Goal: Task Accomplishment & Management: Use online tool/utility

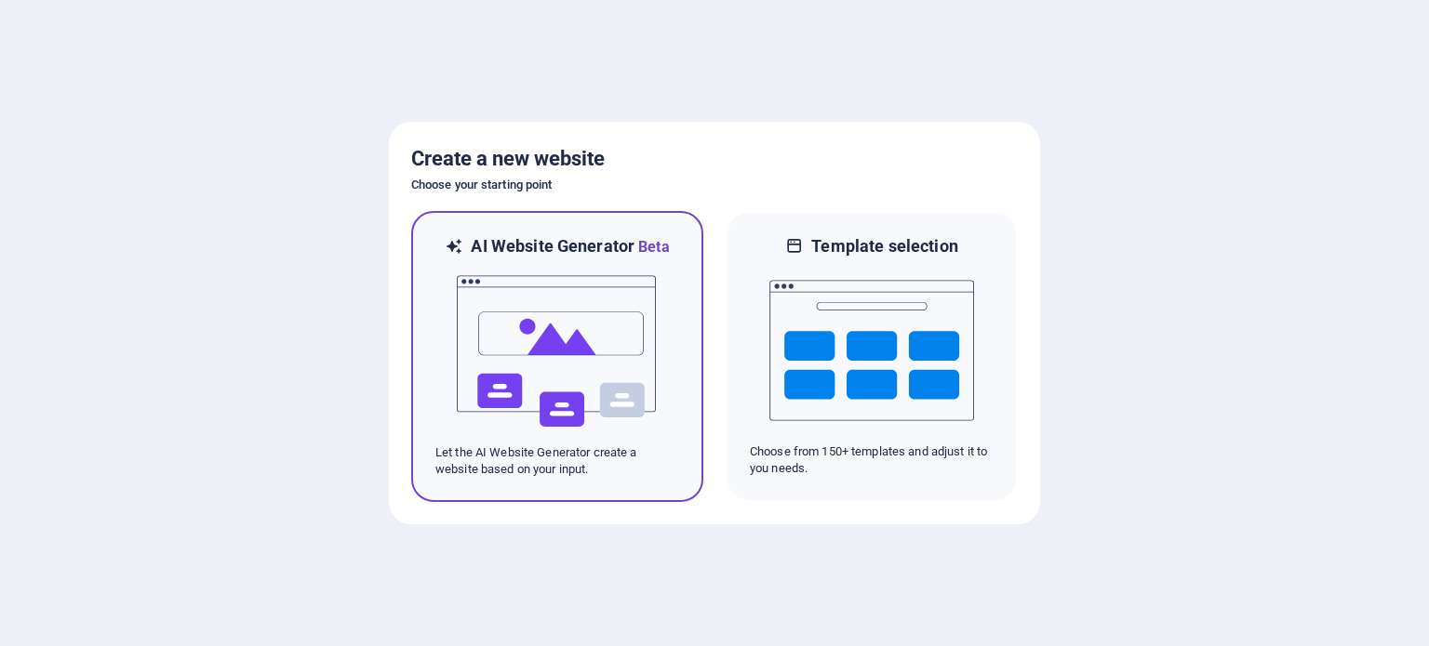
click at [590, 321] on img at bounding box center [557, 352] width 205 height 186
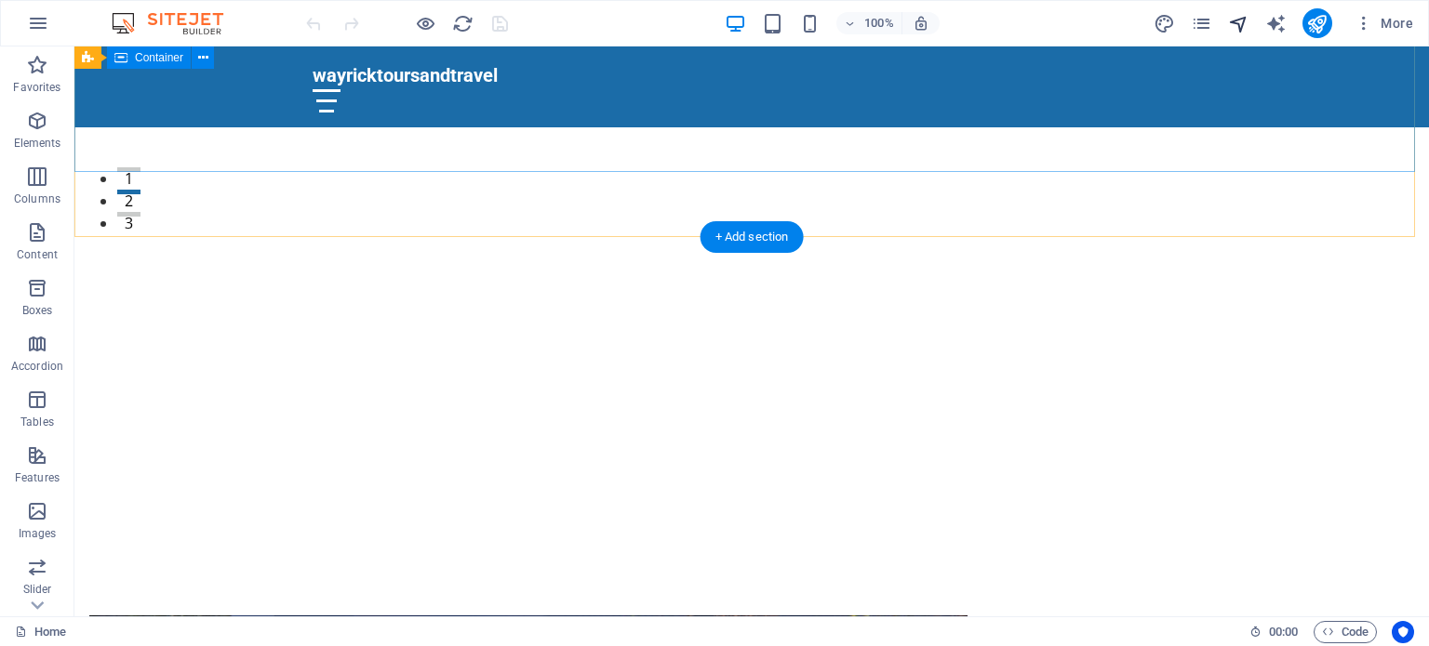
scroll to position [379, 0]
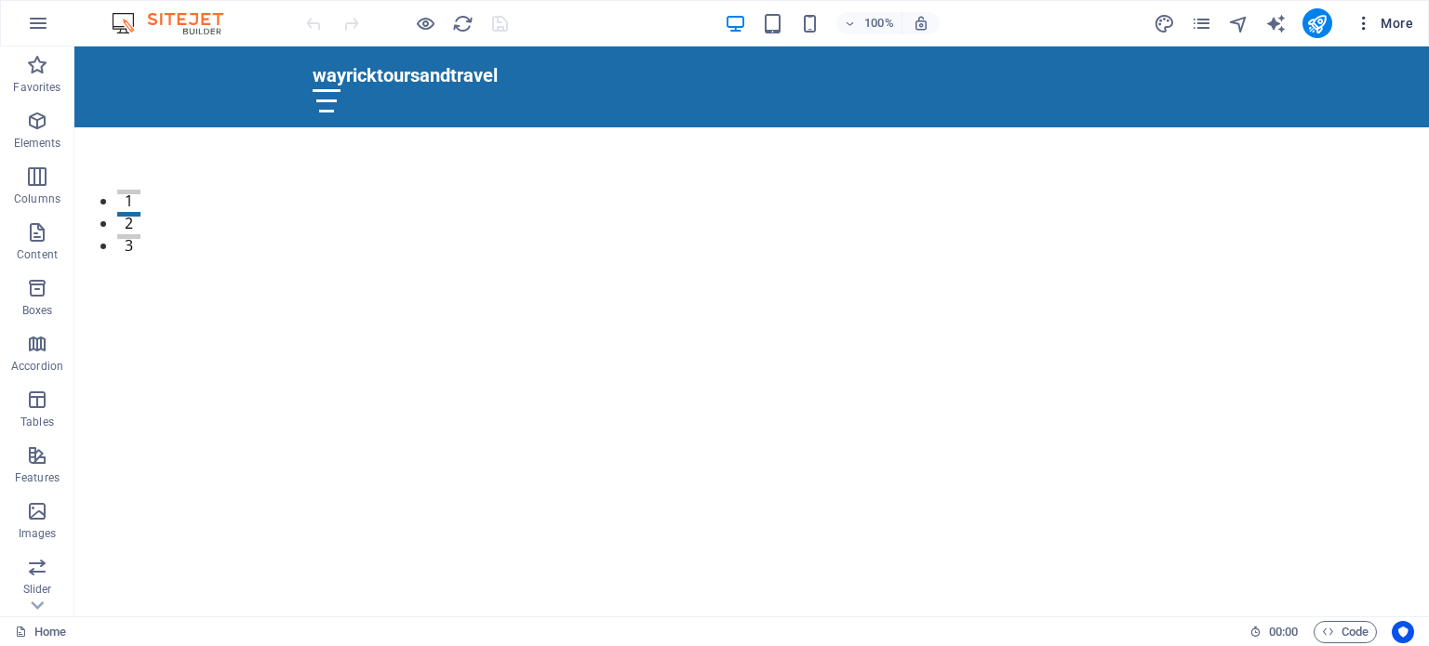
click at [1358, 24] on icon "button" at bounding box center [1363, 23] width 19 height 19
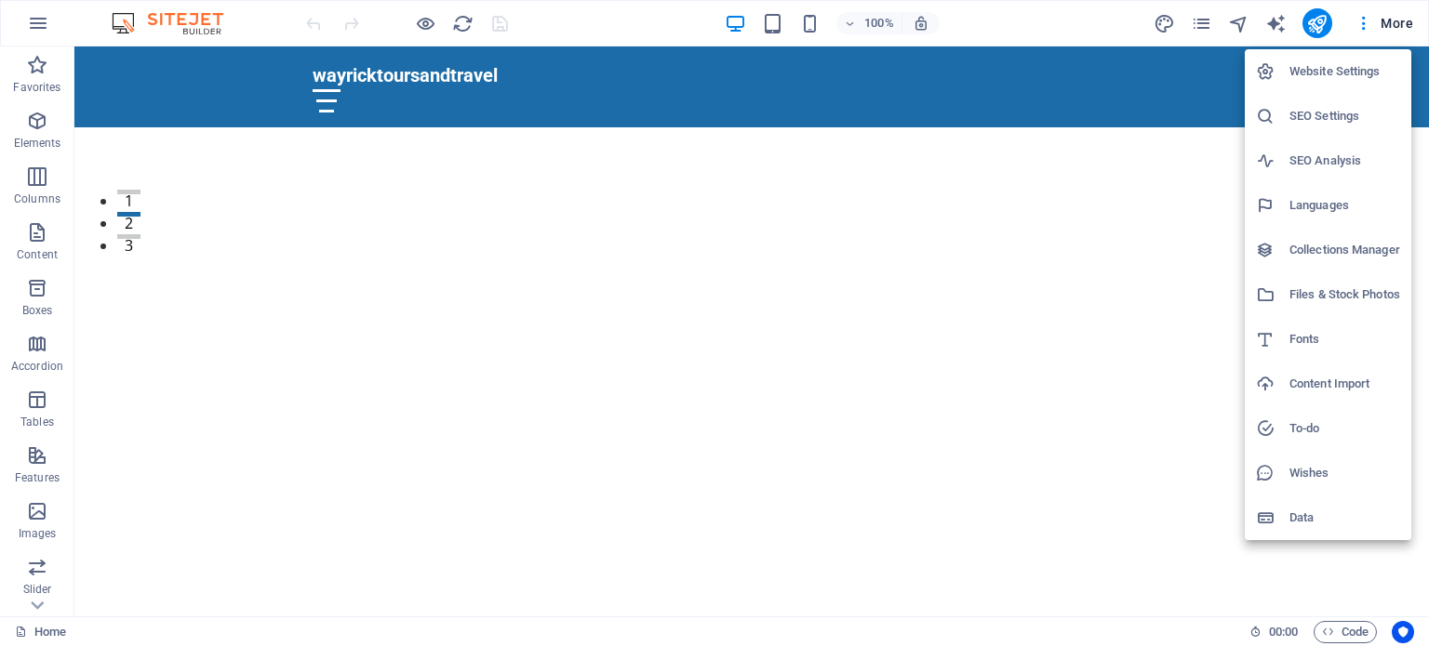
click at [1173, 219] on div at bounding box center [714, 323] width 1429 height 646
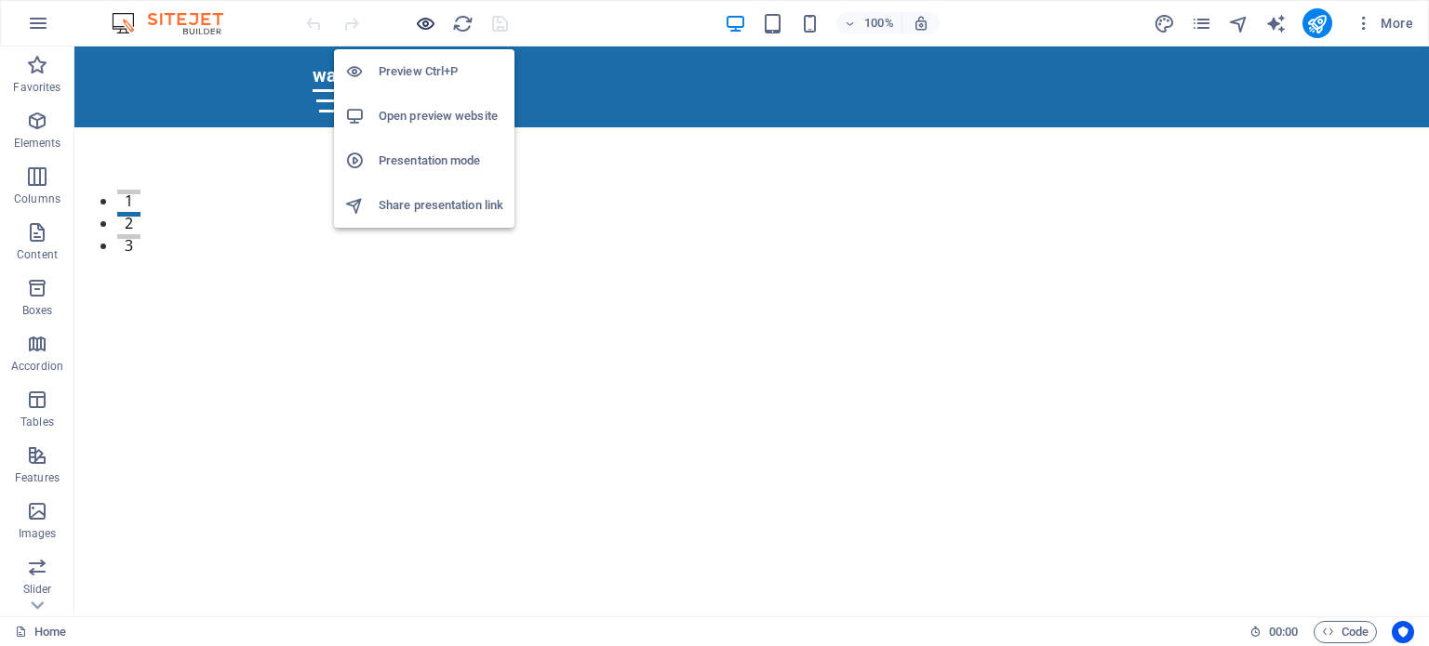
click at [416, 20] on icon "button" at bounding box center [425, 23] width 21 height 21
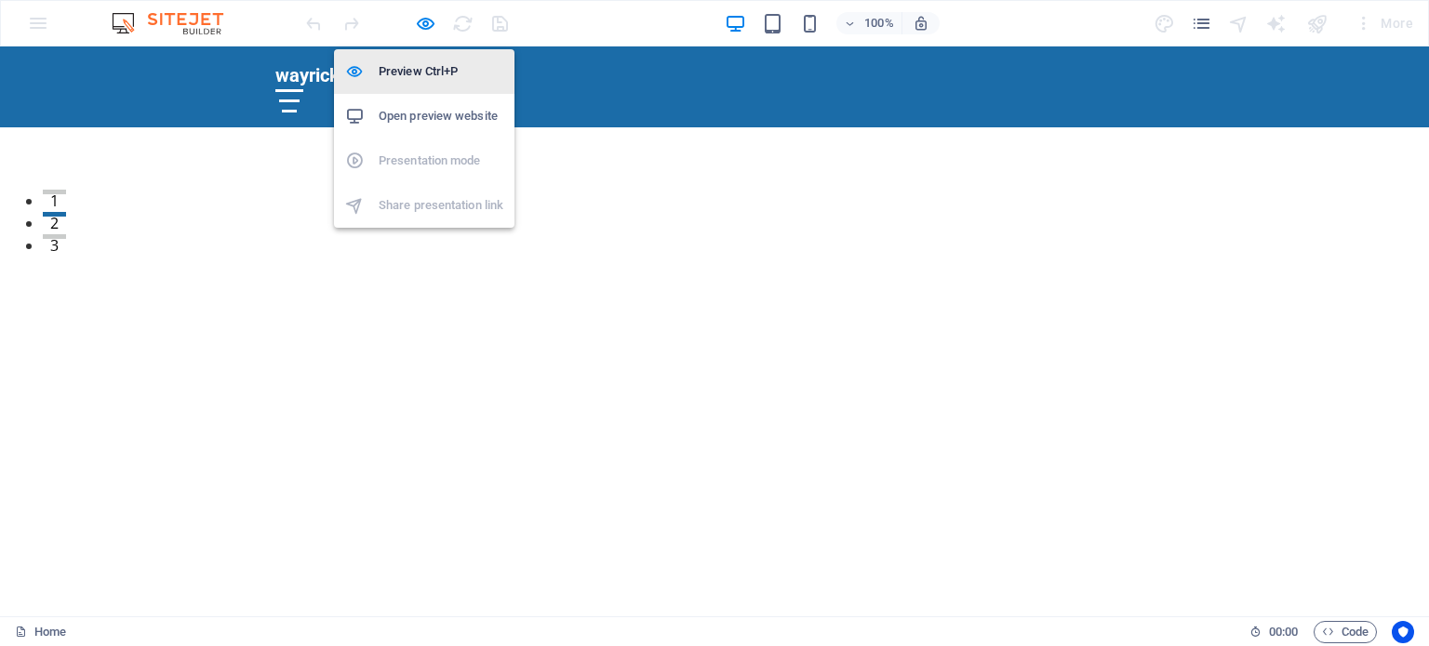
click at [416, 75] on h6 "Preview Ctrl+P" at bounding box center [441, 71] width 125 height 22
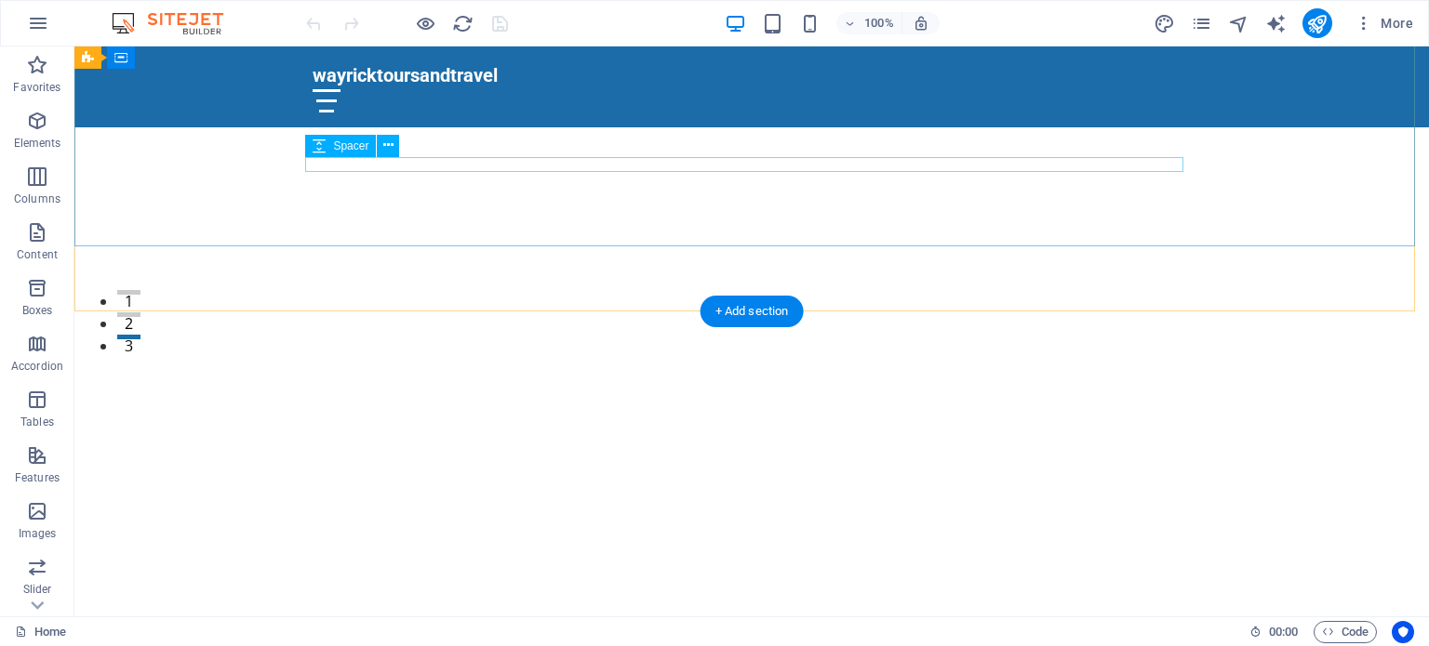
scroll to position [314, 0]
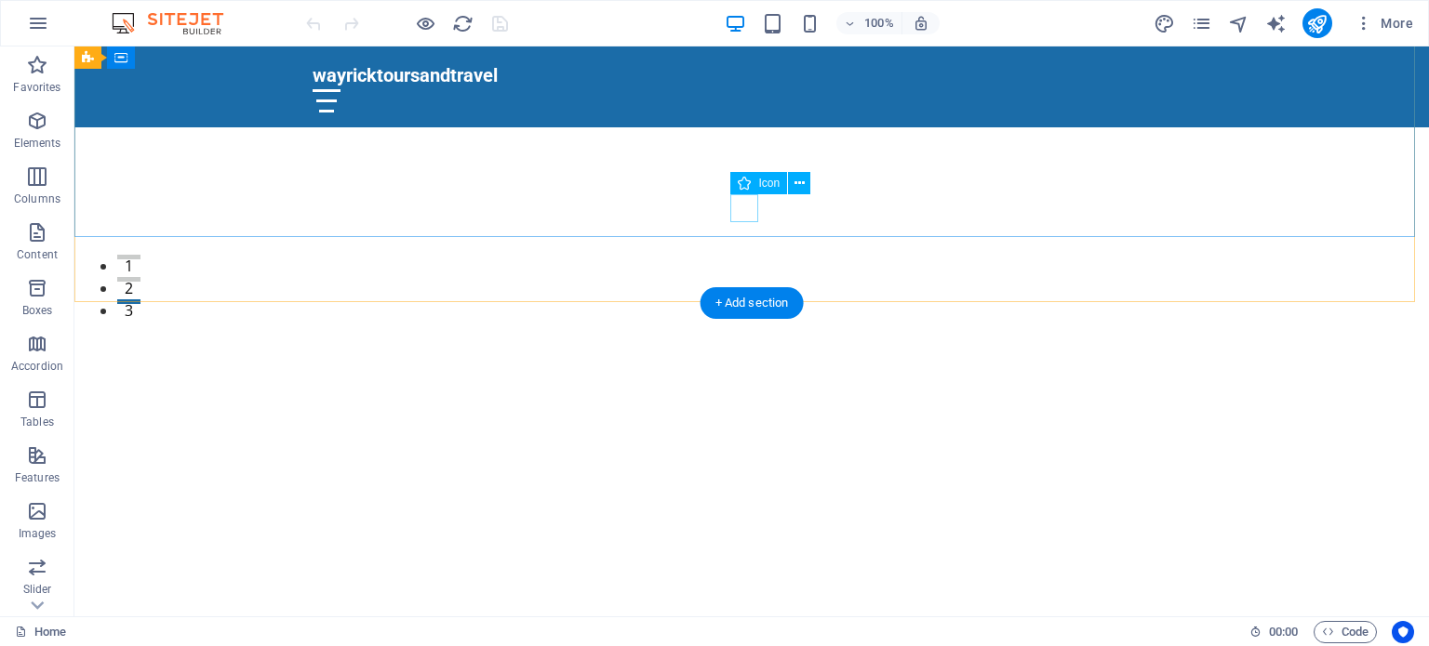
click at [743, 259] on figure at bounding box center [752, 273] width 28 height 28
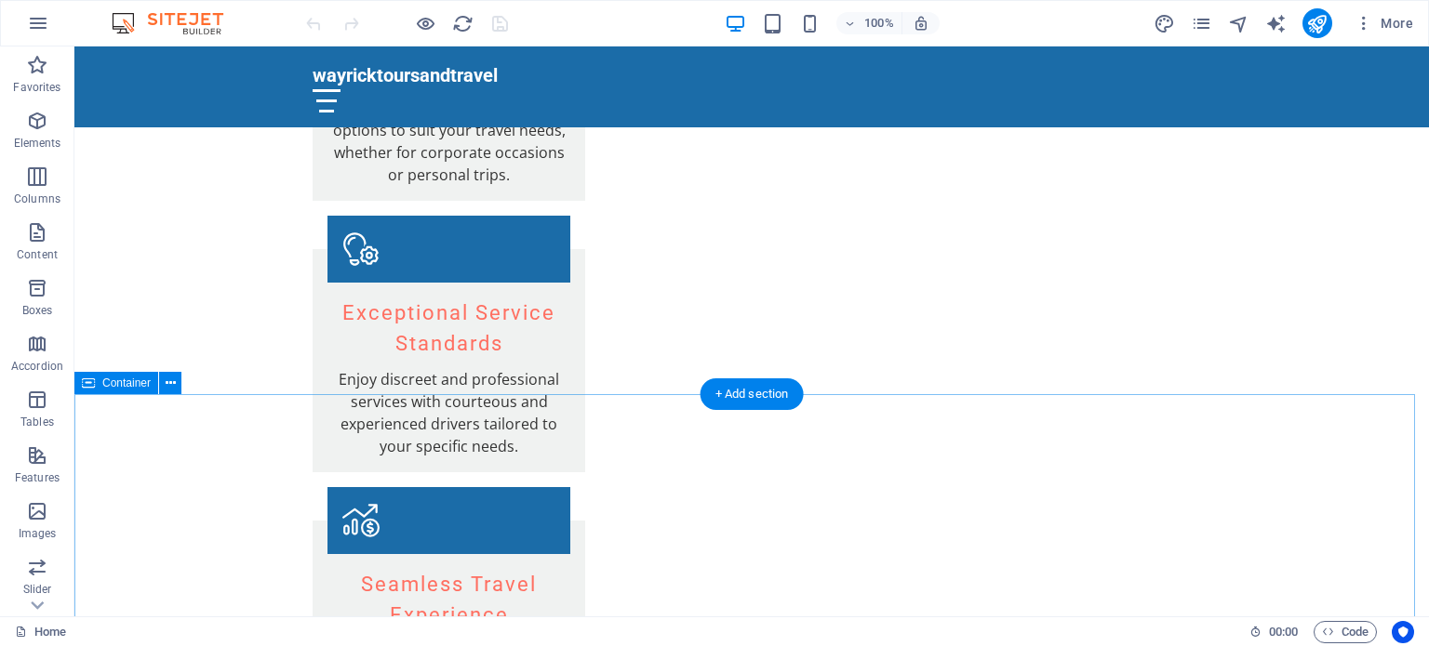
scroll to position [2290, 0]
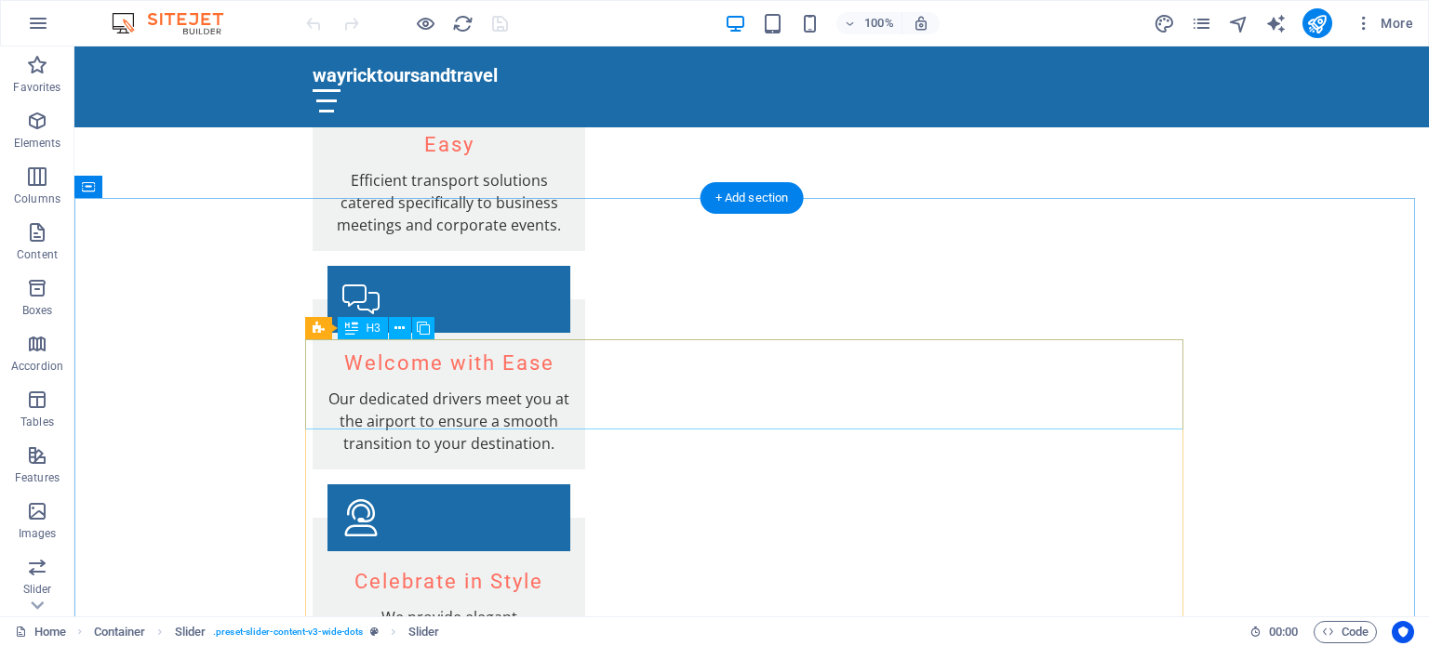
scroll to position [2901, 0]
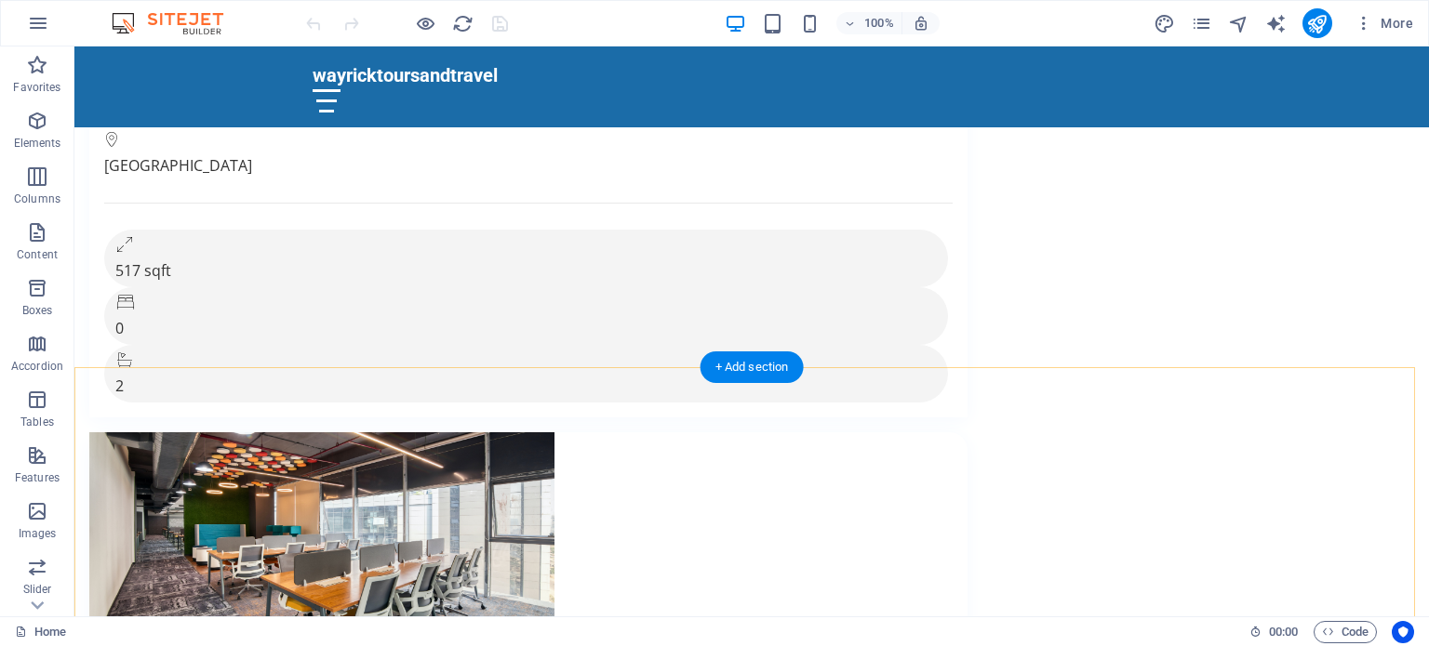
scroll to position [9401, 0]
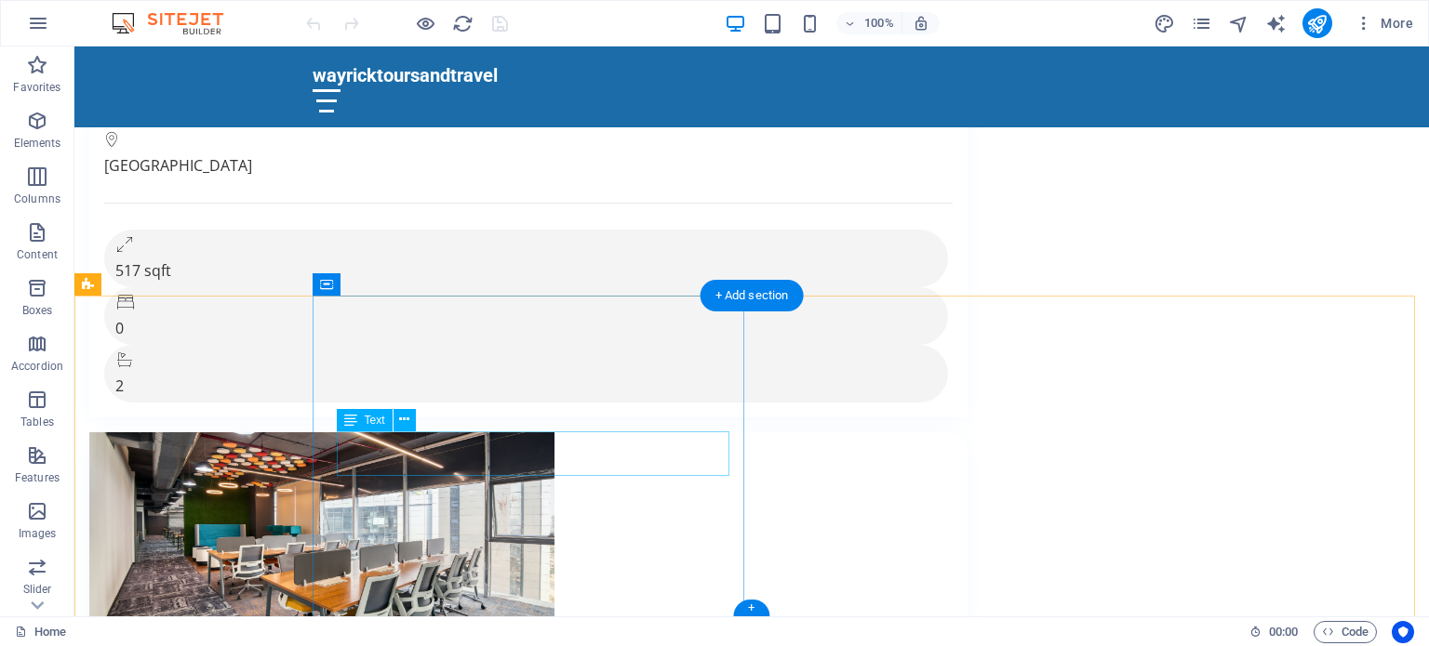
click at [350, 454] on div "Drag here to replace the existing content. Press “Ctrl” if you want to create a…" at bounding box center [751, 332] width 1354 height 570
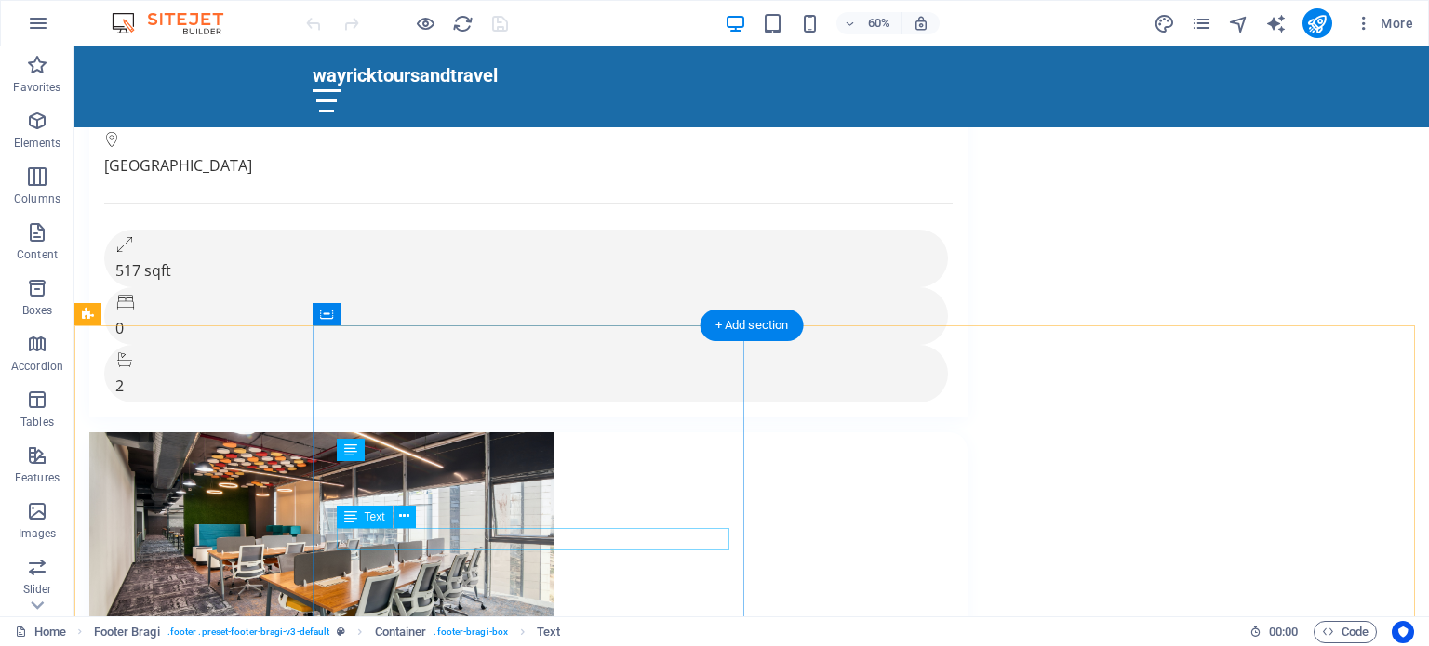
scroll to position [9372, 0]
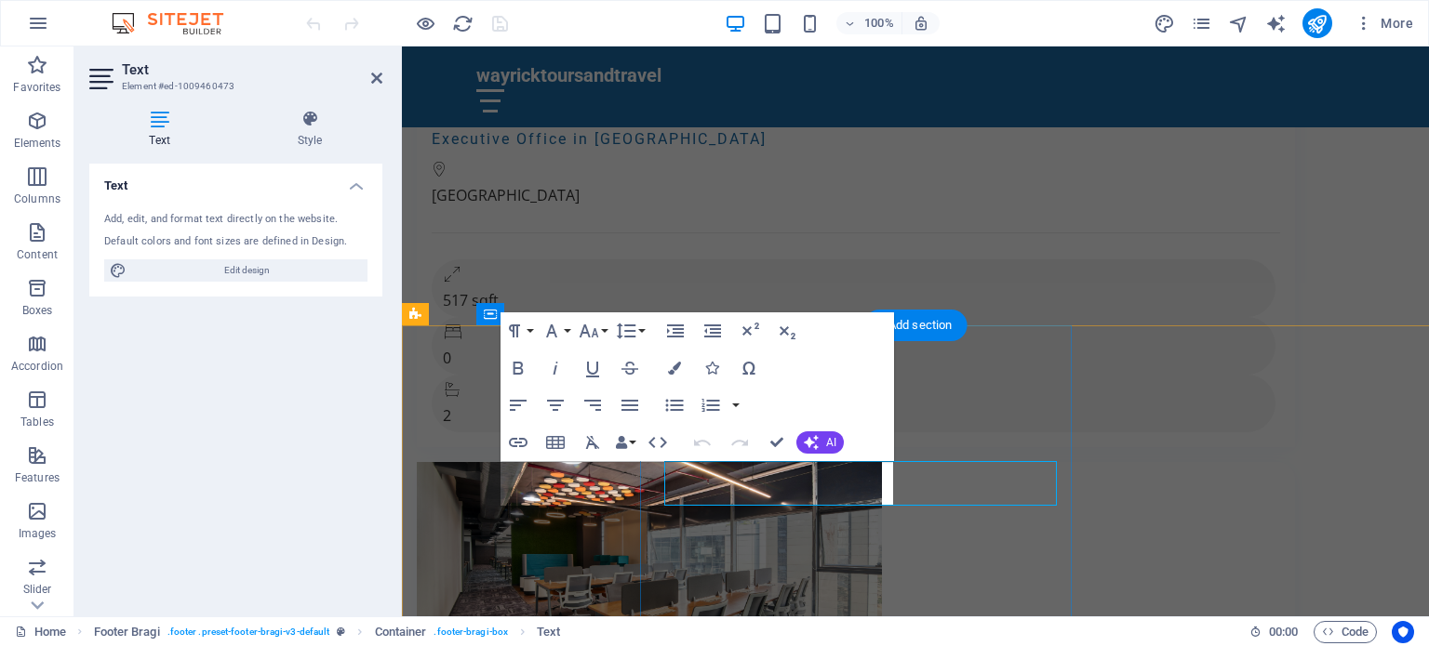
click at [353, 486] on div "Text Add, edit, and format text directly on the website. Default colors and fon…" at bounding box center [235, 383] width 293 height 438
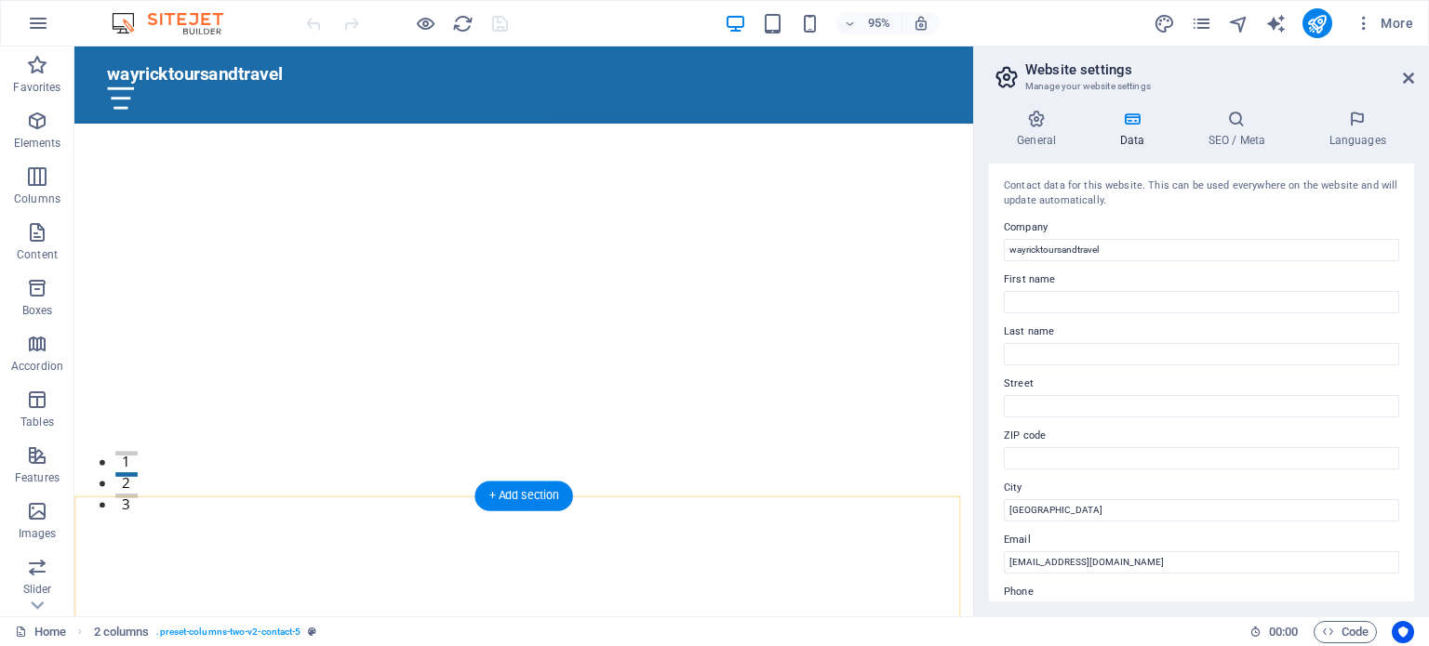
scroll to position [0, 0]
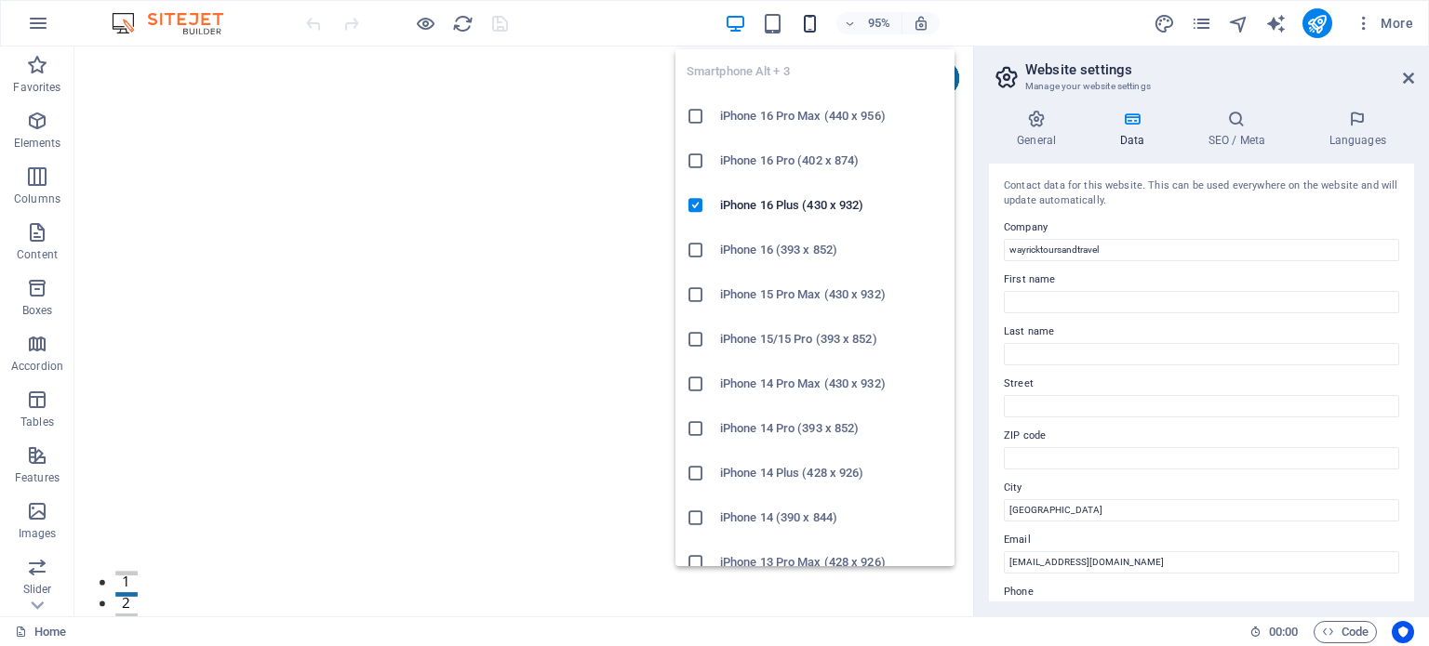
click at [801, 13] on icon "button" at bounding box center [809, 23] width 21 height 21
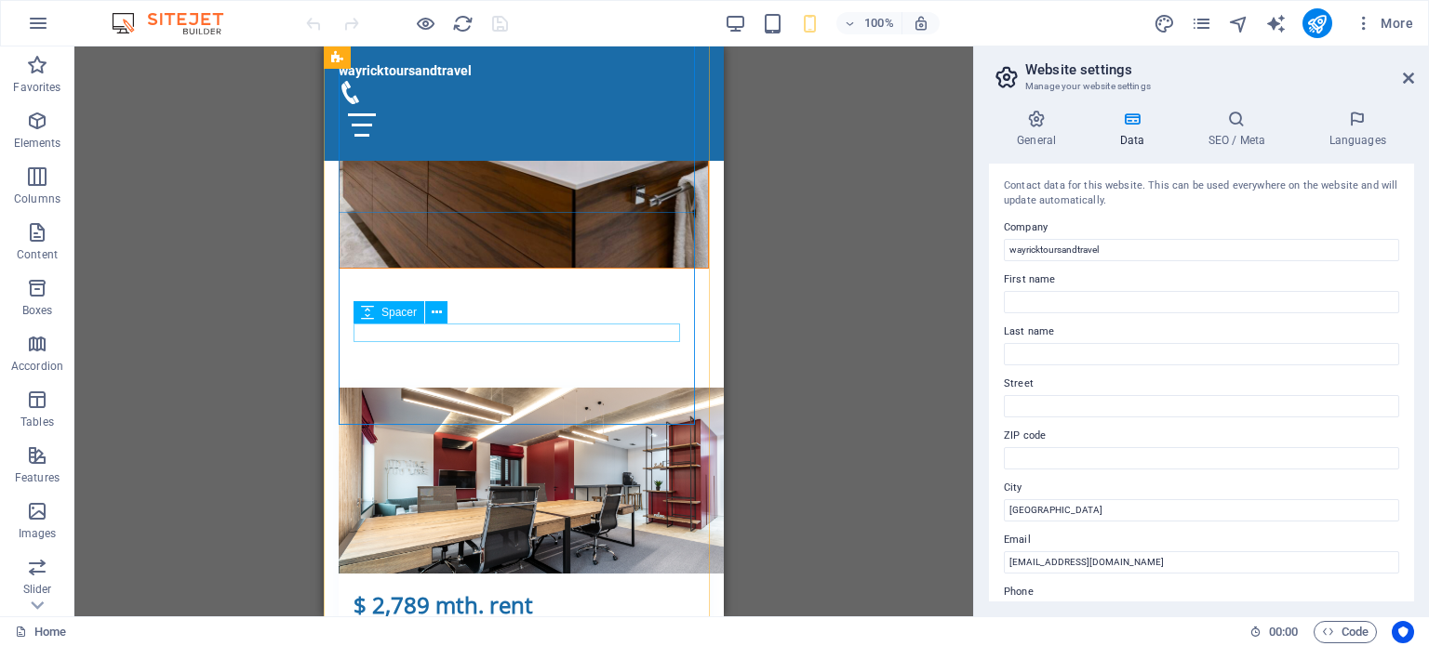
scroll to position [10312, 0]
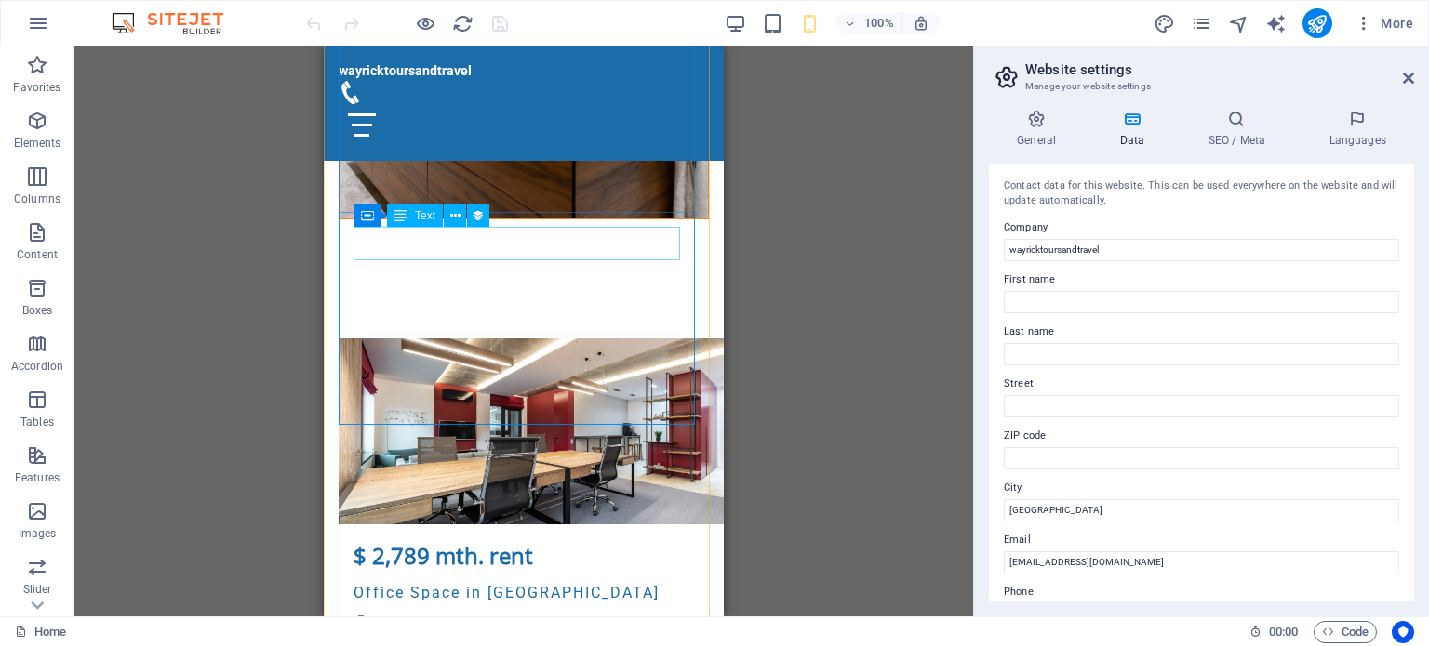
click at [435, 539] on div "$ 2,789 mth. rent" at bounding box center [523, 555] width 340 height 33
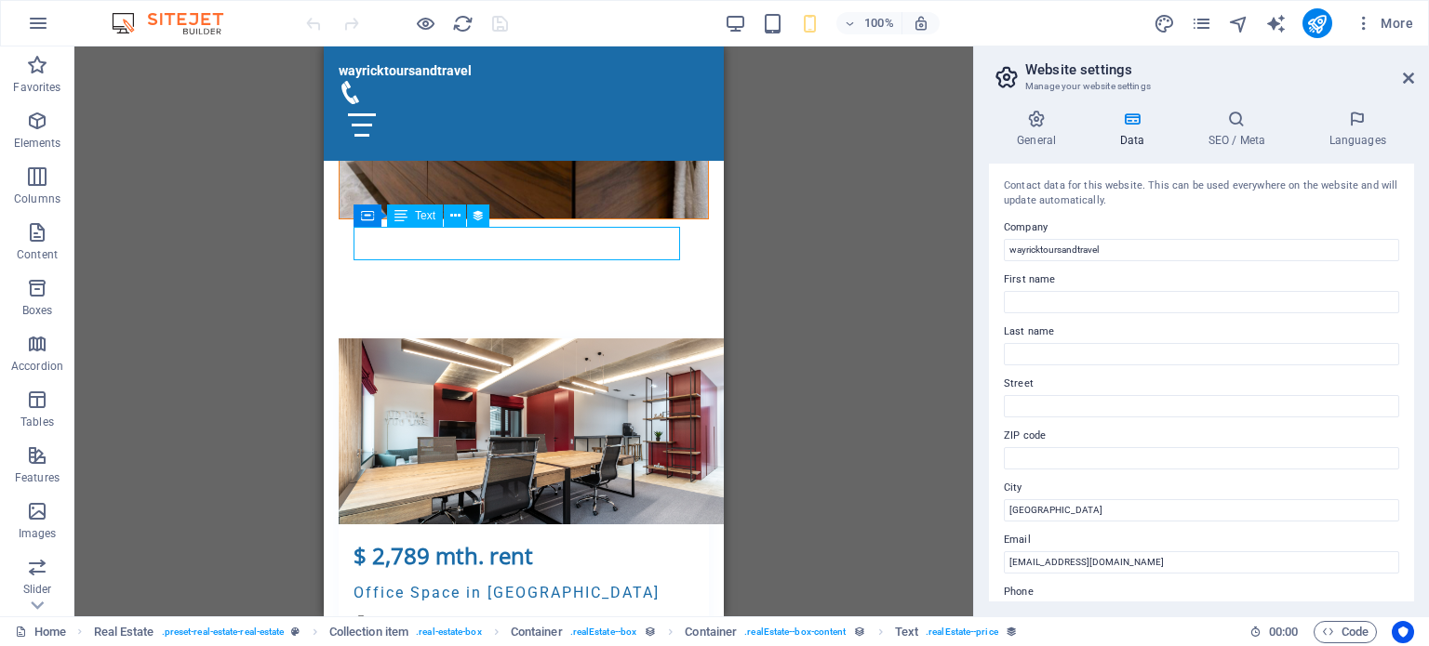
click at [435, 539] on div "$ 2,789 mth. rent" at bounding box center [523, 555] width 340 height 33
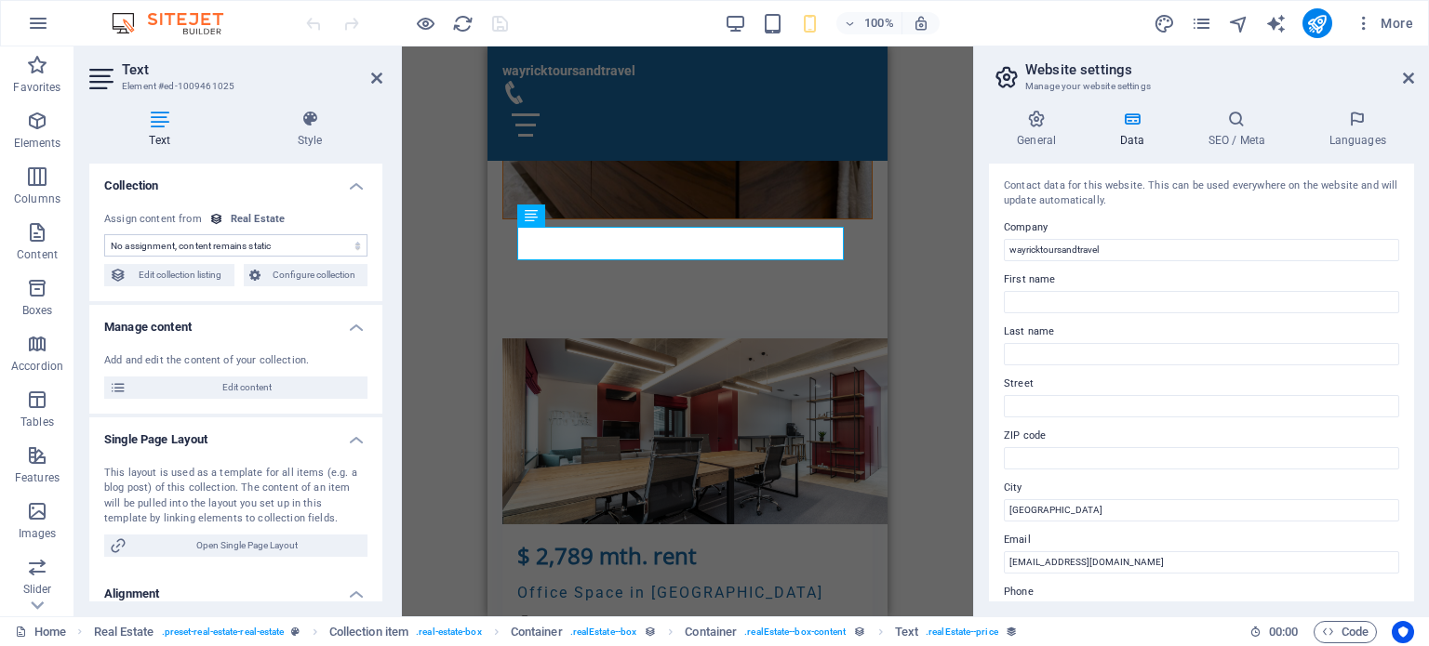
select select "price"
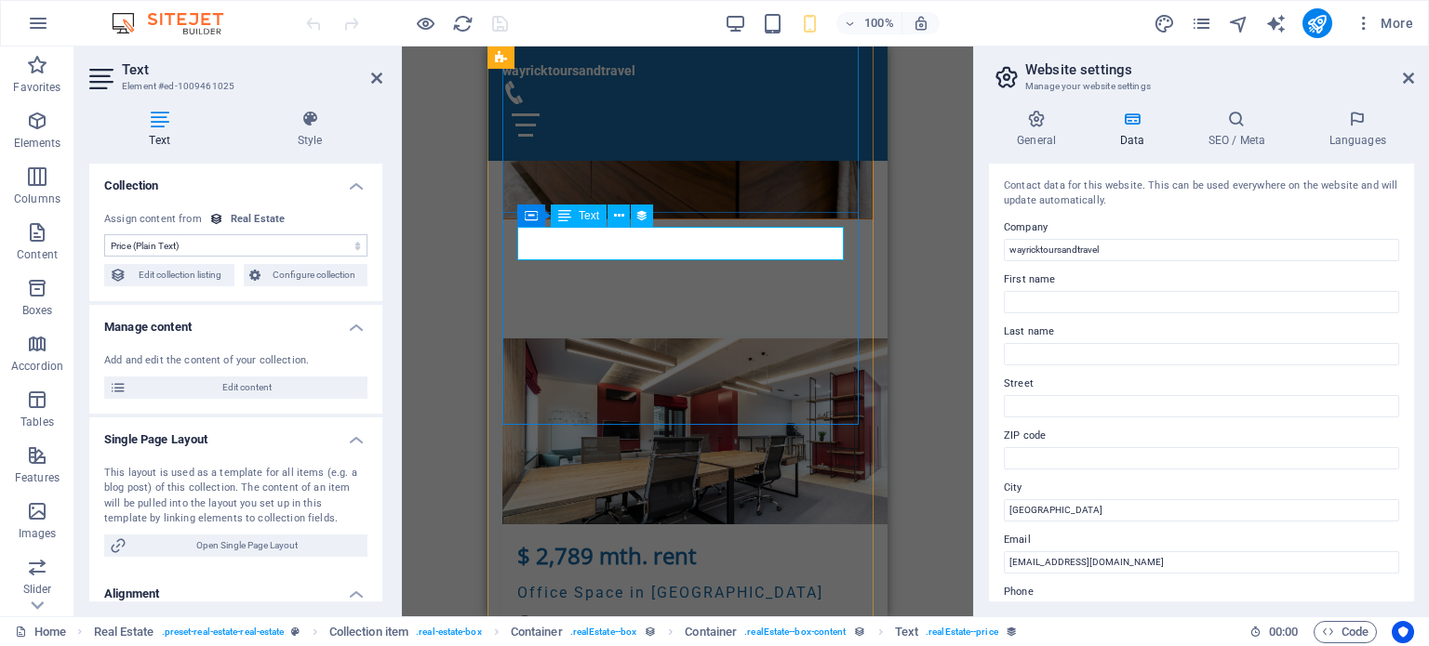
click at [528, 539] on div "$ 2,789 mth. rent" at bounding box center [687, 555] width 340 height 33
click at [517, 539] on div "$ 2,789 mth. rent" at bounding box center [687, 555] width 340 height 33
click at [545, 539] on div "$ 2,789 mth. rent" at bounding box center [687, 555] width 340 height 33
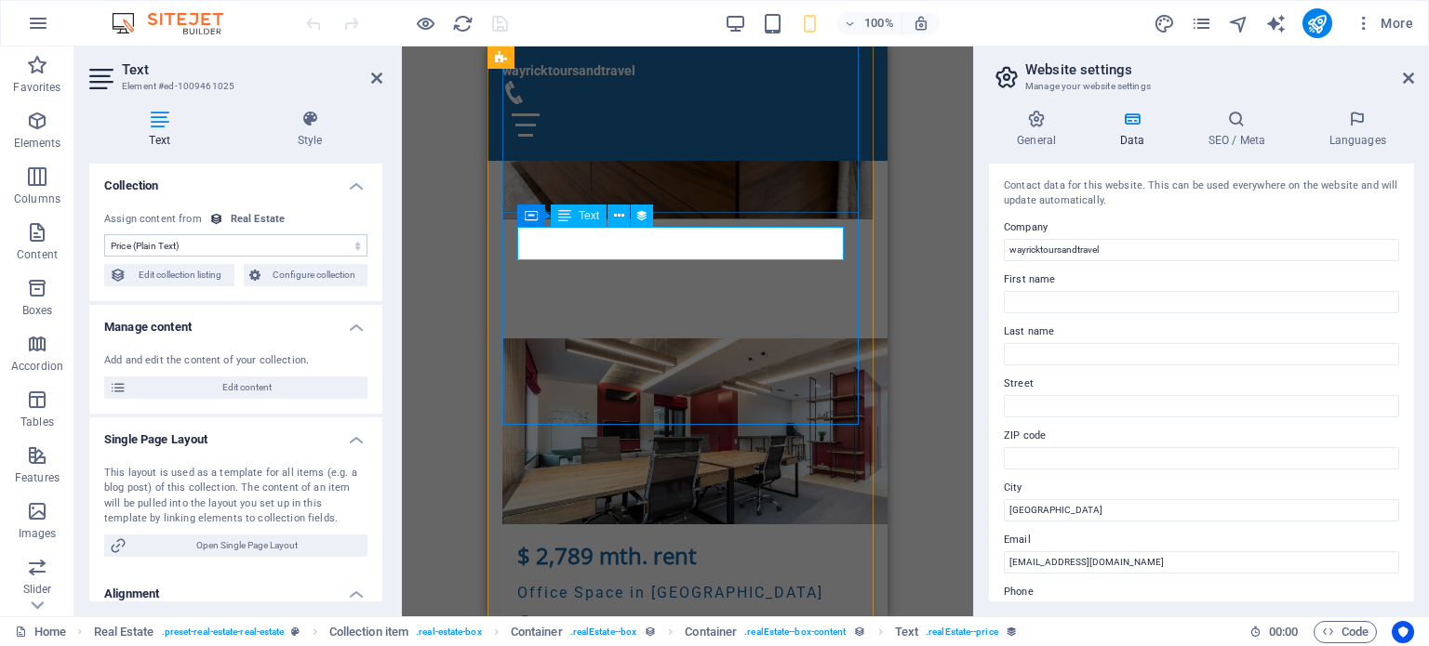
click at [580, 219] on span "Text" at bounding box center [589, 215] width 20 height 11
click at [621, 217] on icon at bounding box center [619, 216] width 10 height 20
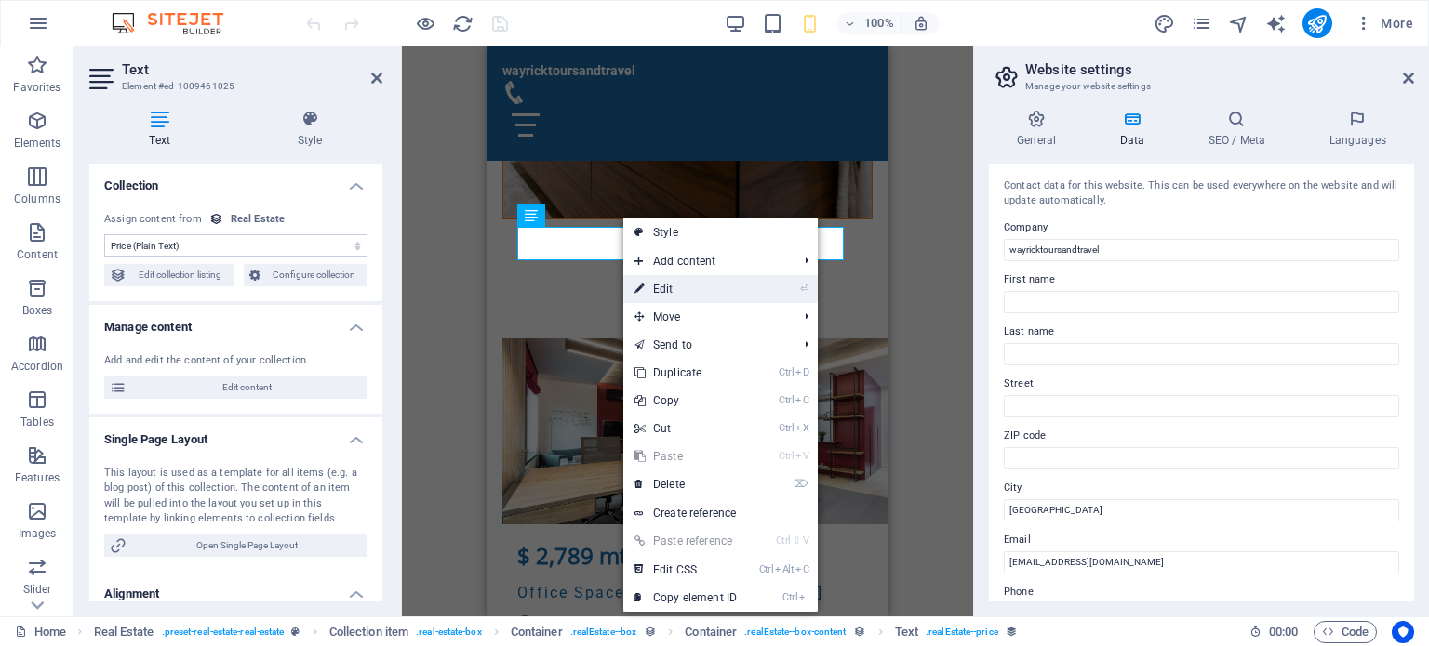
click at [652, 284] on link "⏎ Edit" at bounding box center [685, 289] width 125 height 28
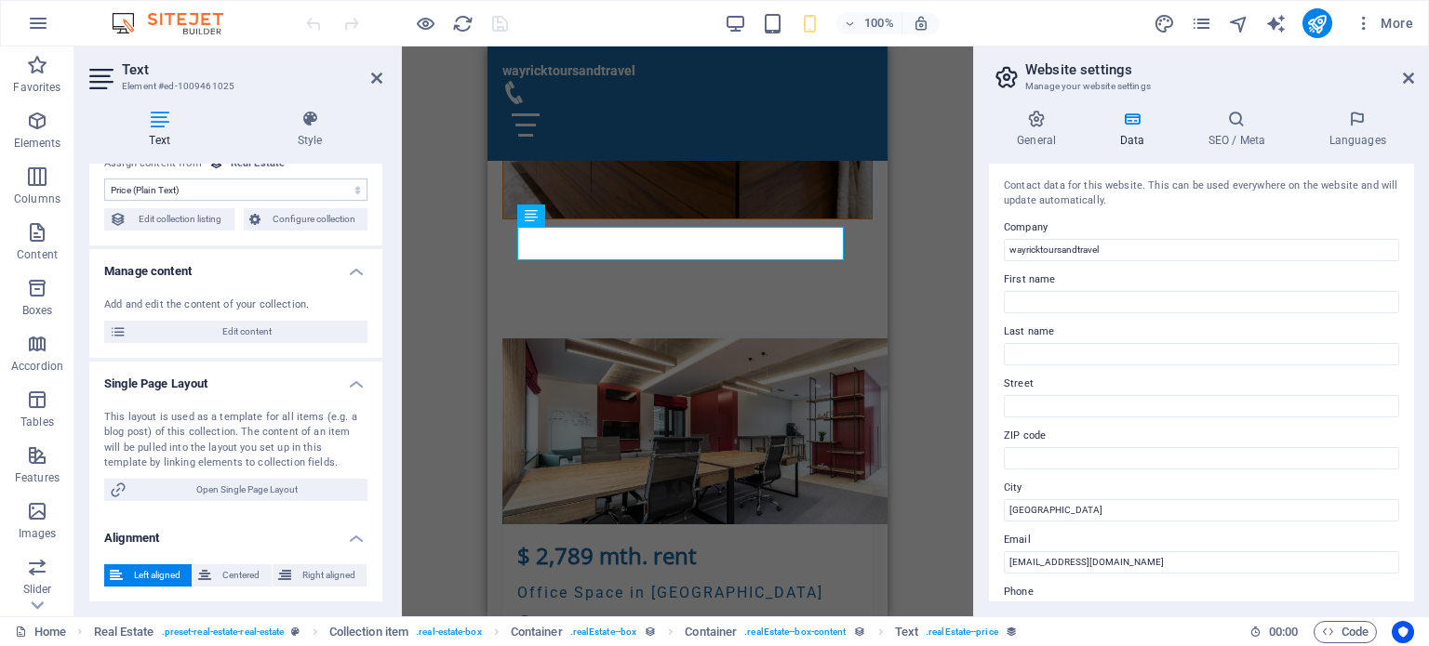
scroll to position [0, 0]
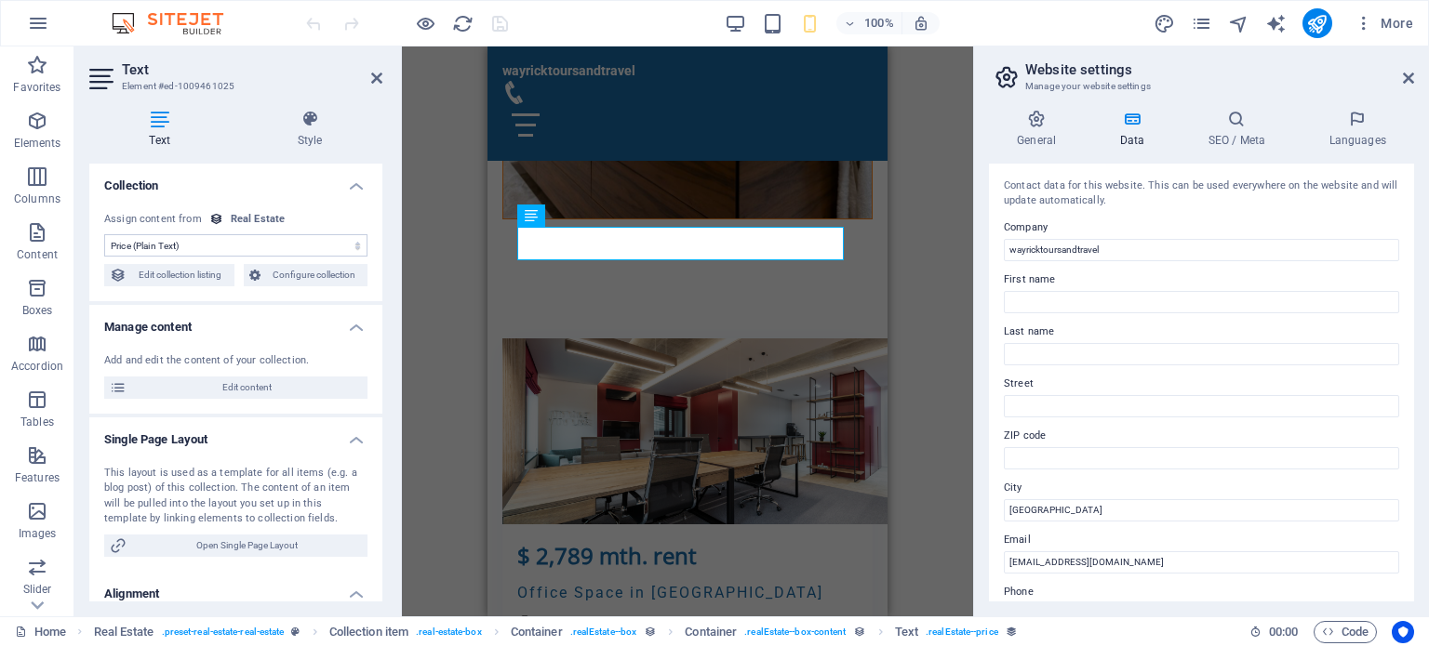
click at [162, 136] on h4 "Text" at bounding box center [163, 129] width 148 height 39
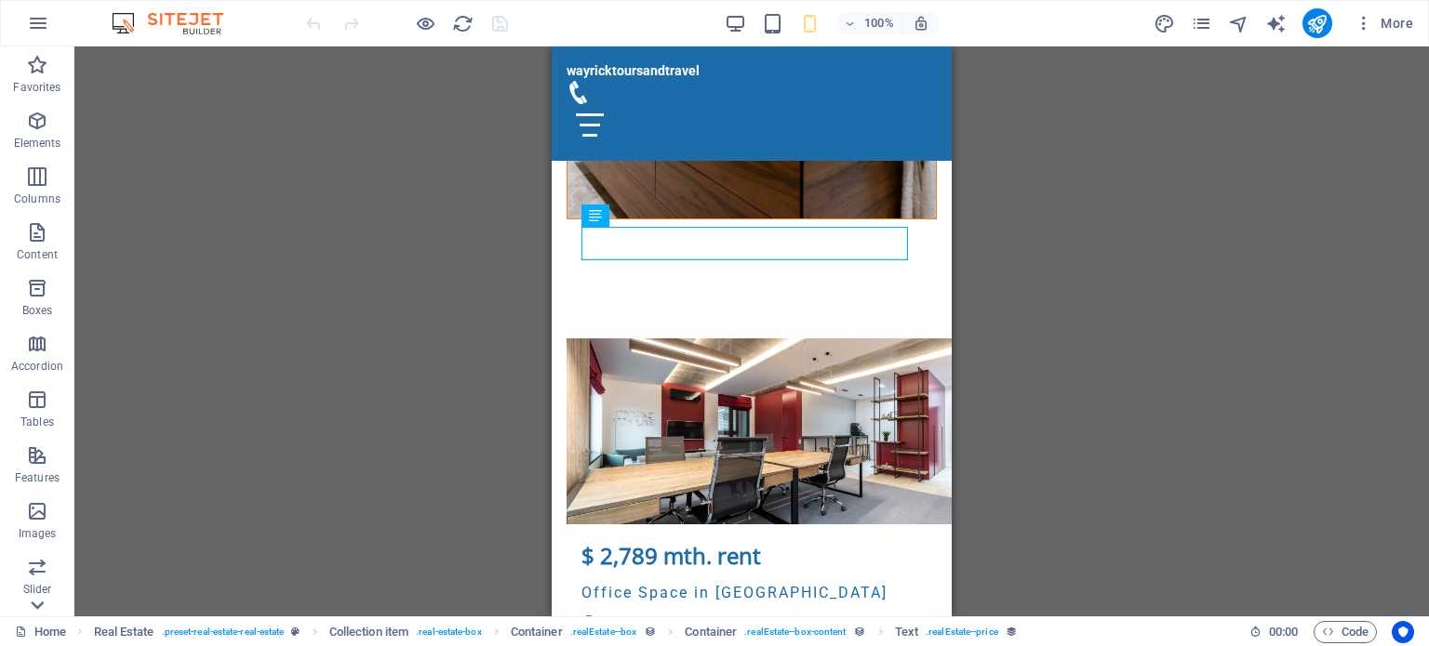
click at [32, 609] on icon at bounding box center [37, 605] width 26 height 26
click at [1314, 634] on button "Code" at bounding box center [1344, 632] width 63 height 22
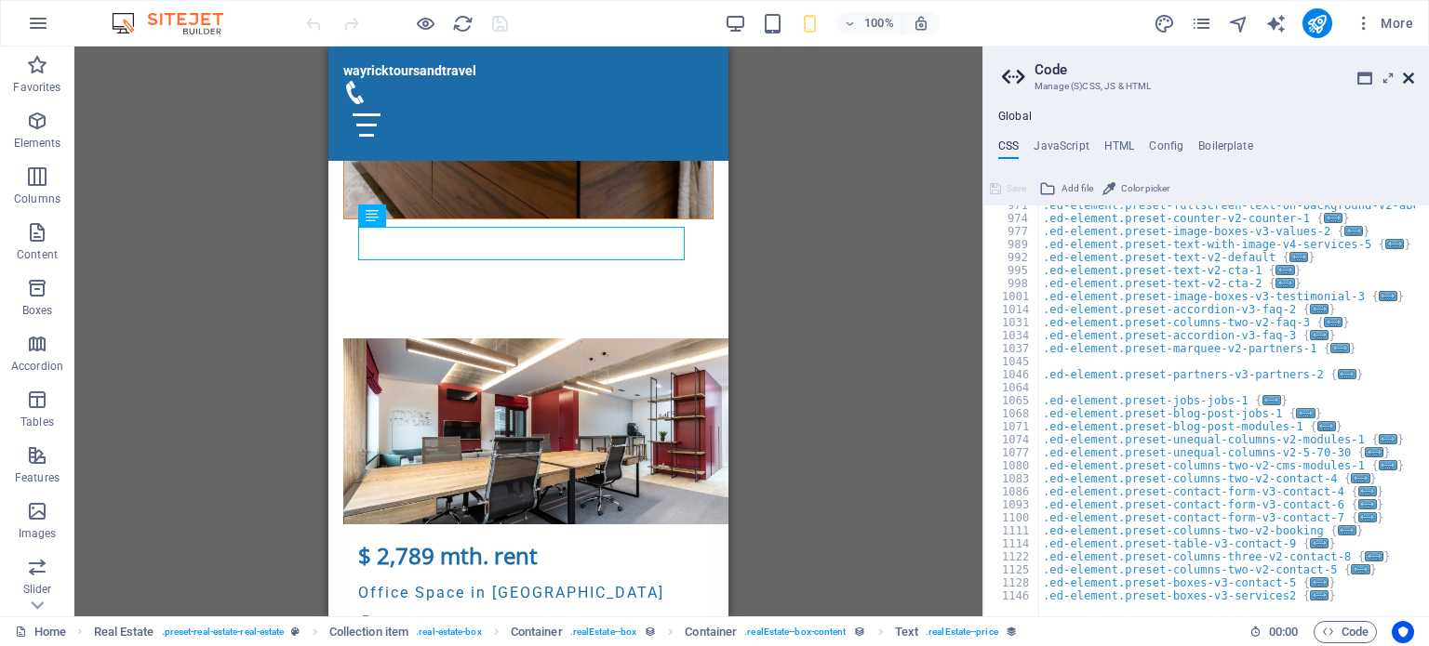
click at [1405, 76] on icon at bounding box center [1408, 78] width 11 height 15
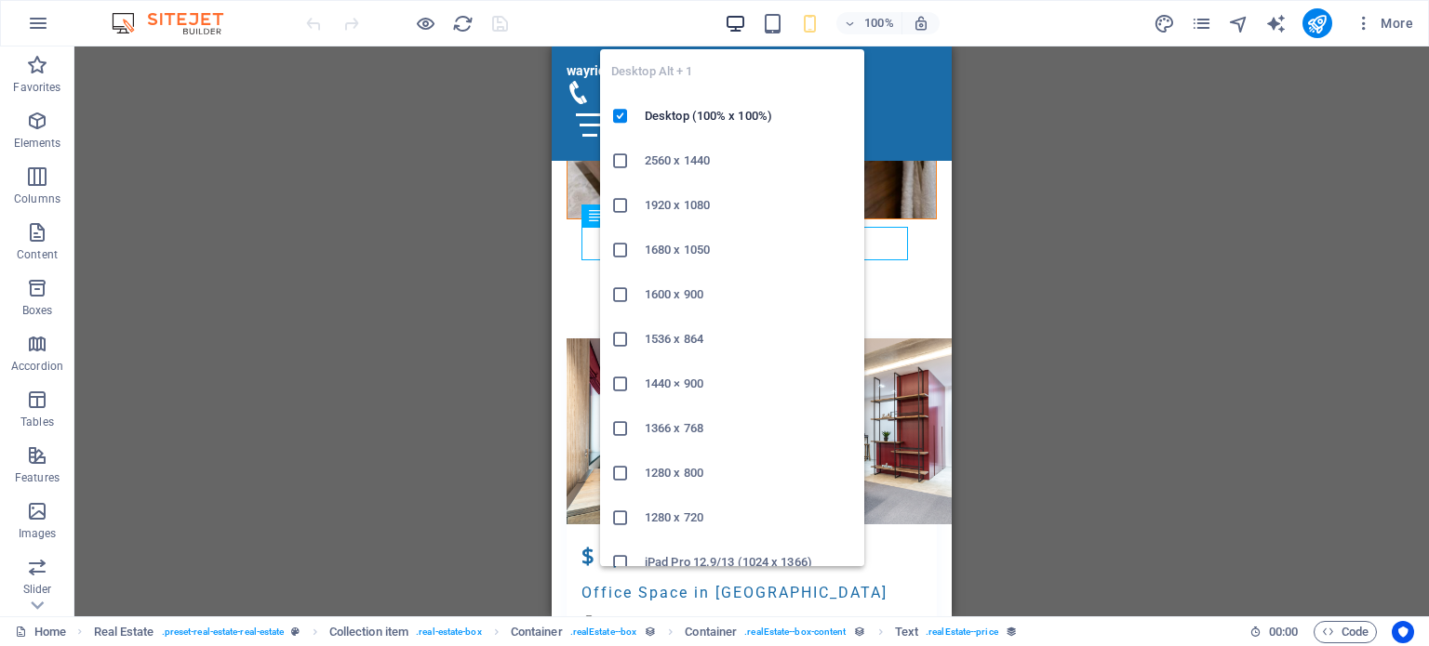
click at [725, 17] on icon "button" at bounding box center [735, 23] width 21 height 21
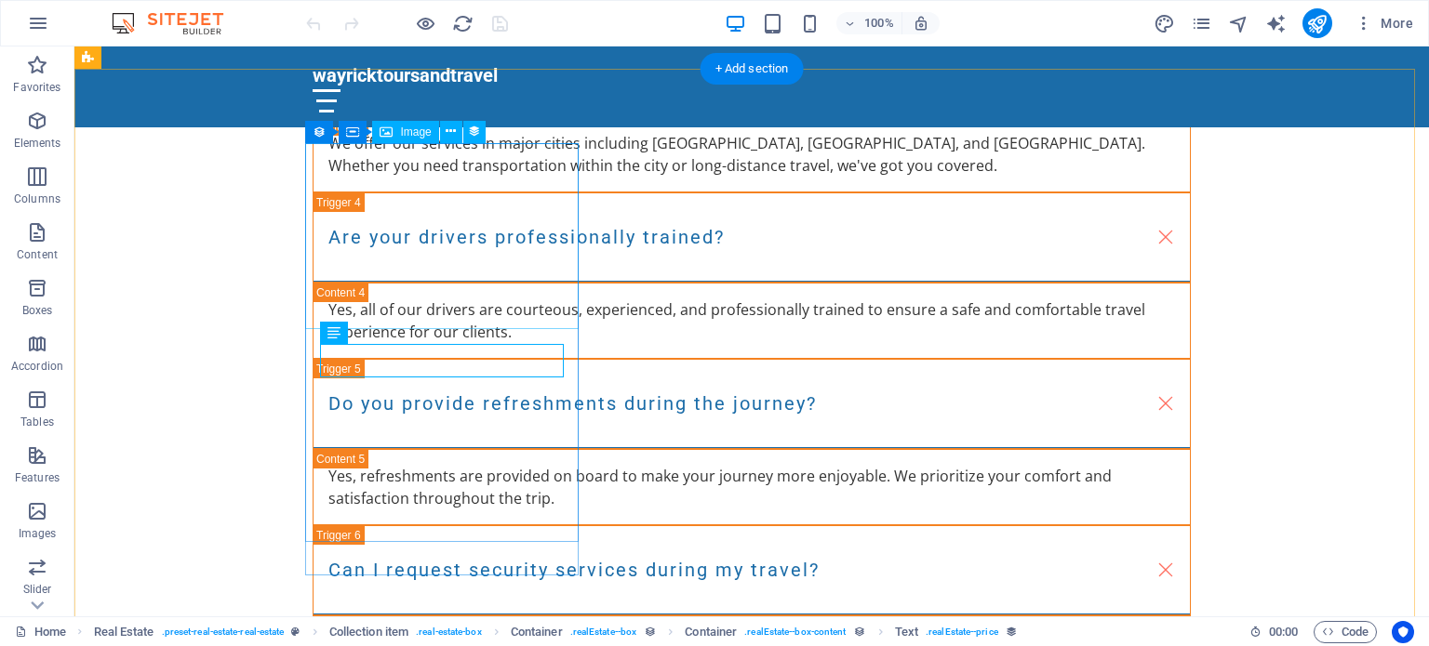
scroll to position [6076, 0]
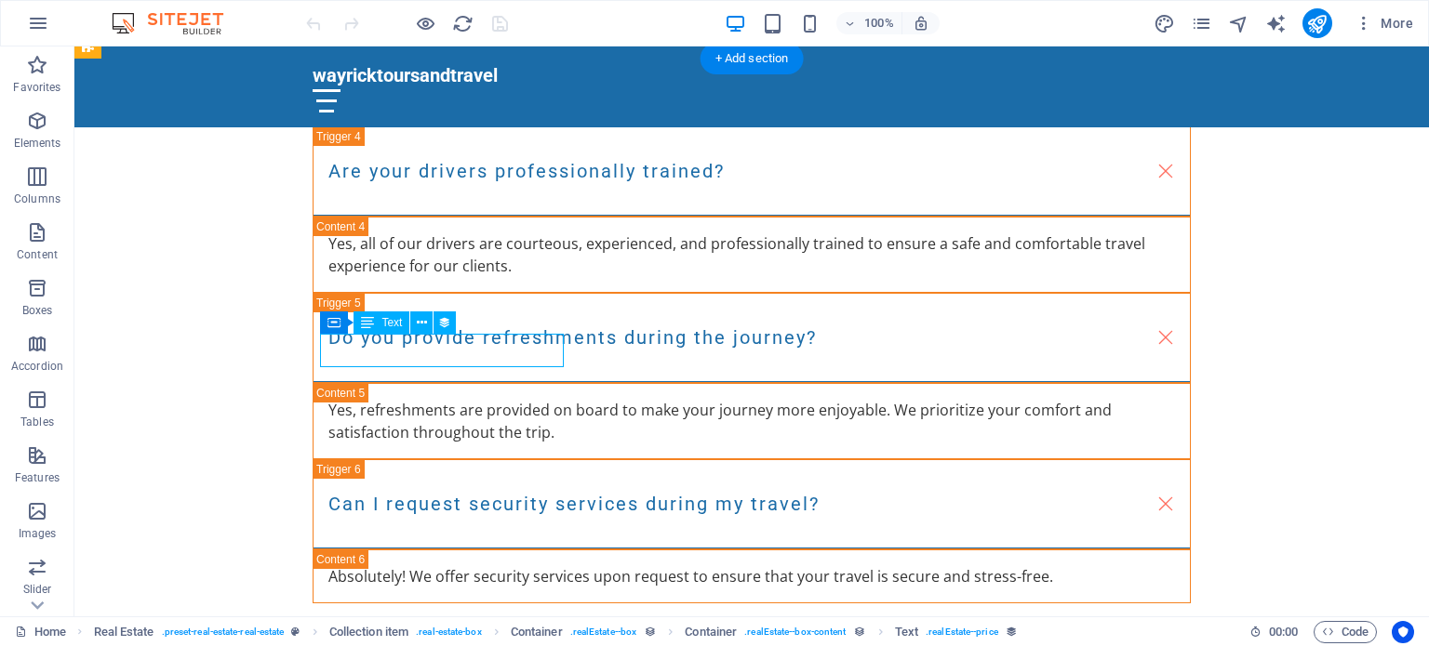
select select "price"
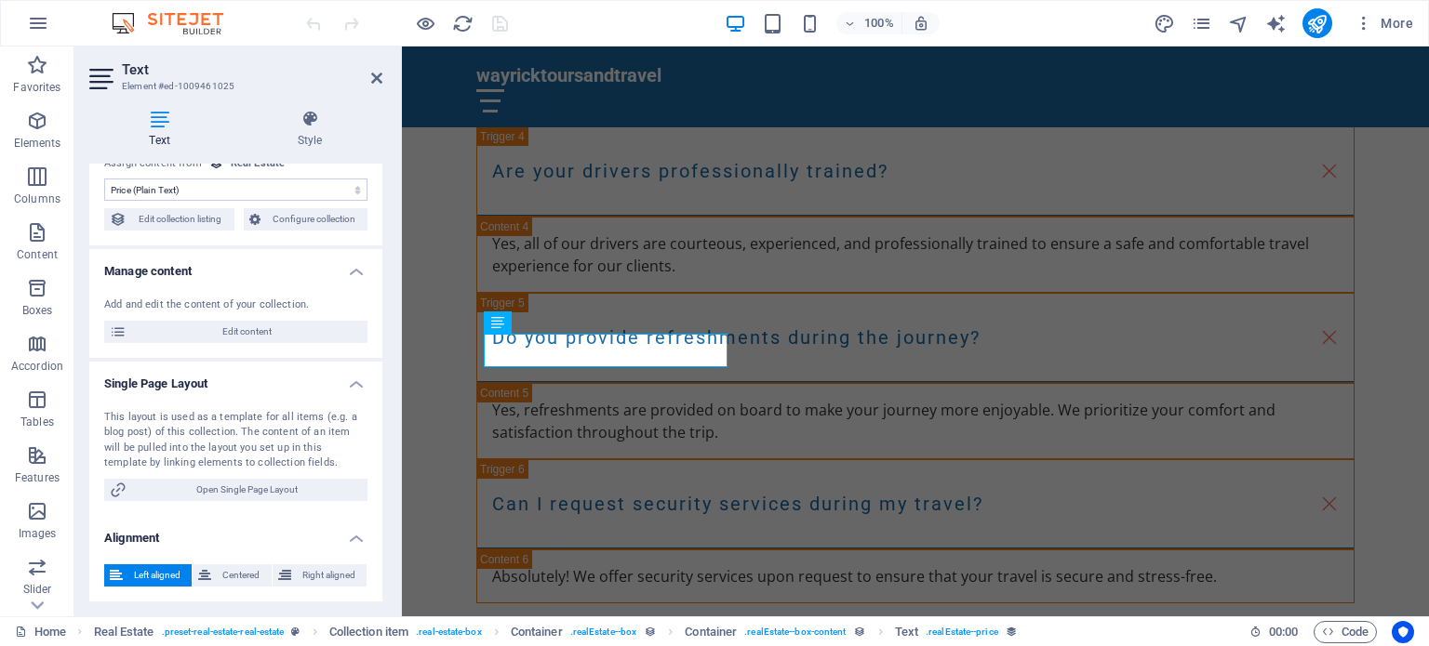
scroll to position [0, 0]
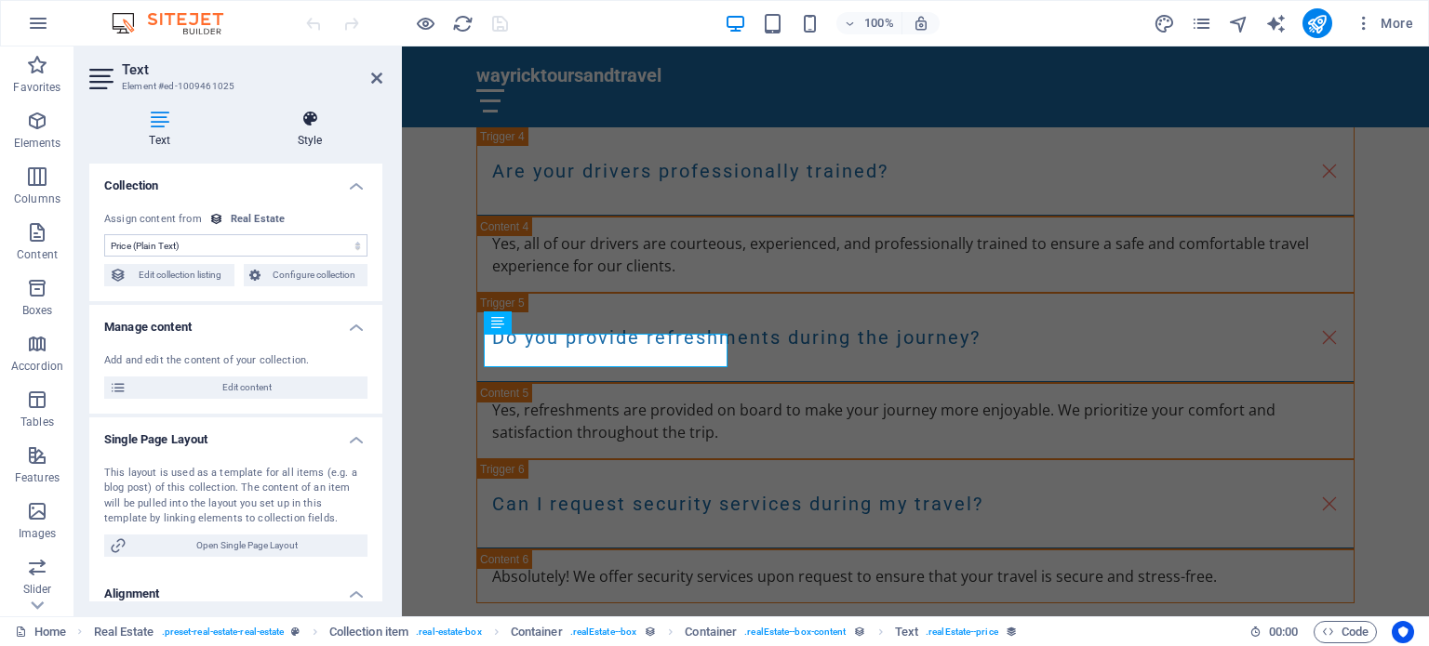
click at [299, 126] on icon at bounding box center [309, 119] width 145 height 19
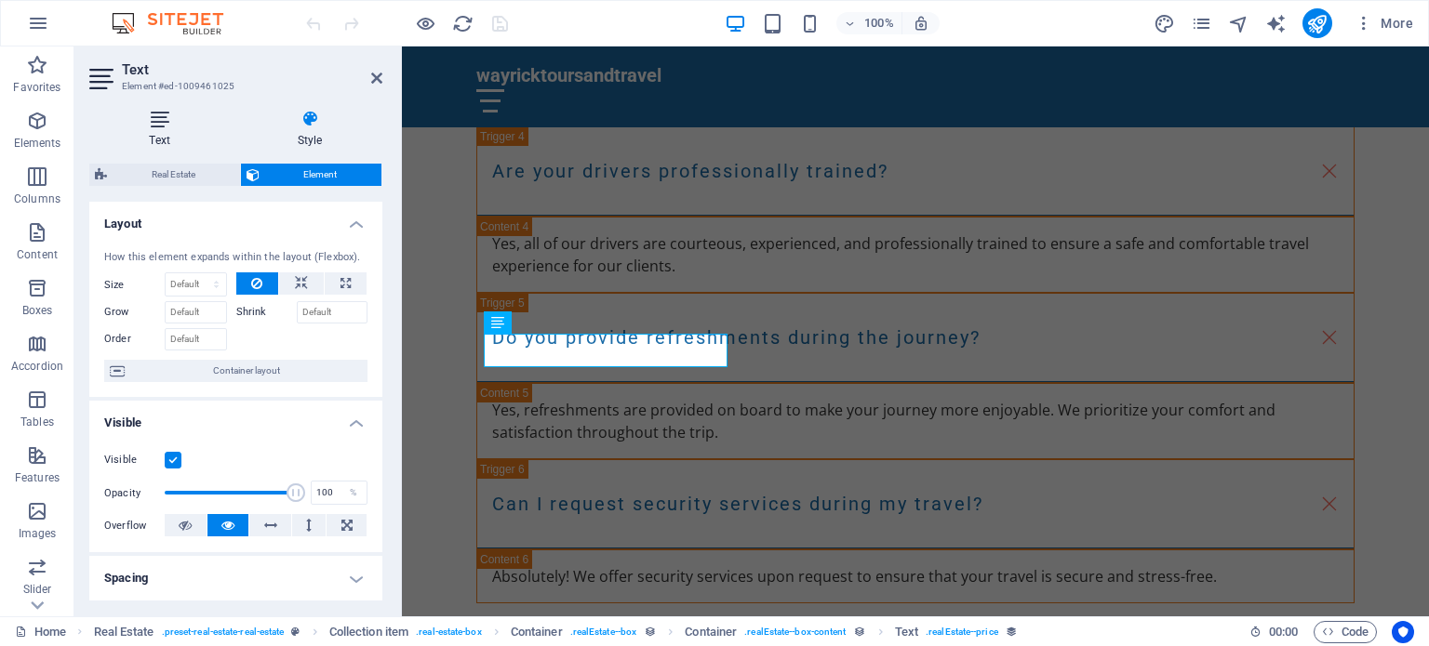
click at [157, 121] on icon at bounding box center [159, 119] width 140 height 19
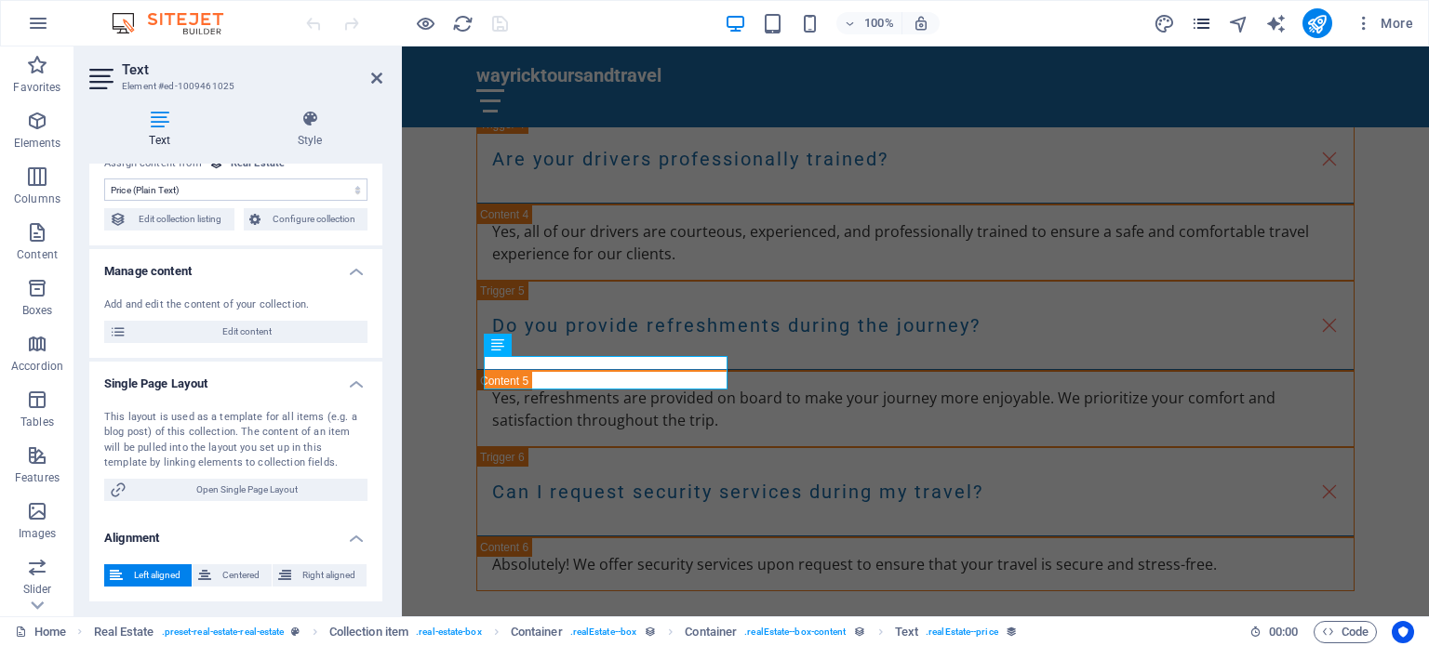
click at [1192, 29] on icon "pages" at bounding box center [1201, 23] width 21 height 21
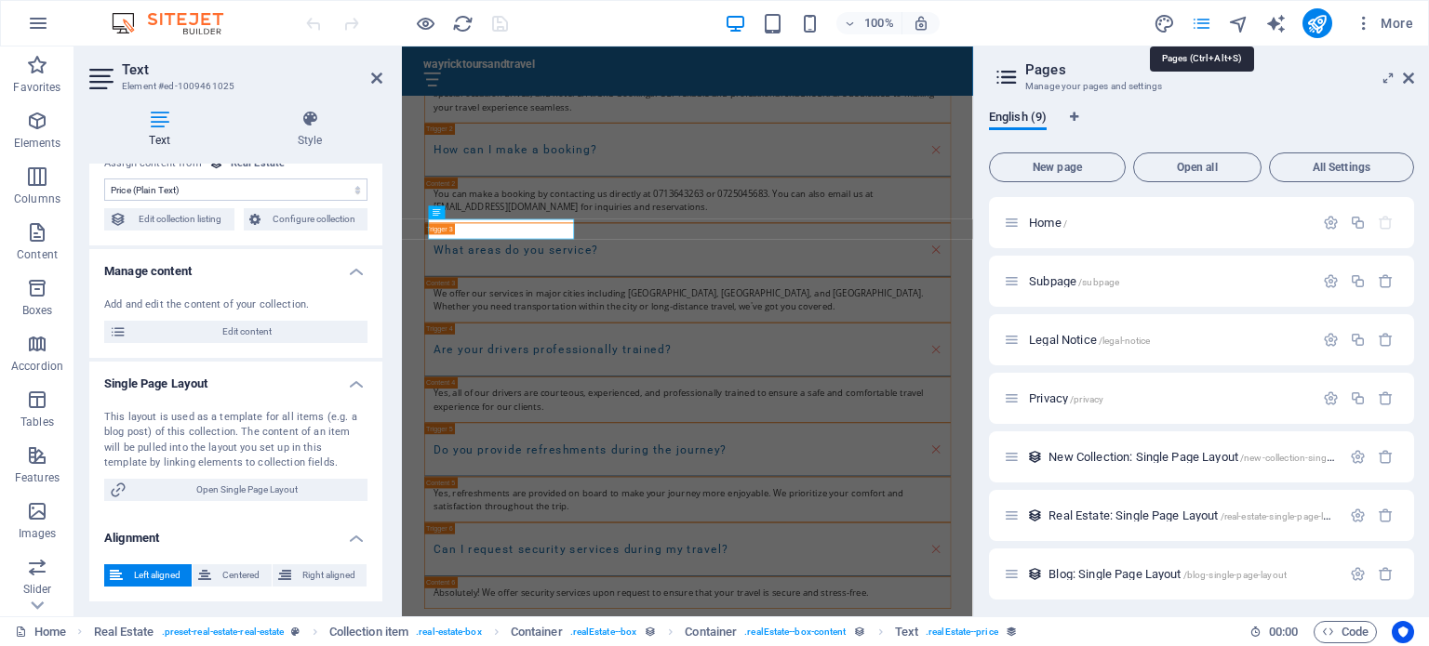
scroll to position [6457, 0]
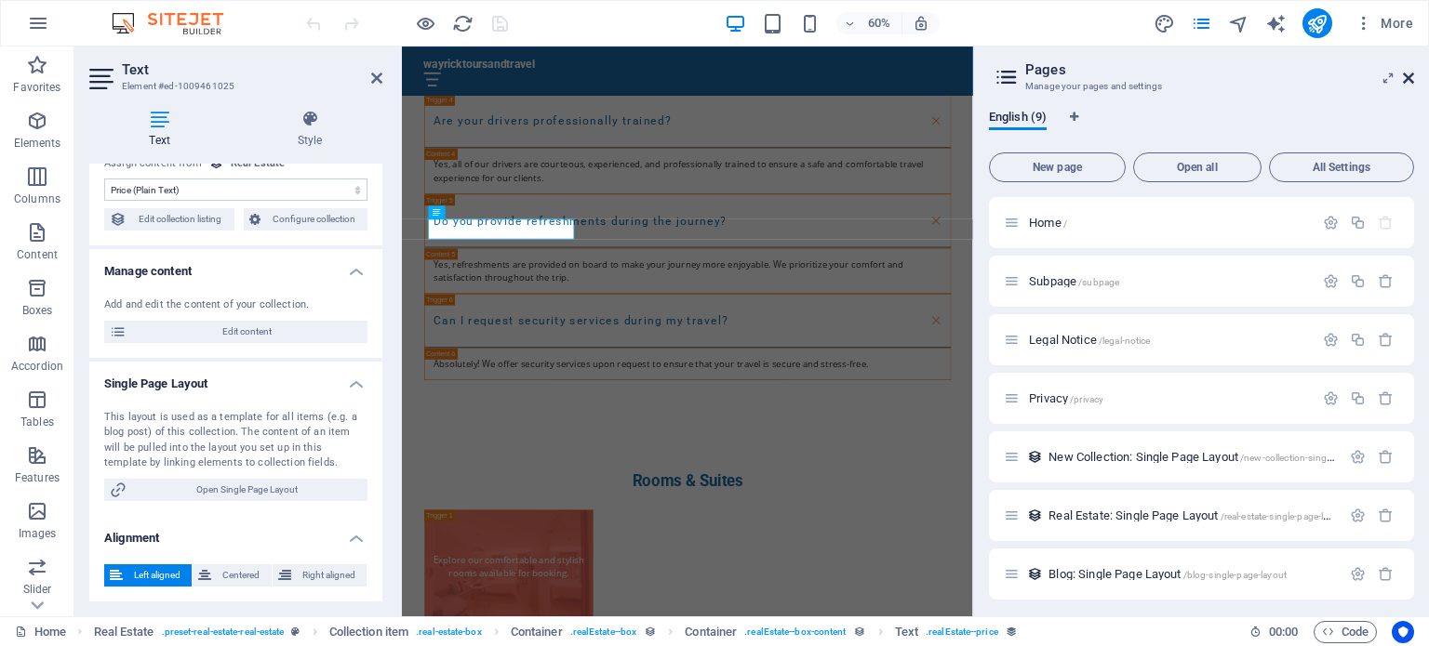
click at [1407, 75] on icon at bounding box center [1408, 78] width 11 height 15
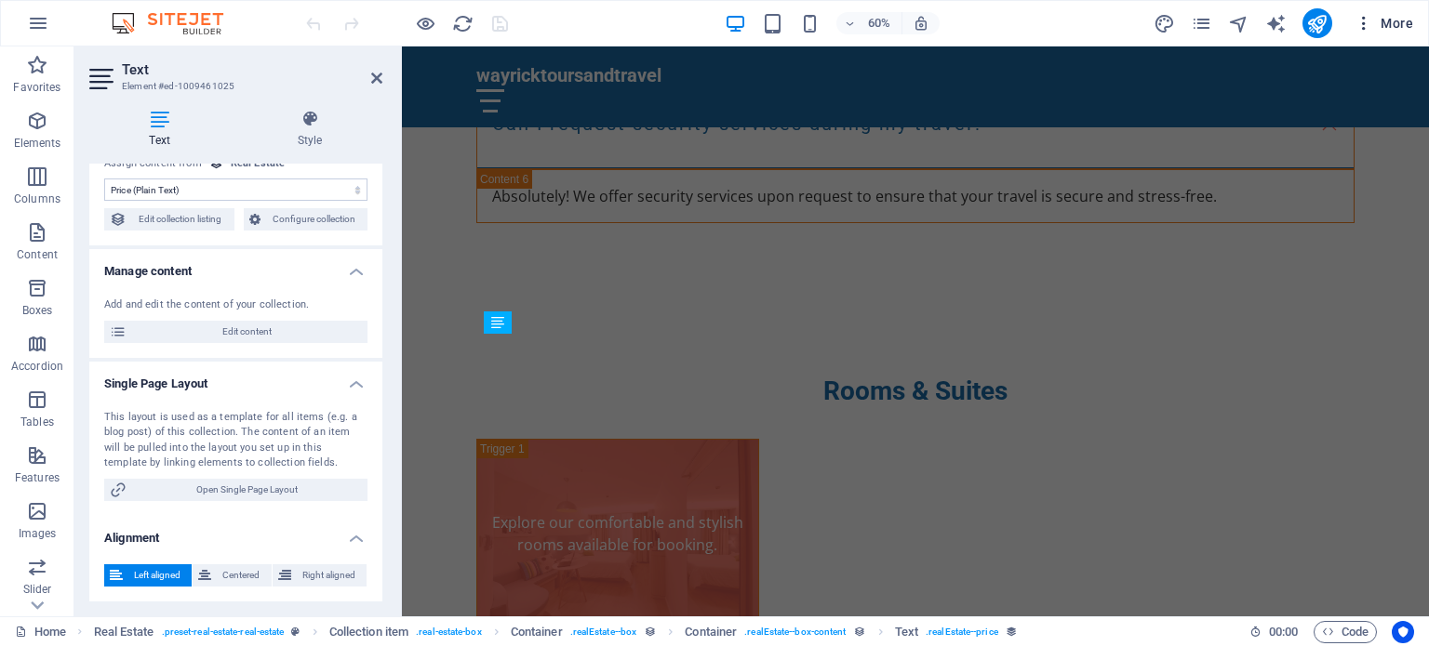
scroll to position [6076, 0]
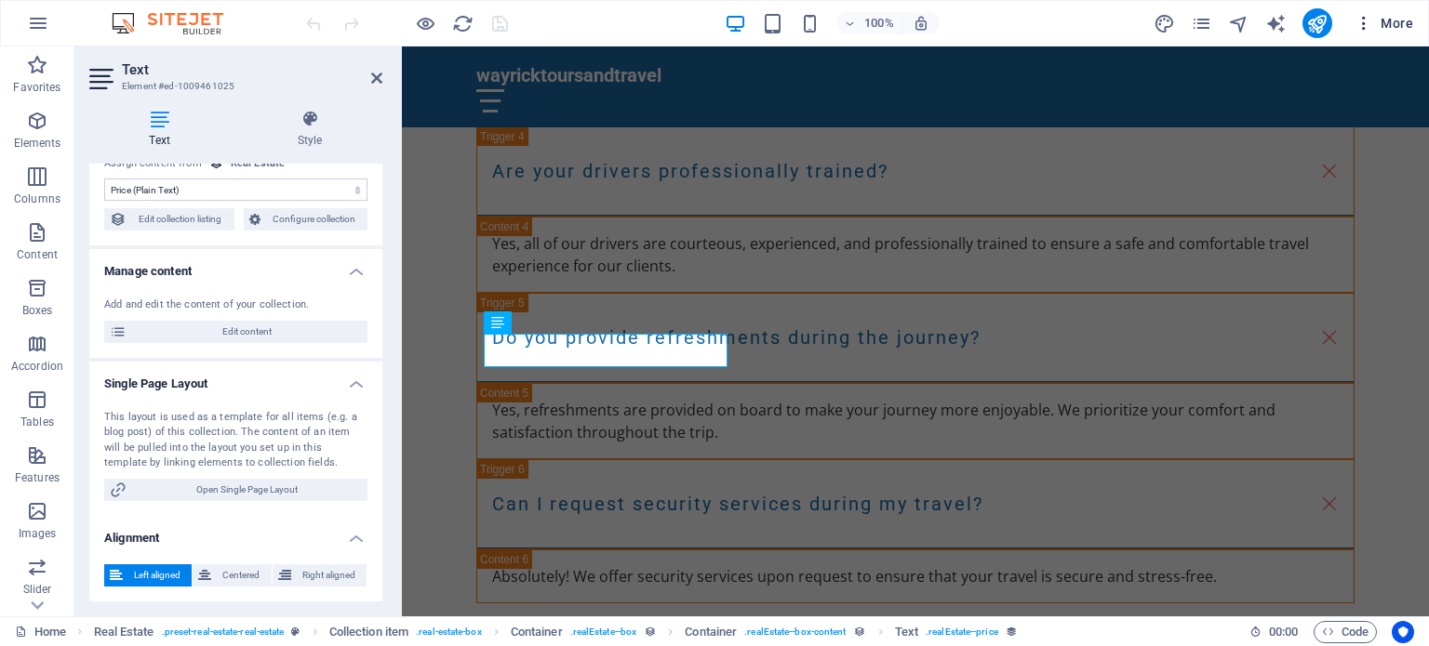
click at [1372, 19] on icon "button" at bounding box center [1363, 23] width 19 height 19
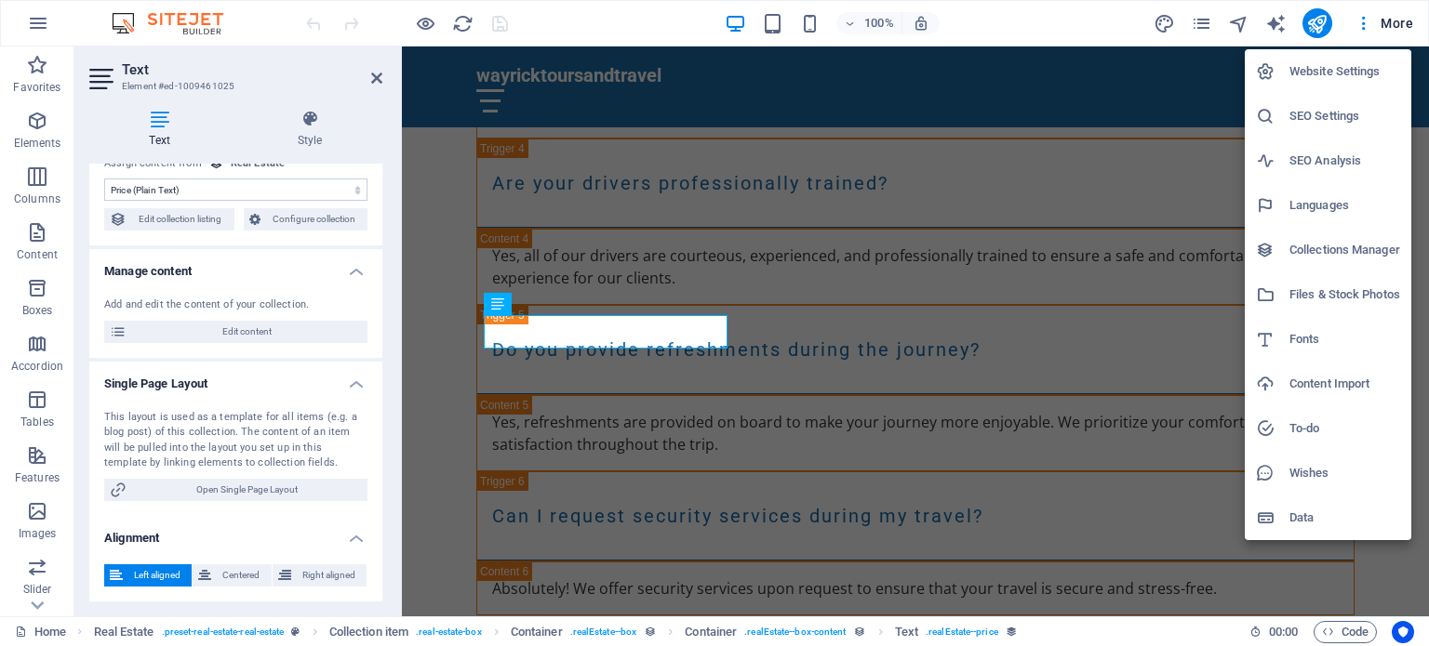
scroll to position [6099, 0]
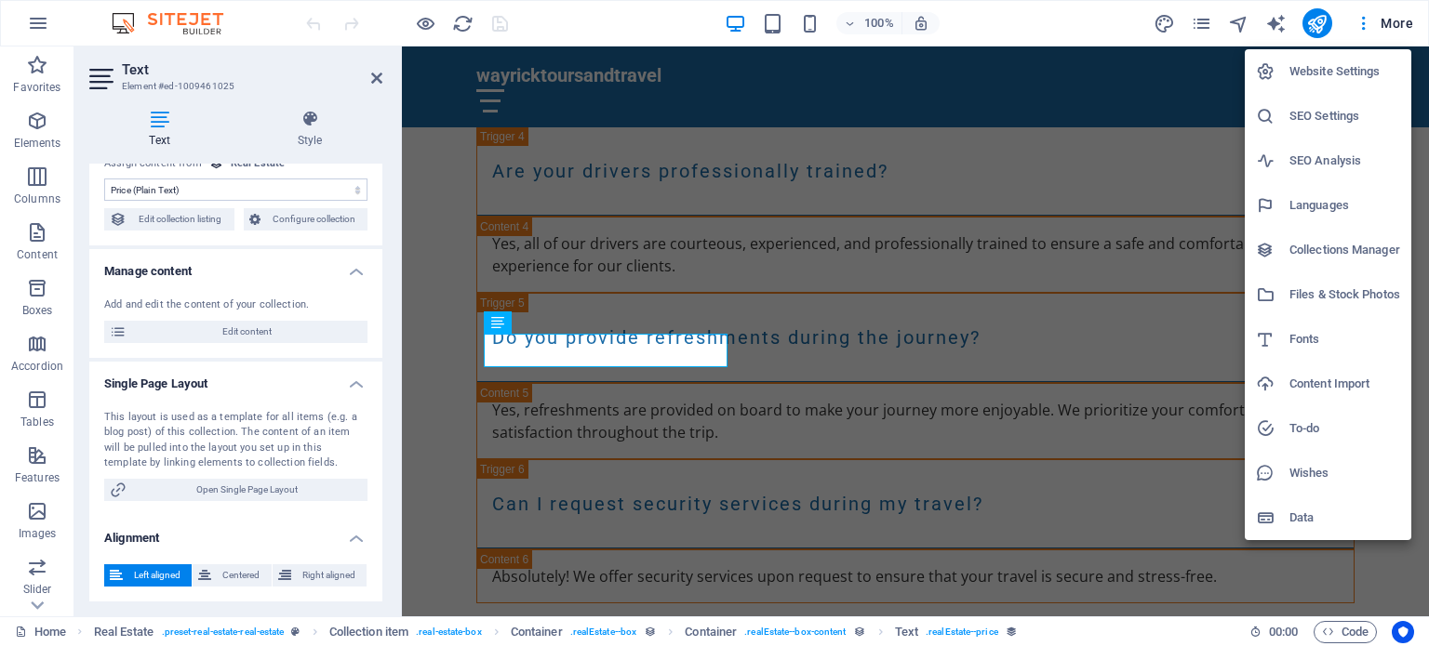
click at [1322, 520] on h6 "Data" at bounding box center [1344, 518] width 111 height 22
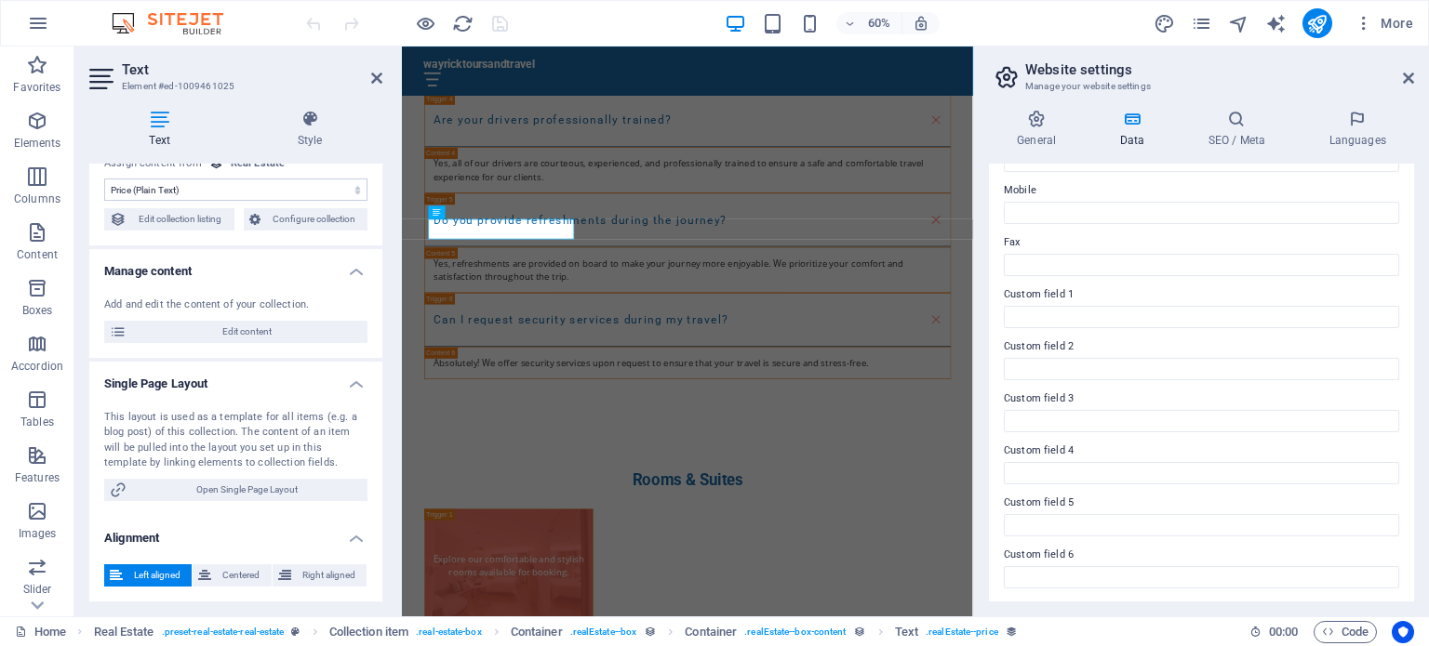
scroll to position [0, 0]
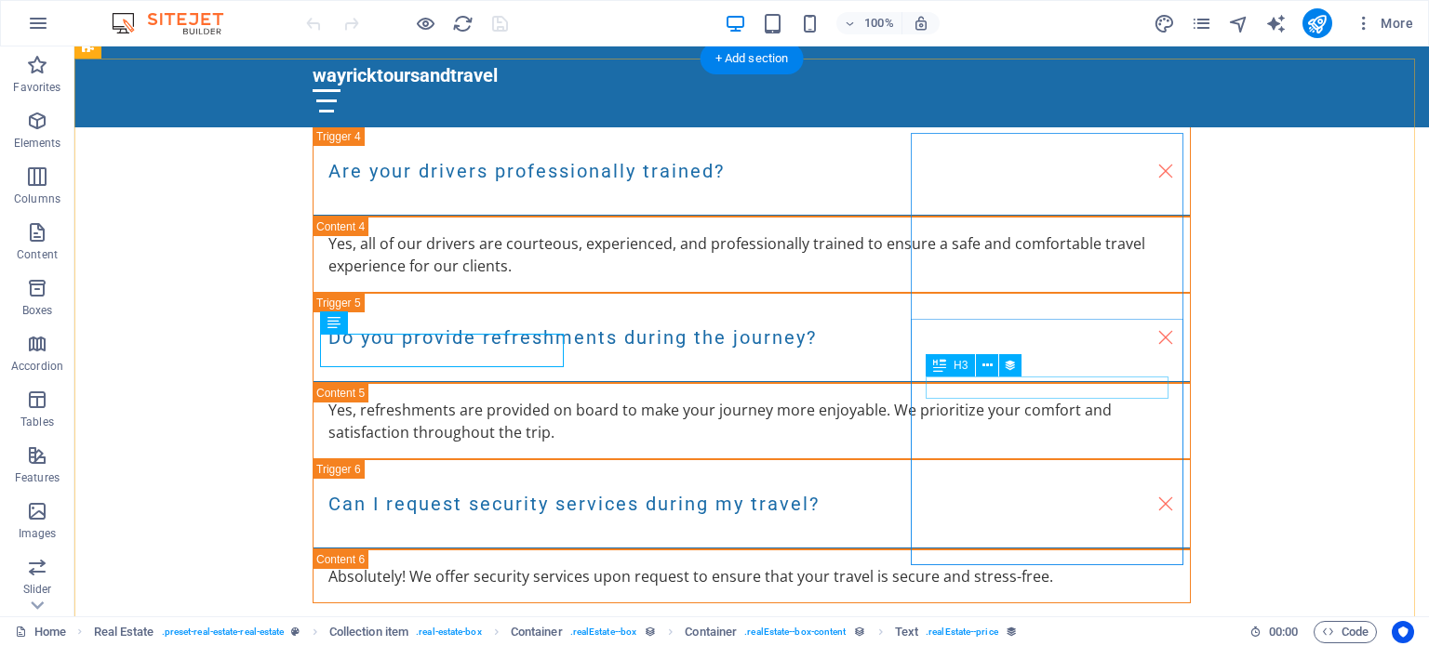
select select "name"
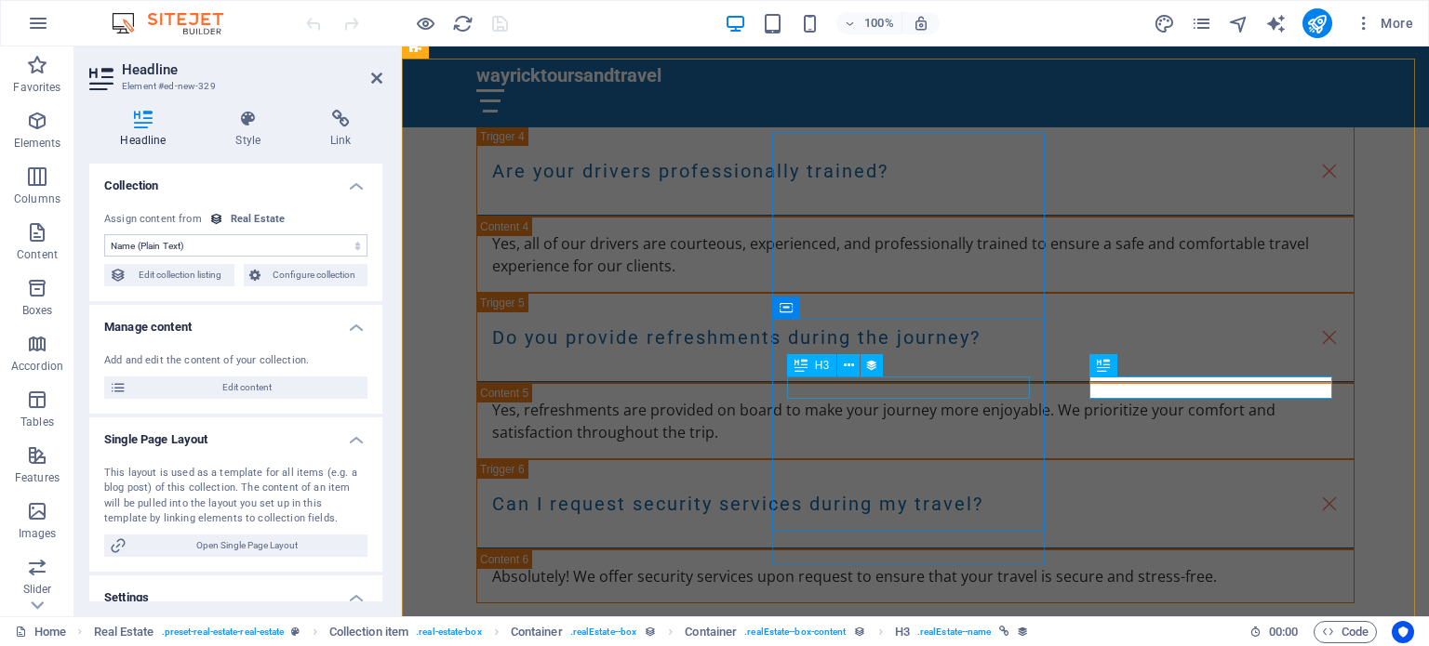
select select "name"
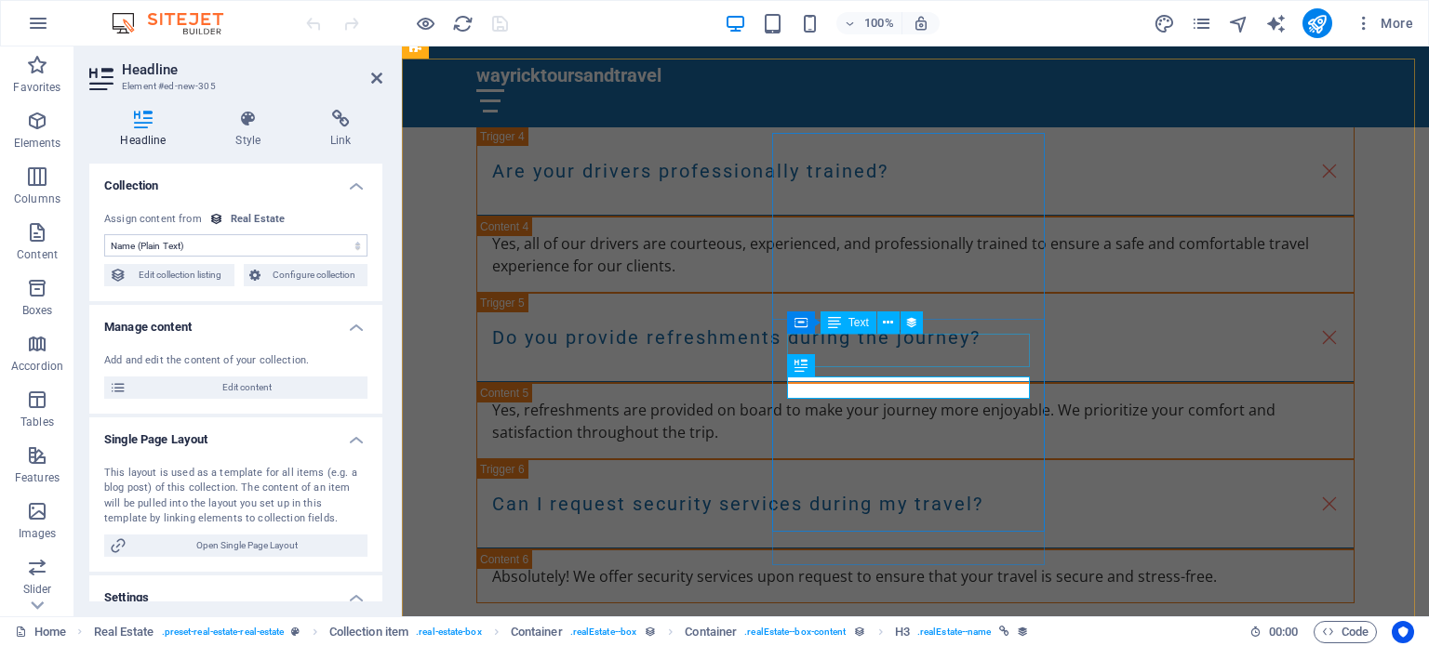
select select "price"
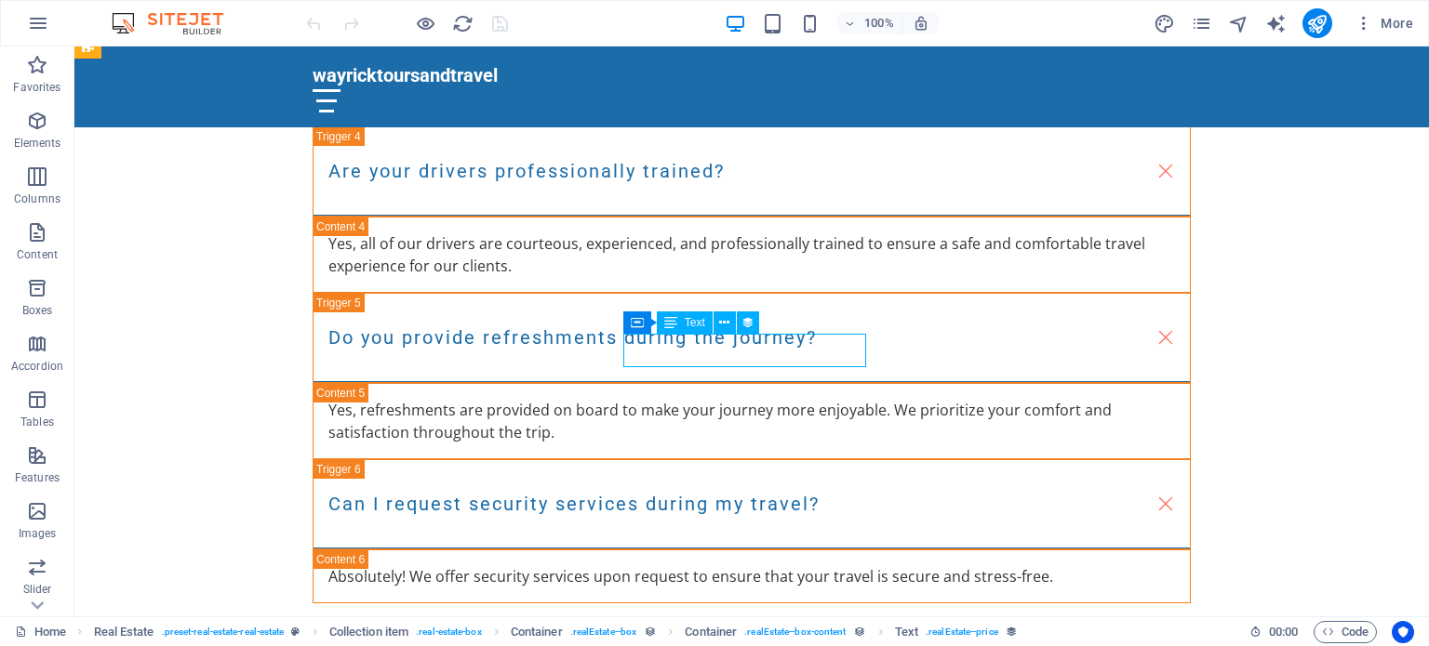
select select "price"
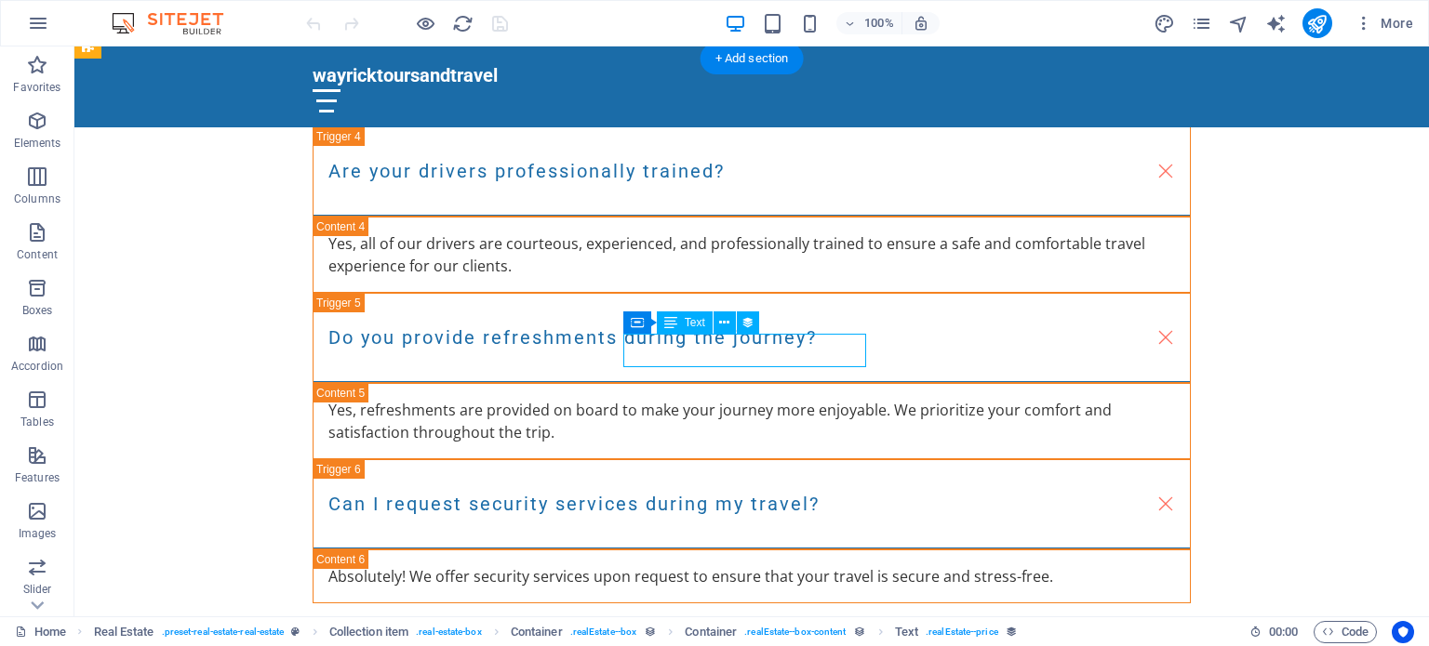
select select "price"
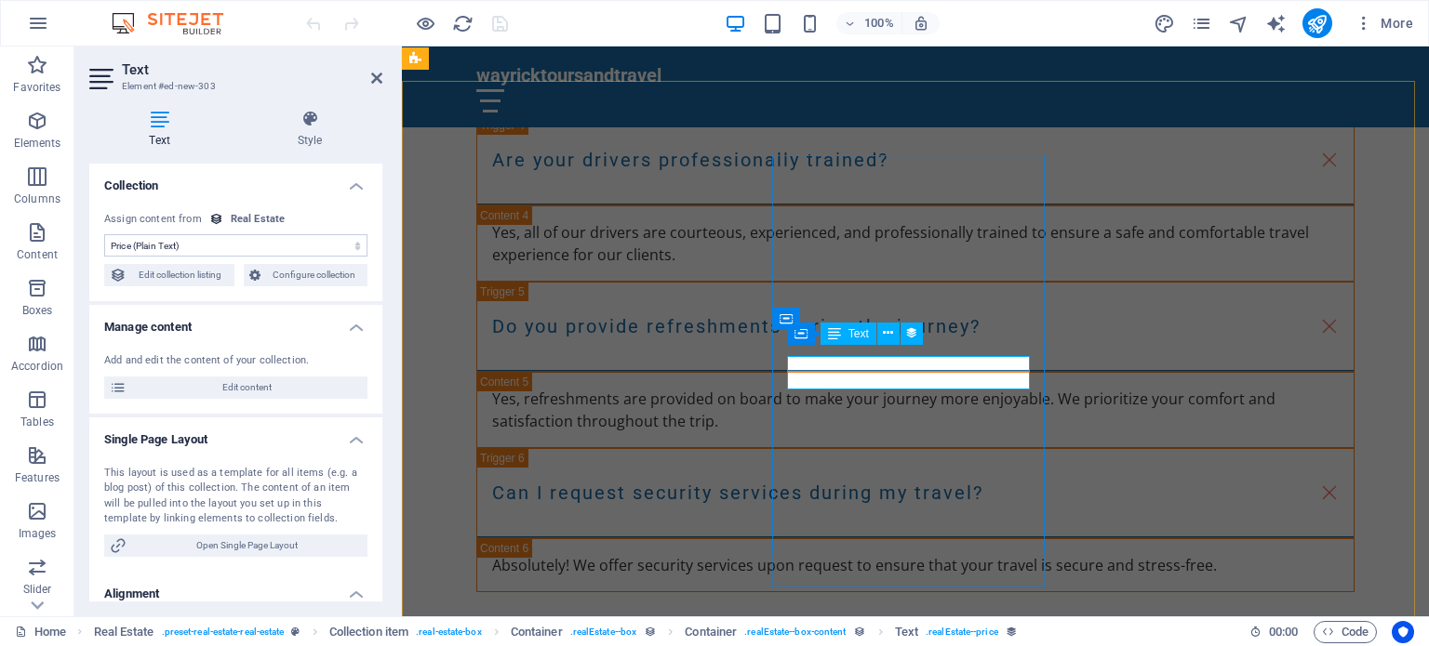
scroll to position [6076, 0]
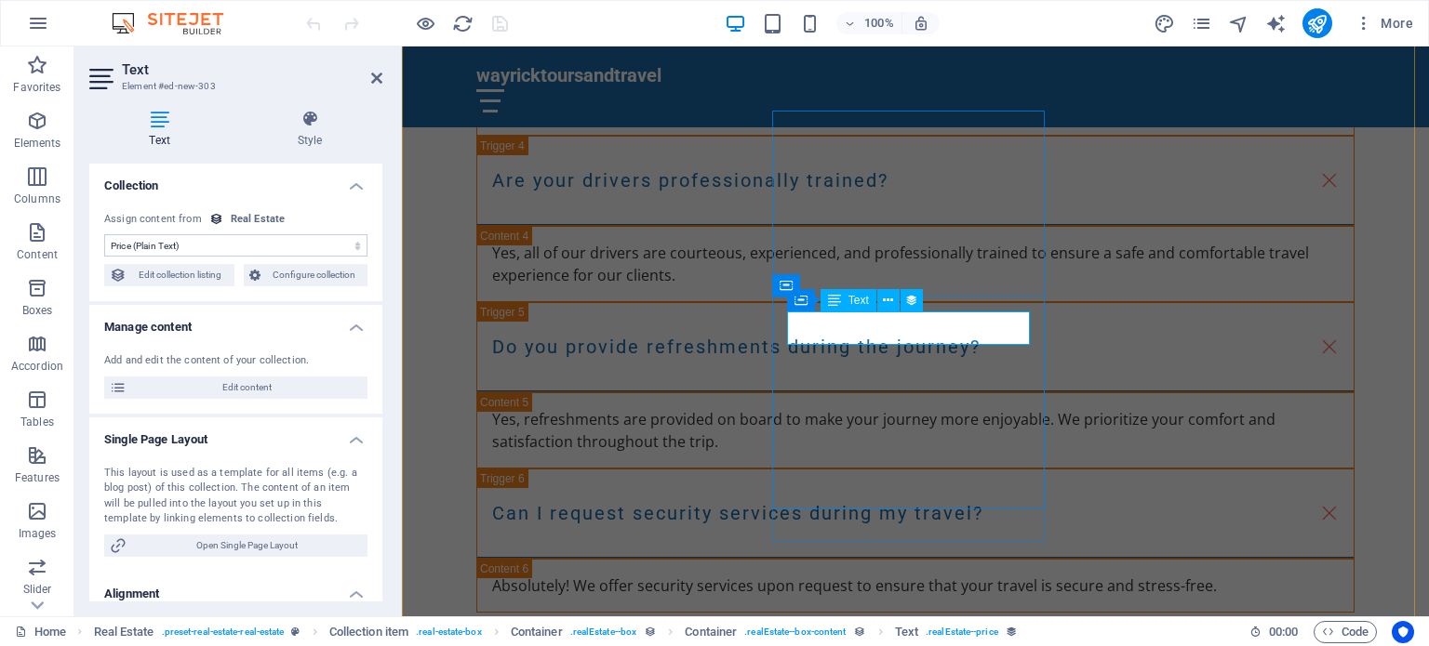
scroll to position [6099, 0]
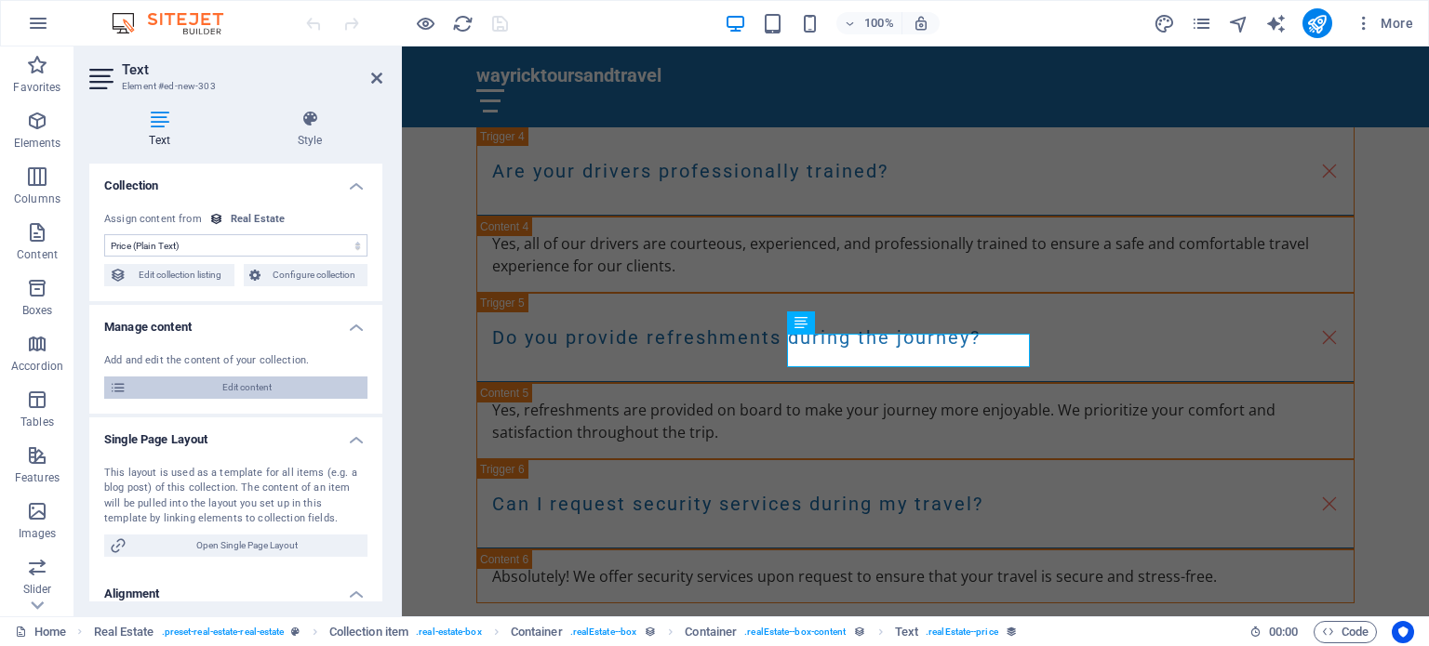
click at [232, 382] on span "Edit content" at bounding box center [247, 388] width 230 height 22
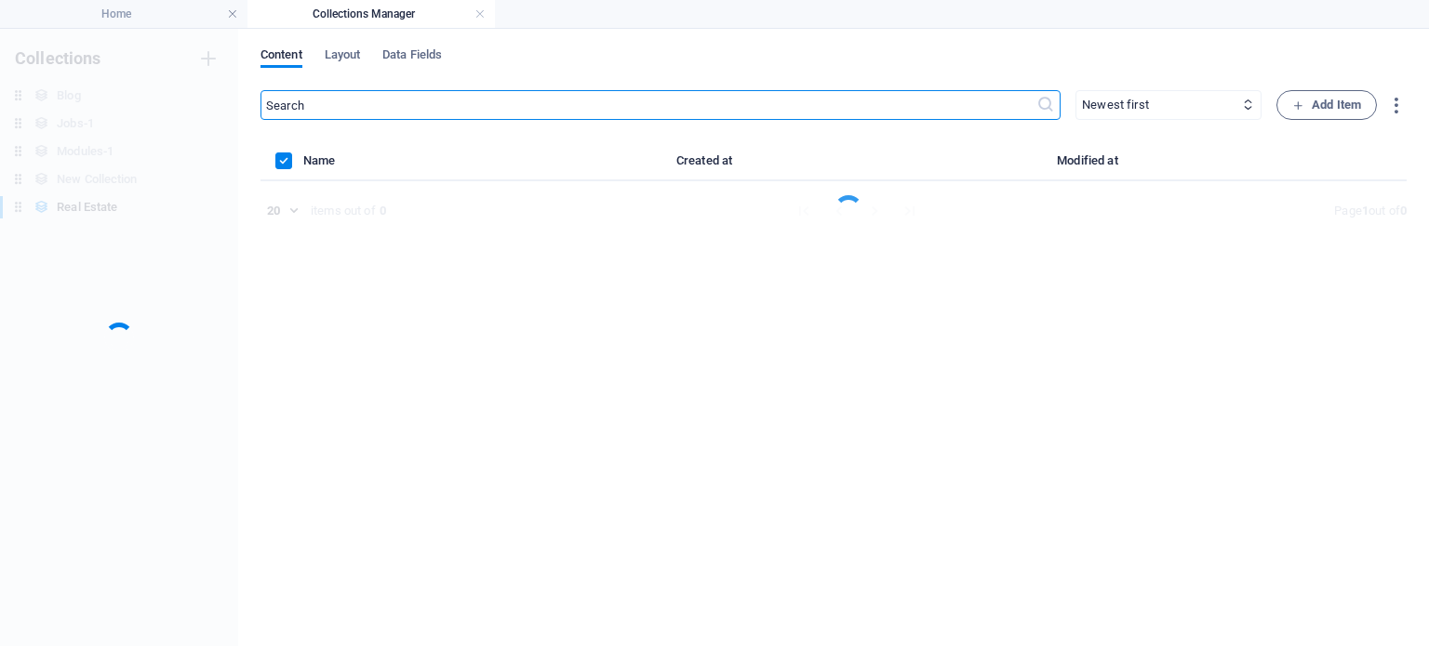
scroll to position [0, 0]
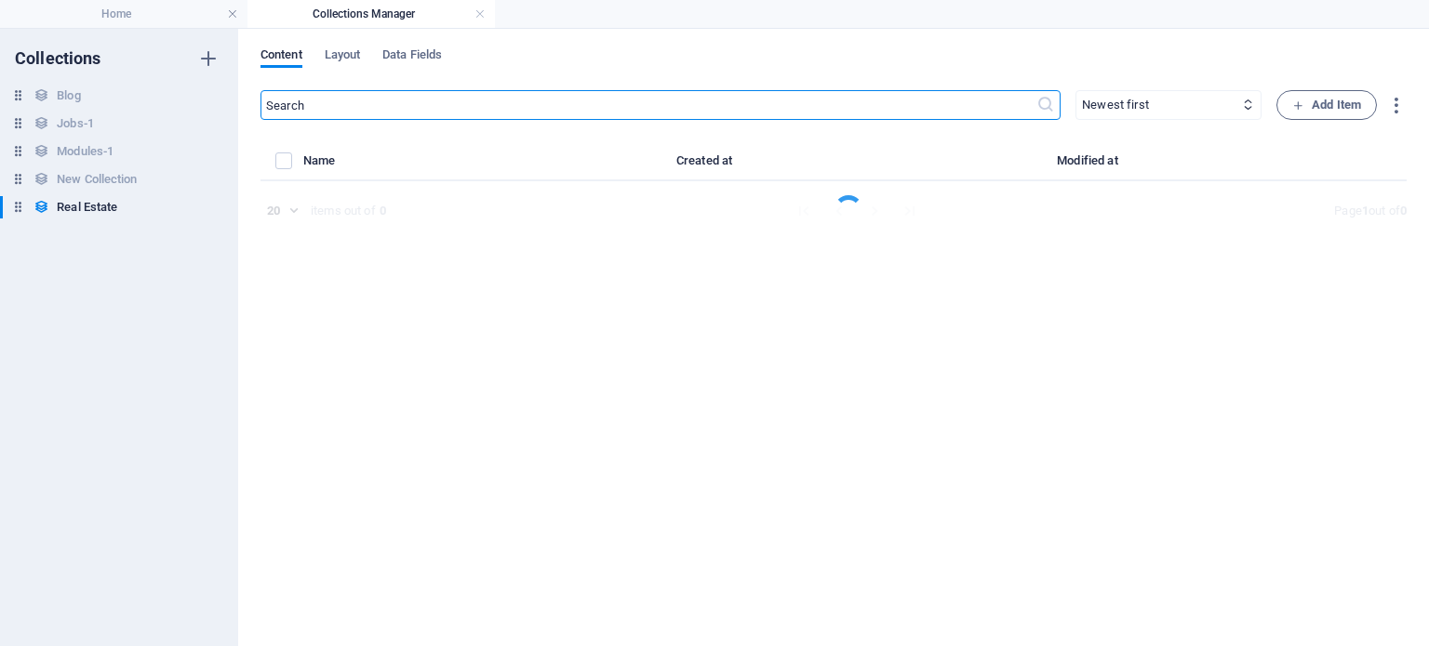
select select "Office"
select select "For Rent"
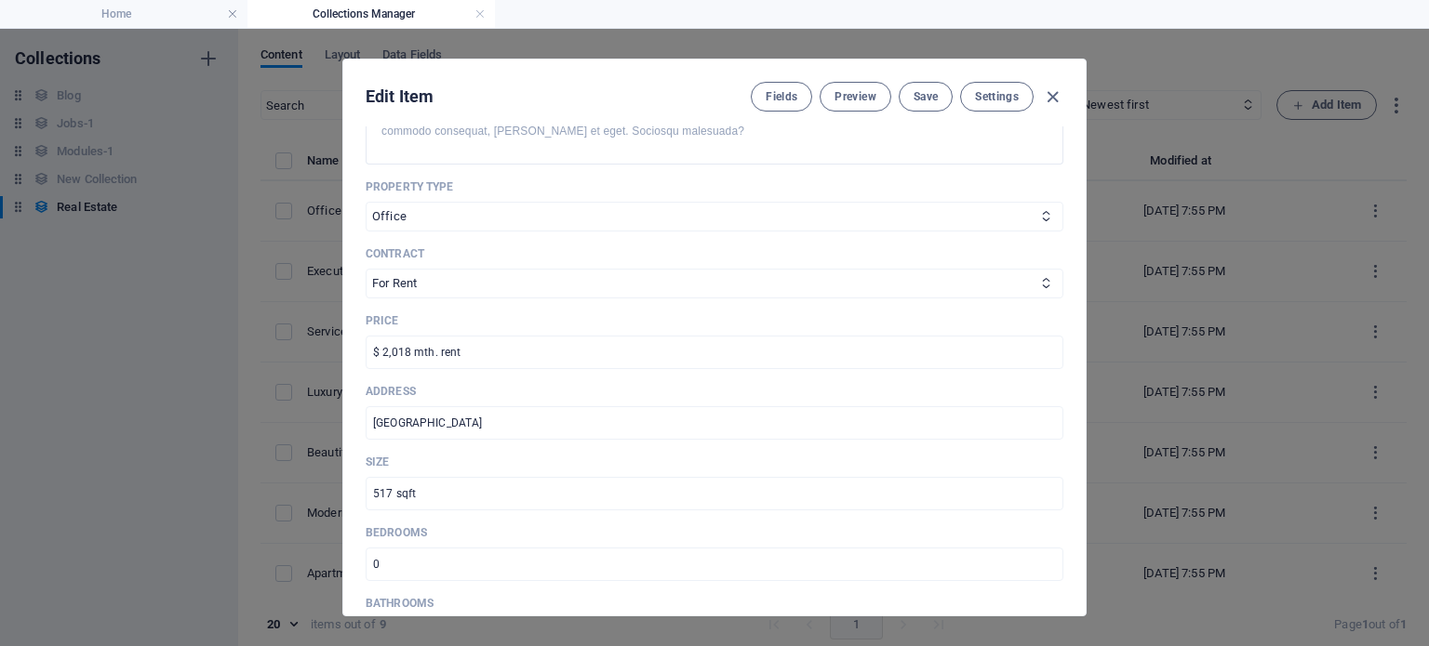
scroll to position [593, 0]
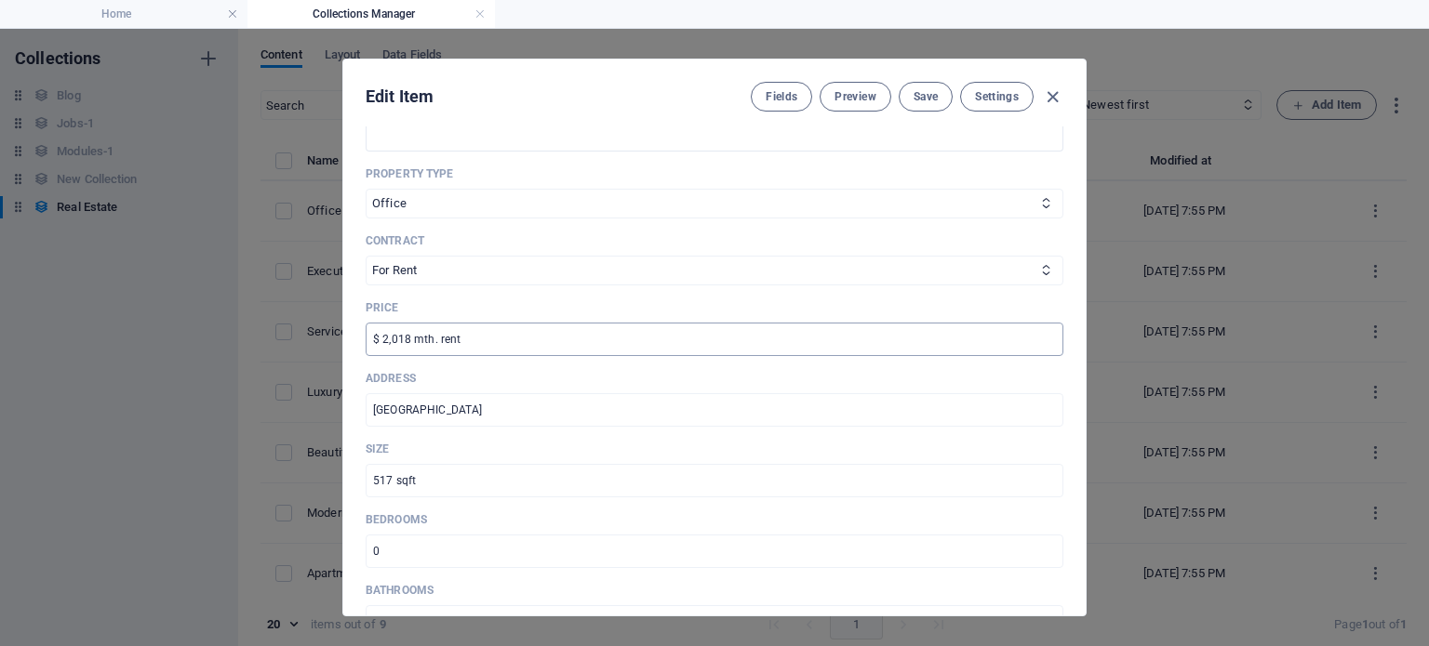
click at [379, 333] on input "$ 2,018 mth. rent" at bounding box center [715, 339] width 698 height 33
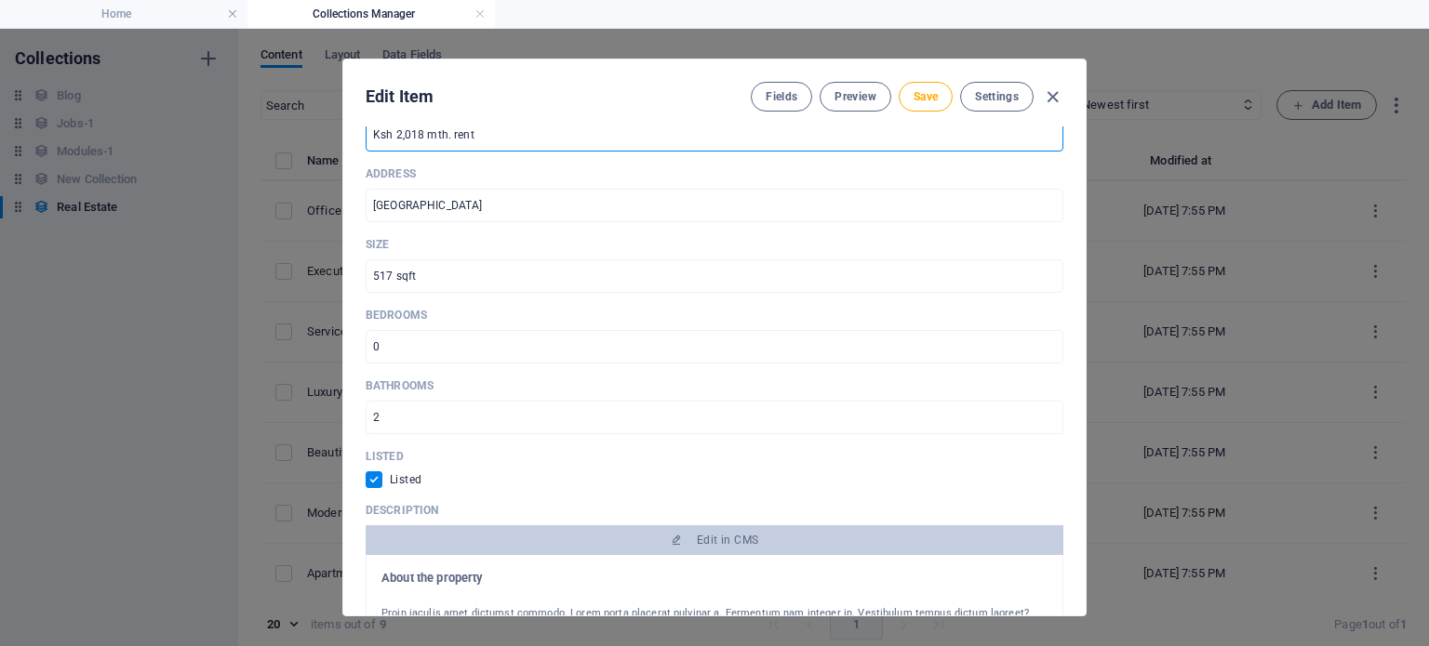
scroll to position [850, 0]
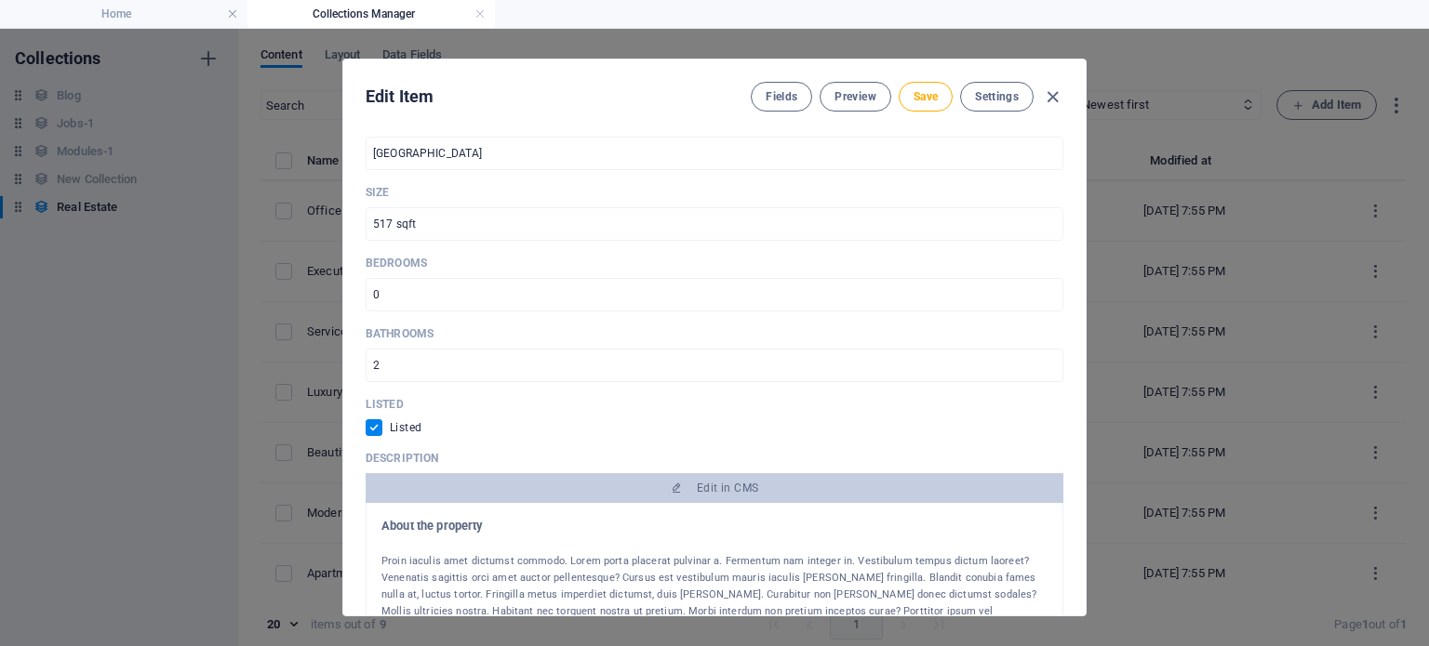
type input "Ksh 2,018 mth. rent"
click at [434, 386] on div "Name Executive Office in [GEOGRAPHIC_DATA] ​ Slug [DOMAIN_NAME][URL] executive-…" at bounding box center [715, 133] width 698 height 1685
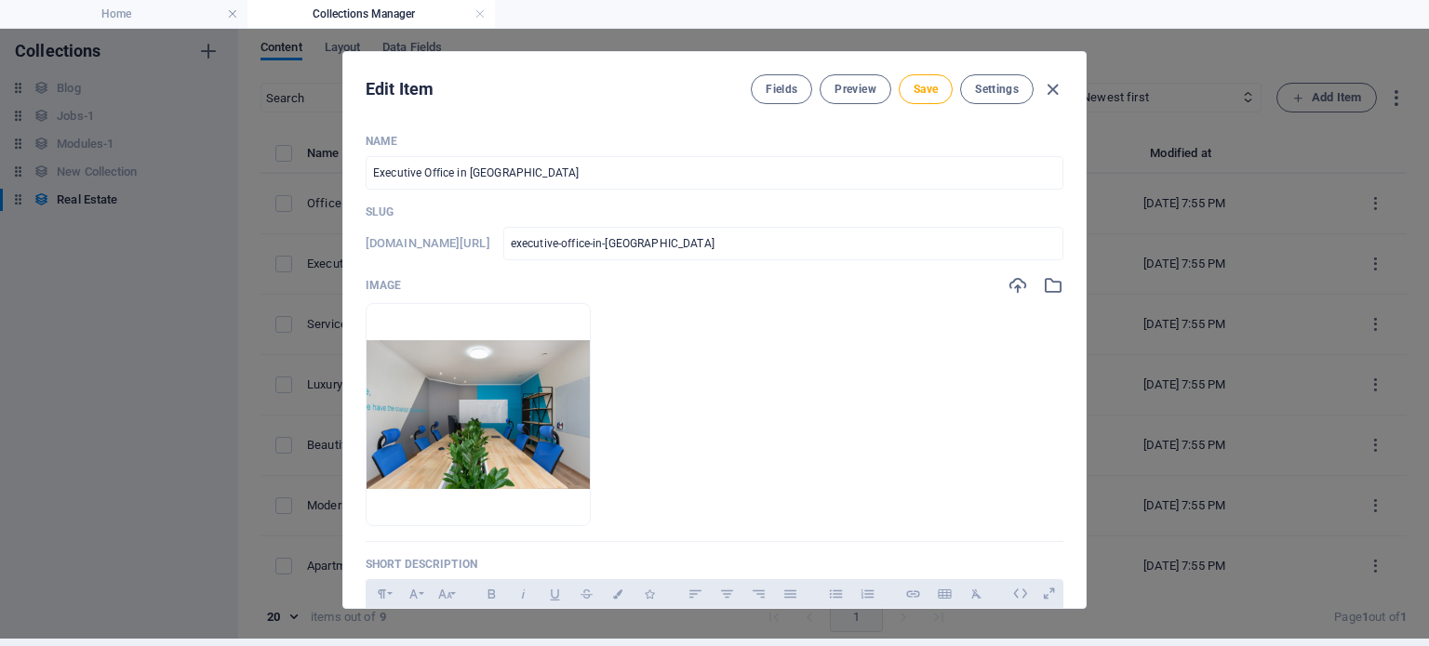
scroll to position [0, 0]
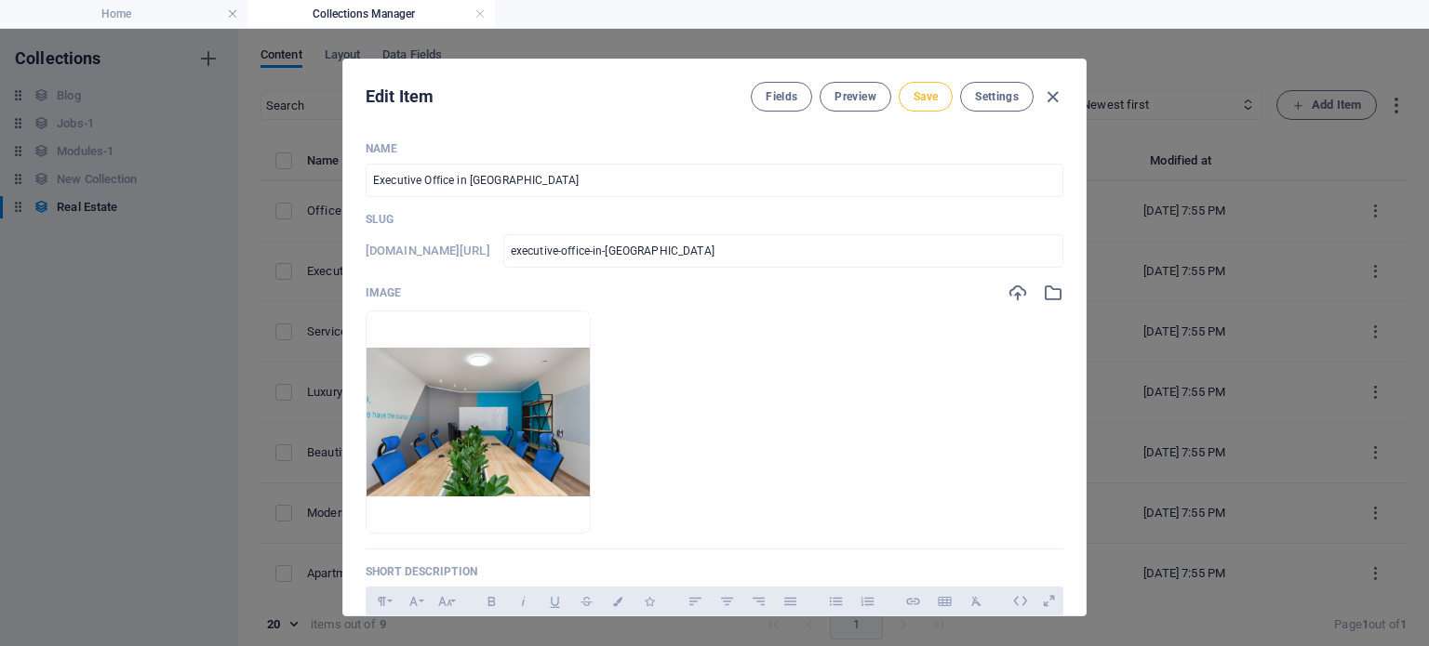
click at [913, 98] on span "Save" at bounding box center [925, 96] width 24 height 15
click at [1038, 91] on div "Fields Preview Save Settings" at bounding box center [907, 97] width 313 height 30
click at [1051, 92] on icon "button" at bounding box center [1052, 96] width 21 height 21
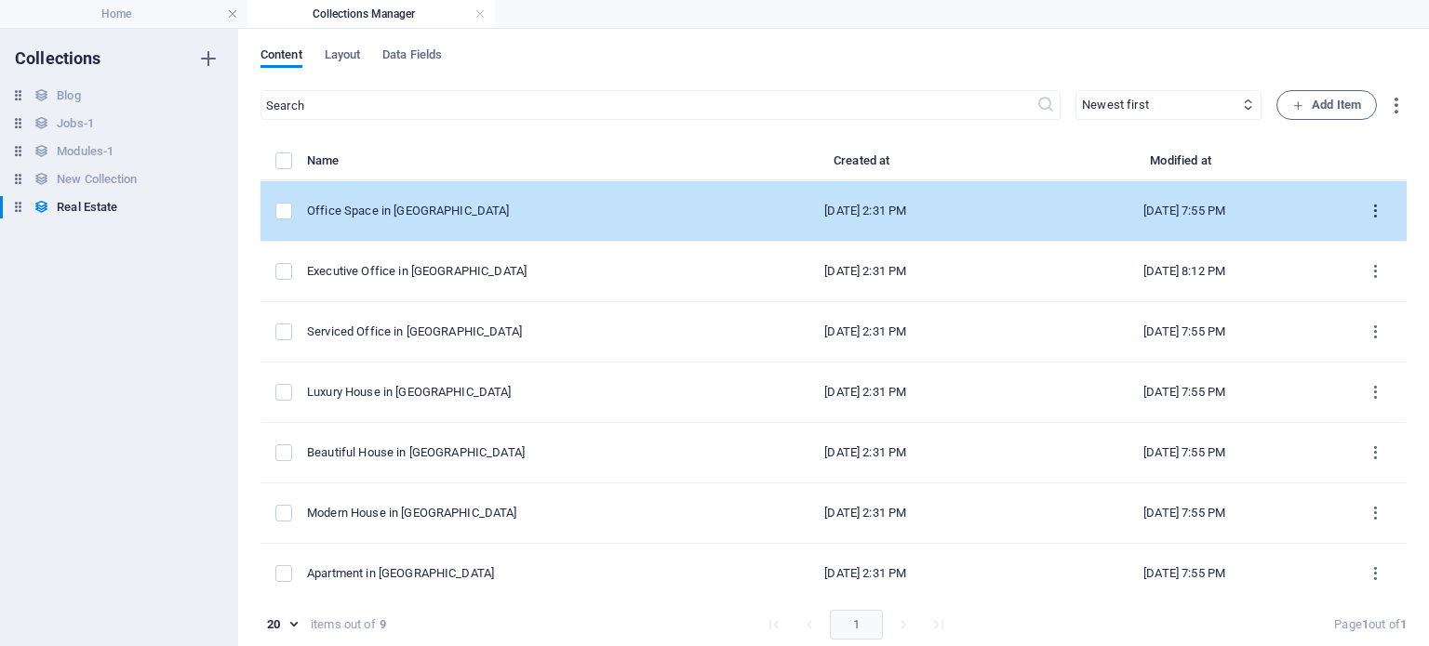
click at [1367, 222] on button "items list" at bounding box center [1375, 211] width 33 height 30
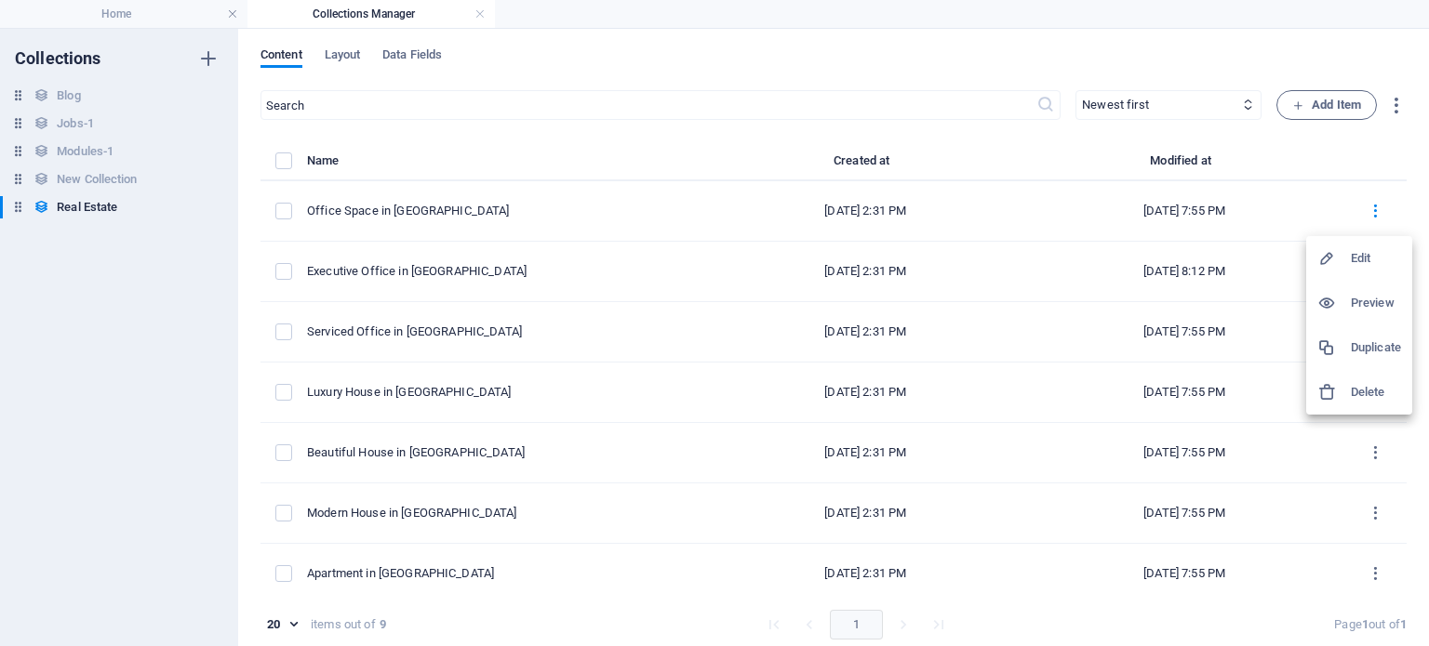
click at [1109, 290] on div at bounding box center [714, 323] width 1429 height 646
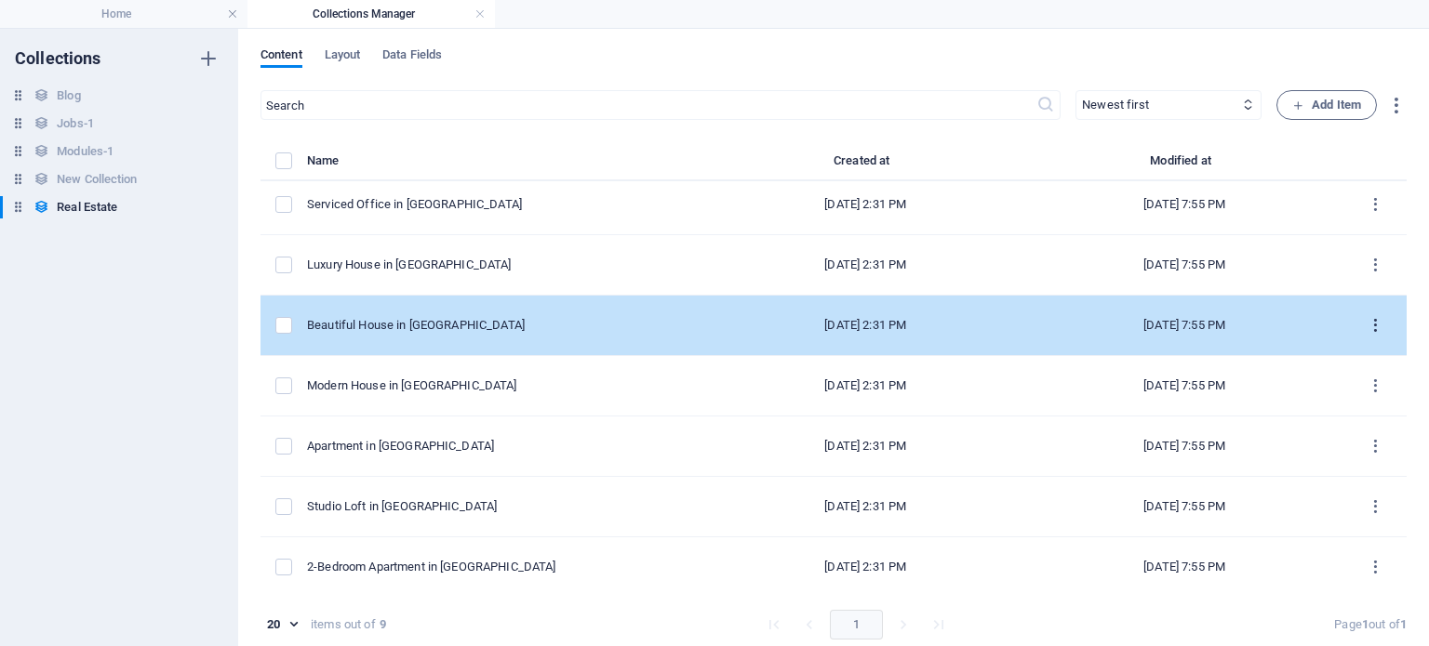
click at [1366, 317] on icon "items list" at bounding box center [1375, 326] width 18 height 18
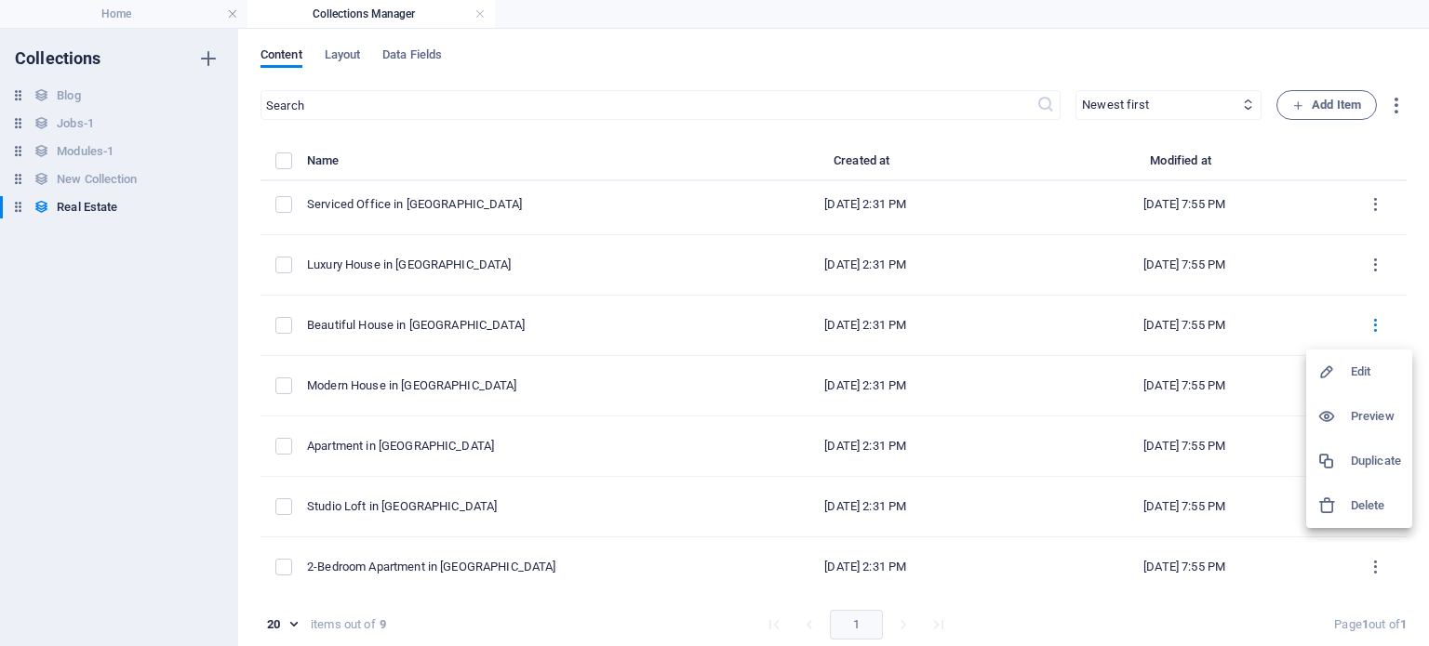
click at [1340, 504] on div at bounding box center [1333, 506] width 33 height 19
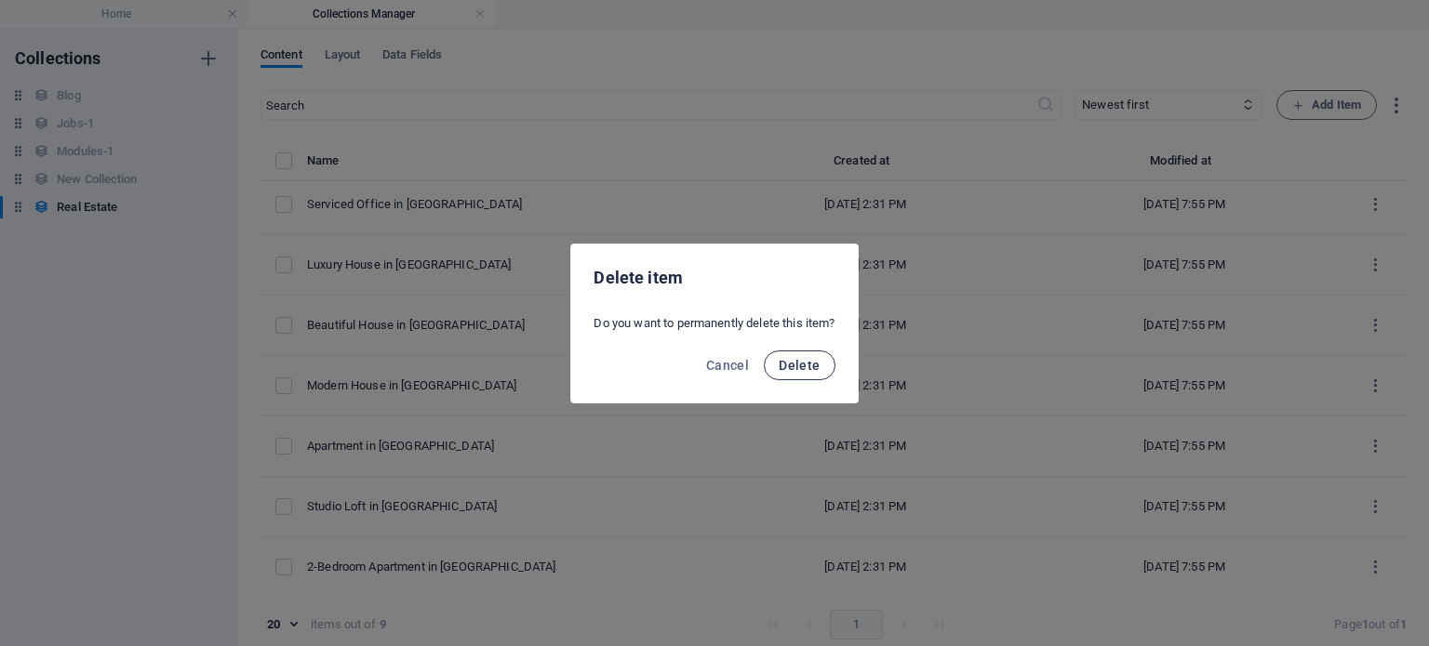
click at [818, 371] on span "Delete" at bounding box center [798, 365] width 41 height 15
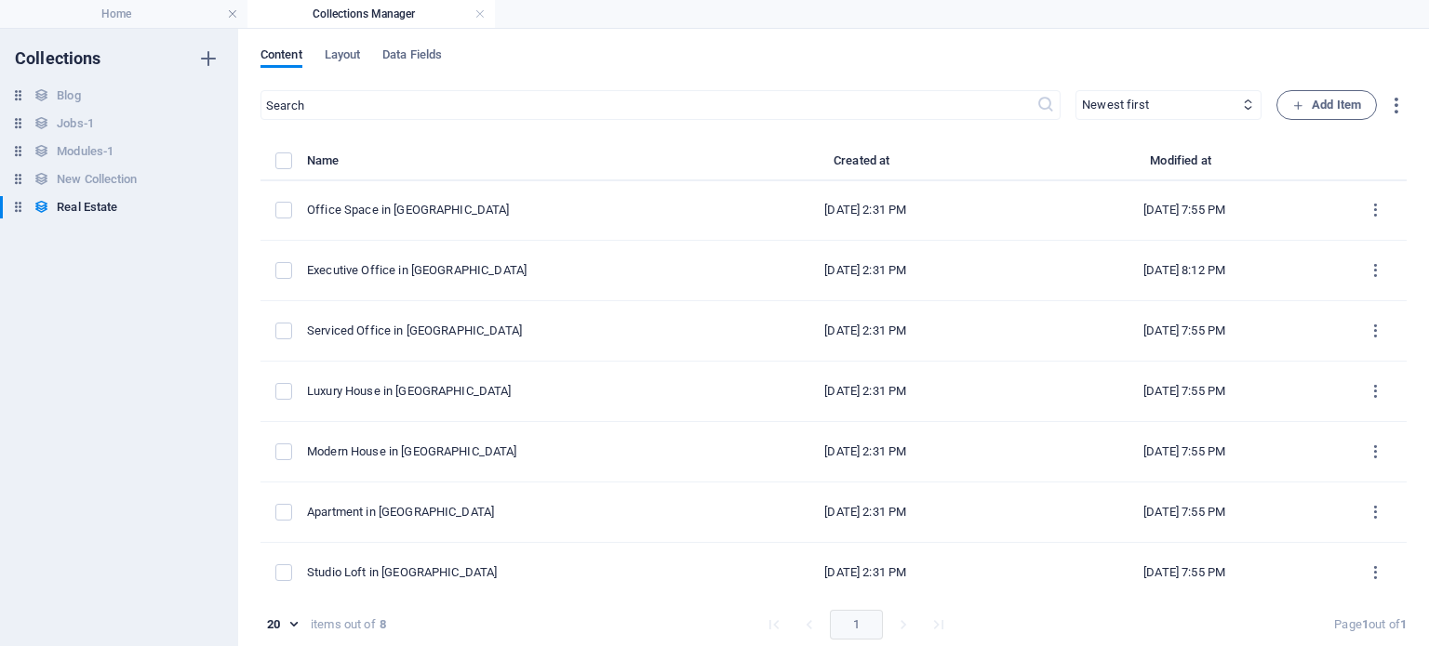
scroll to position [0, 0]
click at [346, 45] on div "Content Layout Data Fields ​ Newest first Oldest first Last modified Name (asce…" at bounding box center [833, 338] width 1191 height 618
click at [345, 49] on span "Layout" at bounding box center [343, 57] width 36 height 26
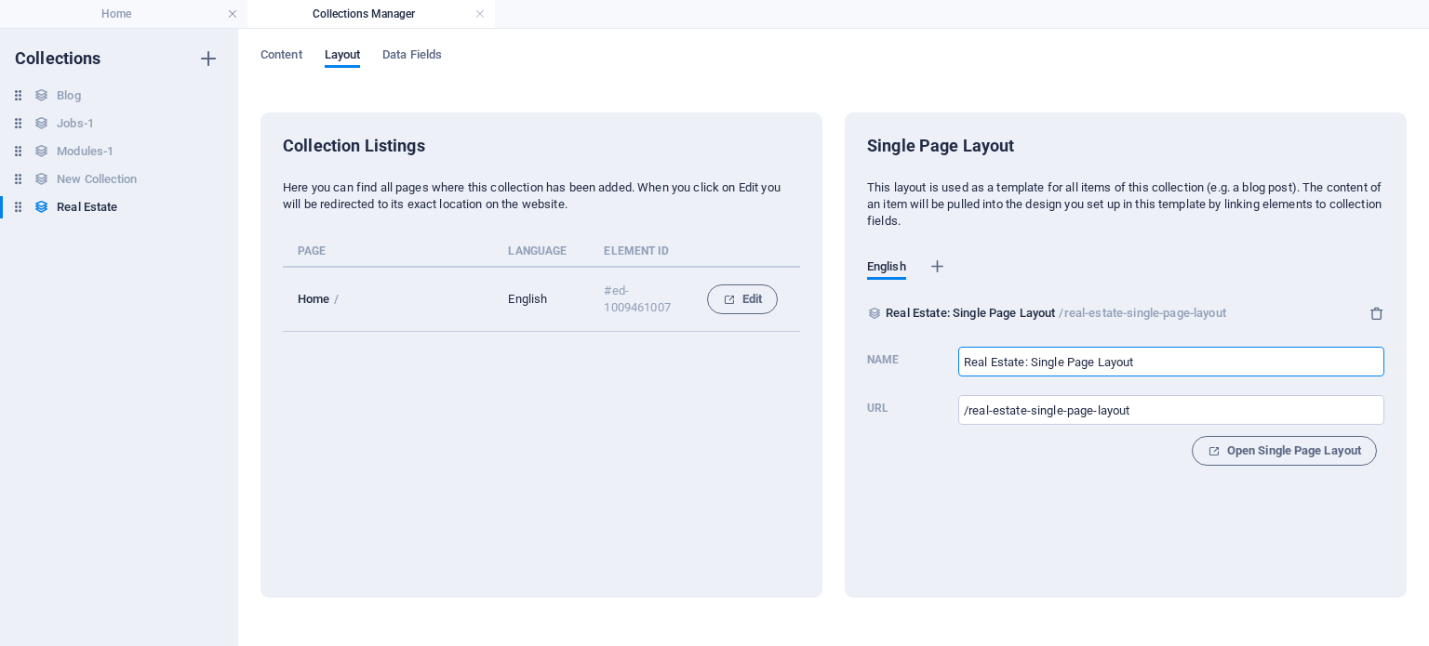
click at [1057, 373] on input "Real Estate: Single Page Layout" at bounding box center [1171, 362] width 426 height 30
click at [1245, 446] on span "Open Single Page Layout" at bounding box center [1283, 451] width 153 height 22
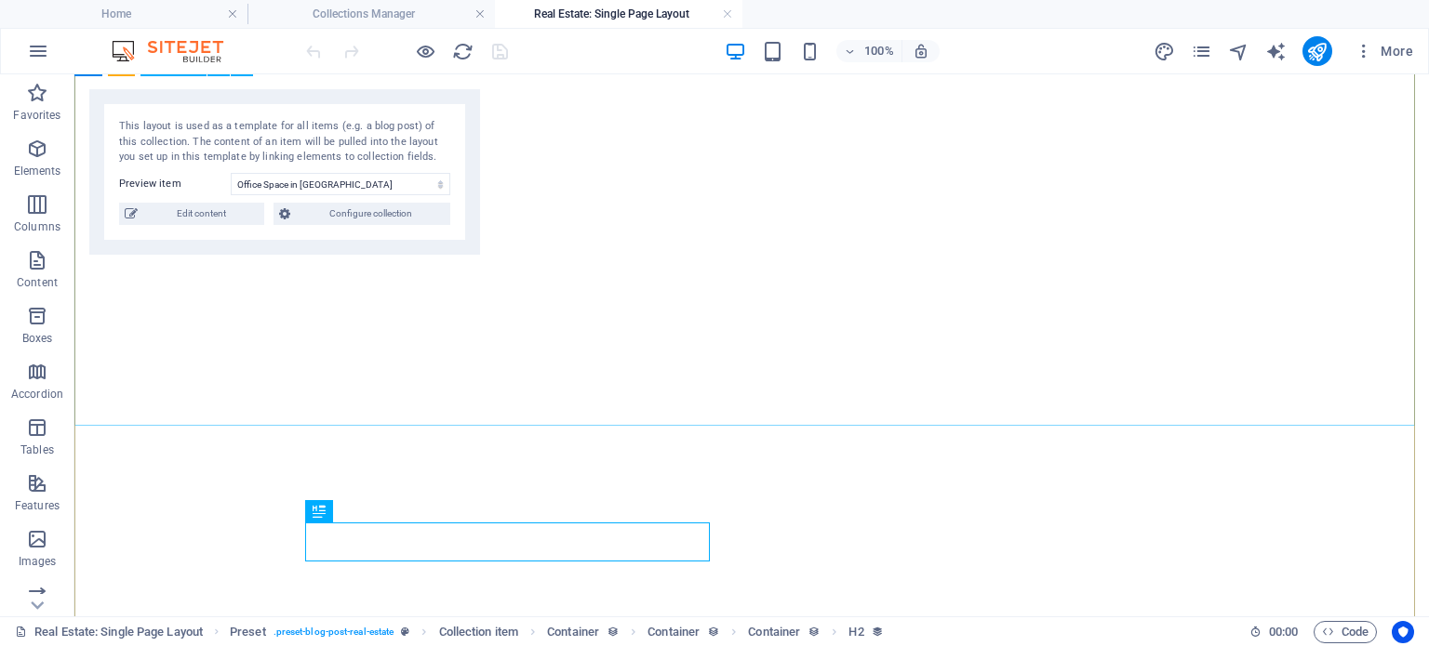
select select "68dffff9400f9d37e0027f17"
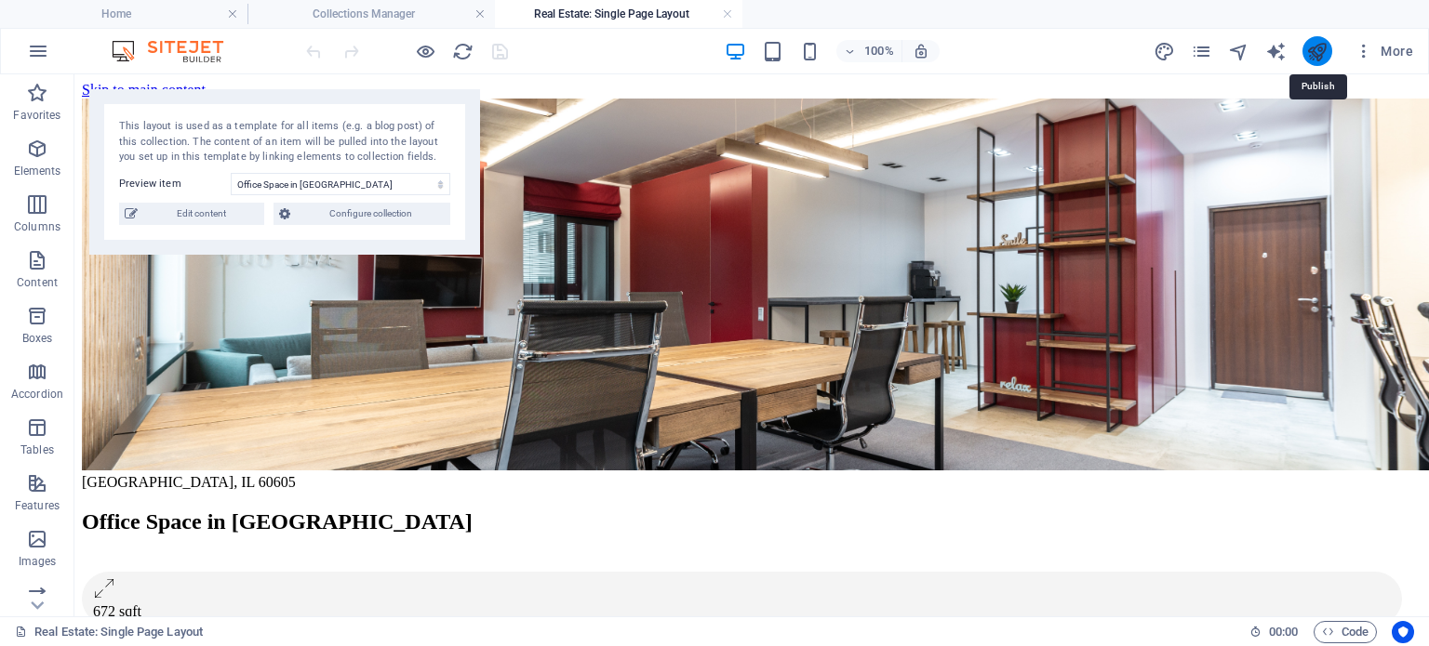
click at [1315, 61] on icon "publish" at bounding box center [1316, 51] width 21 height 21
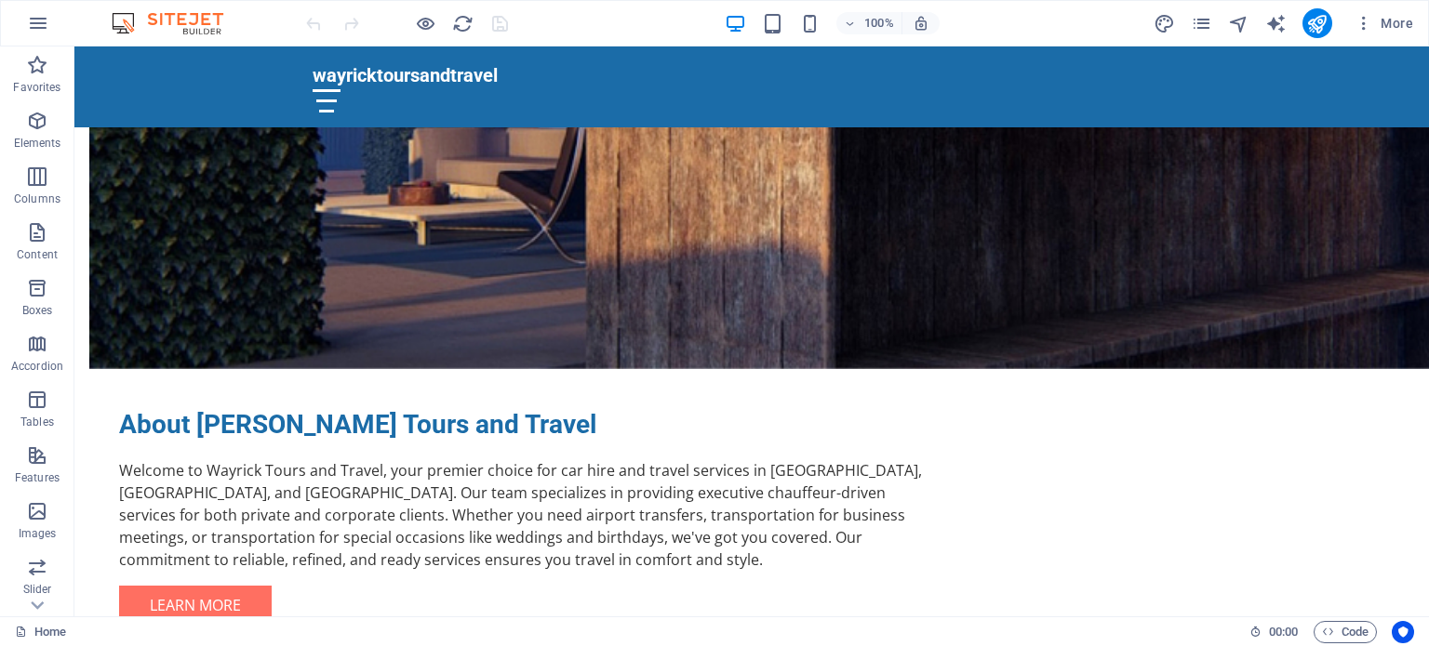
scroll to position [1217, 0]
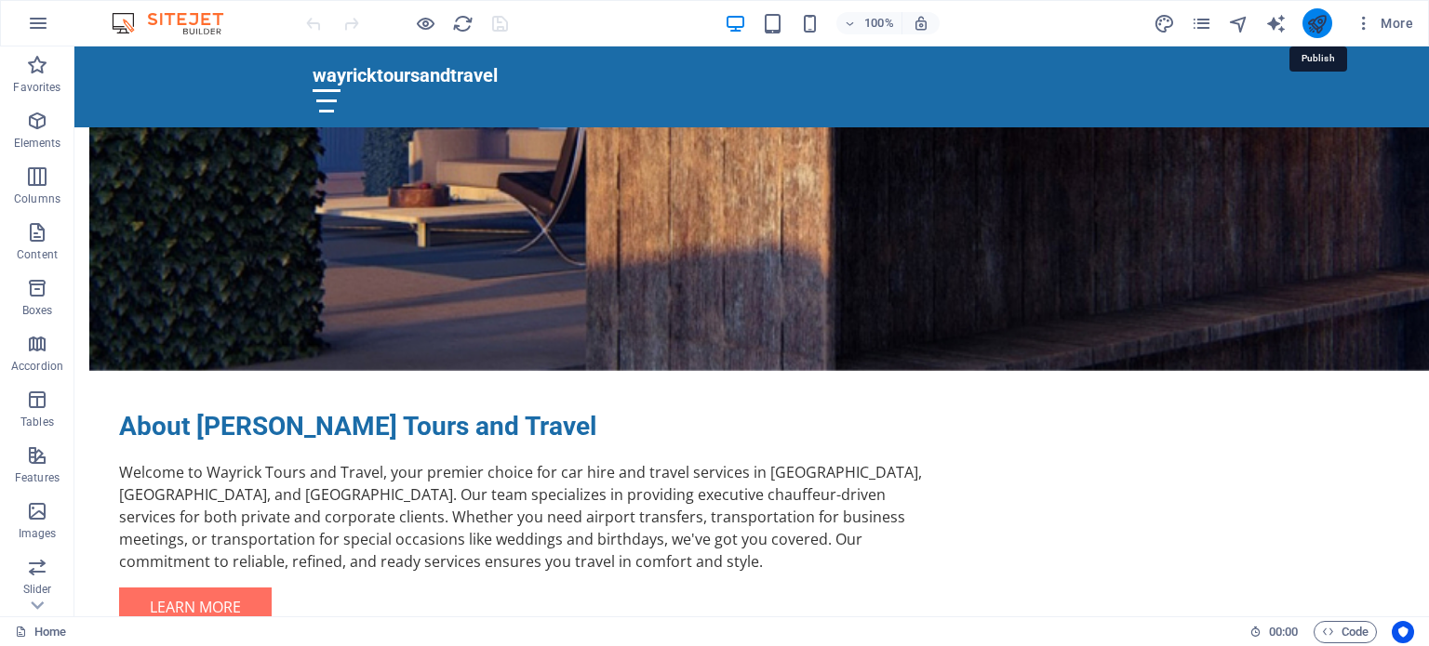
click at [1316, 18] on icon "publish" at bounding box center [1316, 23] width 21 height 21
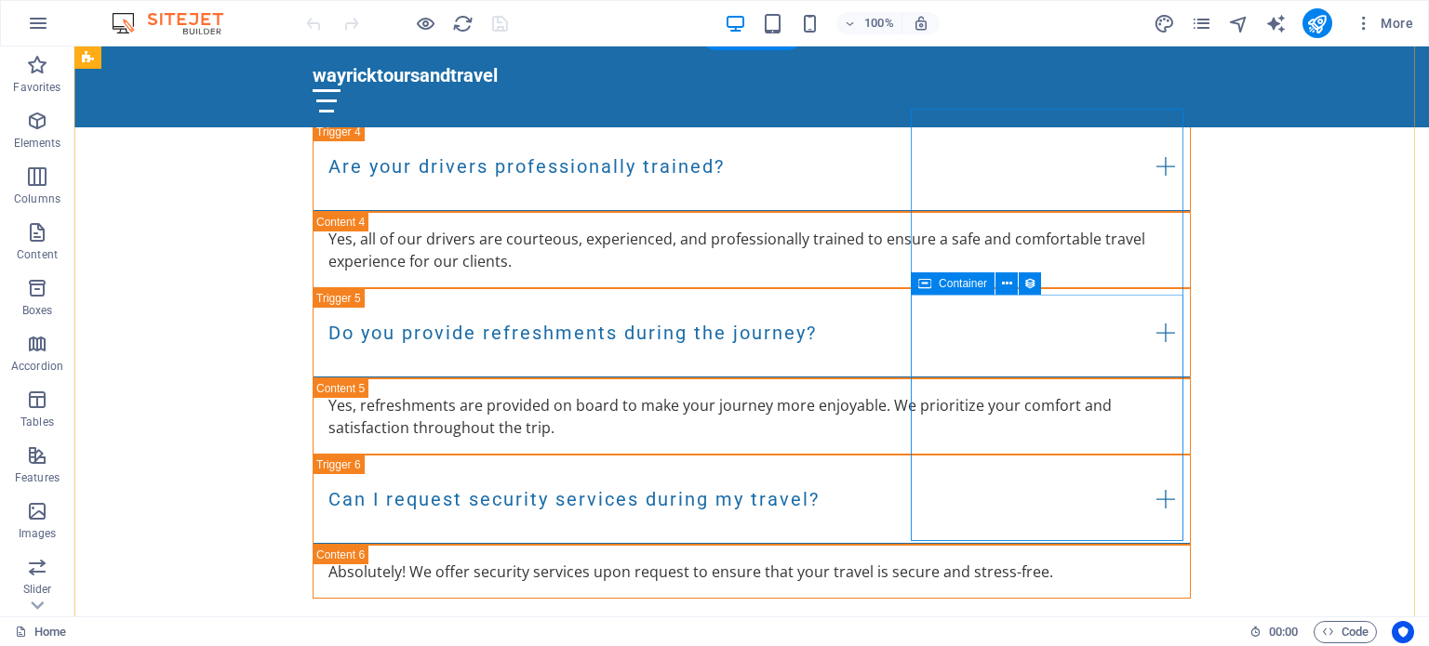
scroll to position [6130, 0]
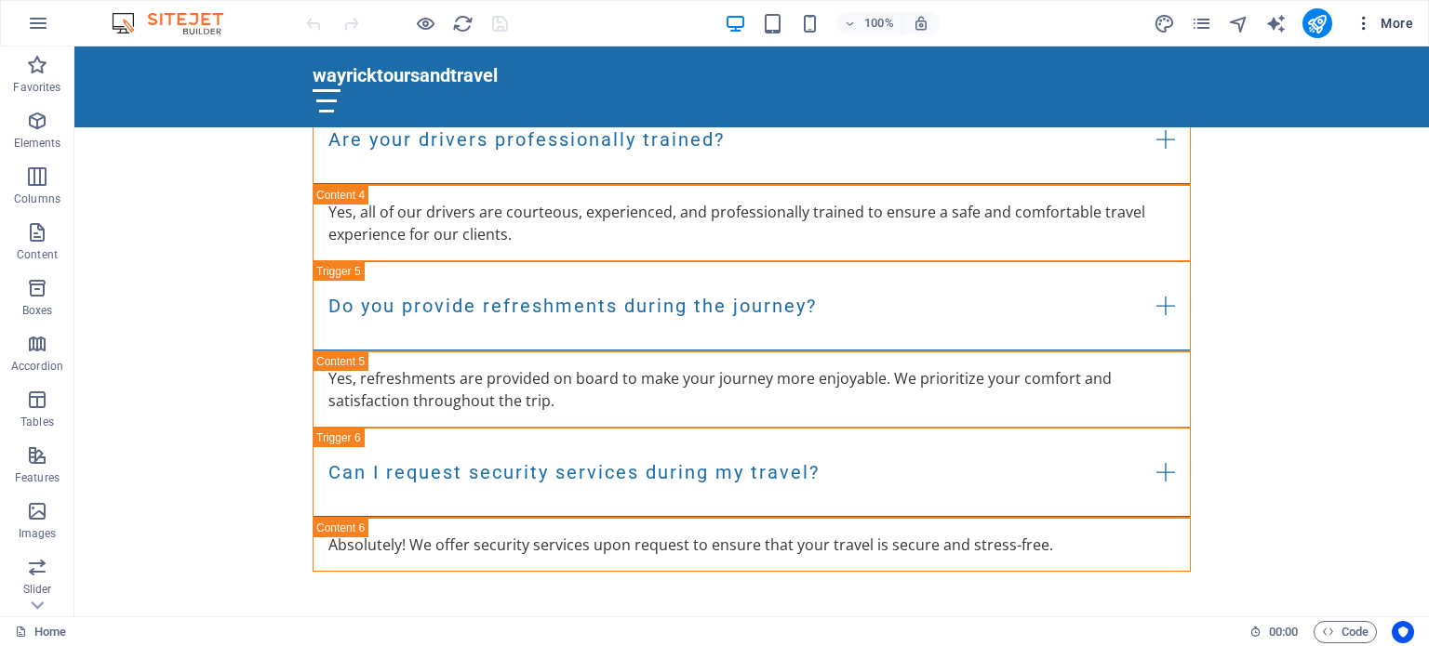
click at [1365, 30] on icon "button" at bounding box center [1363, 23] width 19 height 19
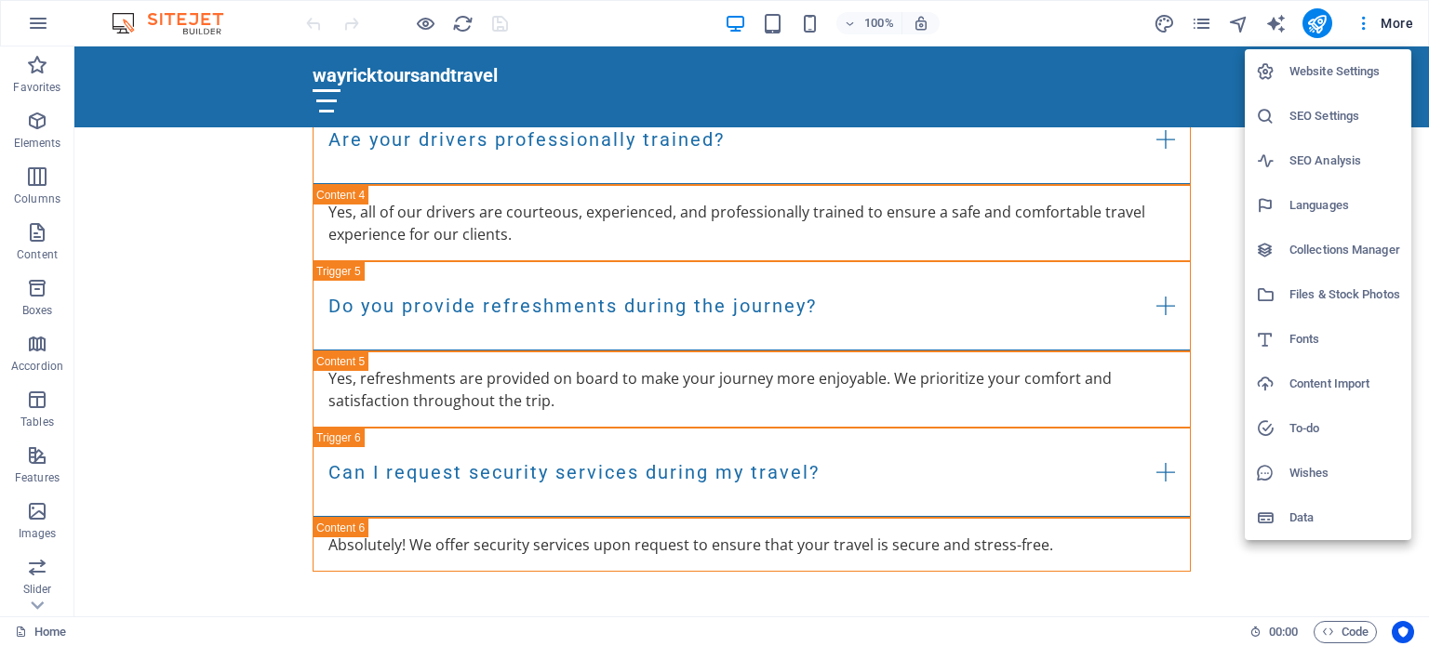
click at [1336, 82] on h6 "Website Settings" at bounding box center [1344, 71] width 111 height 22
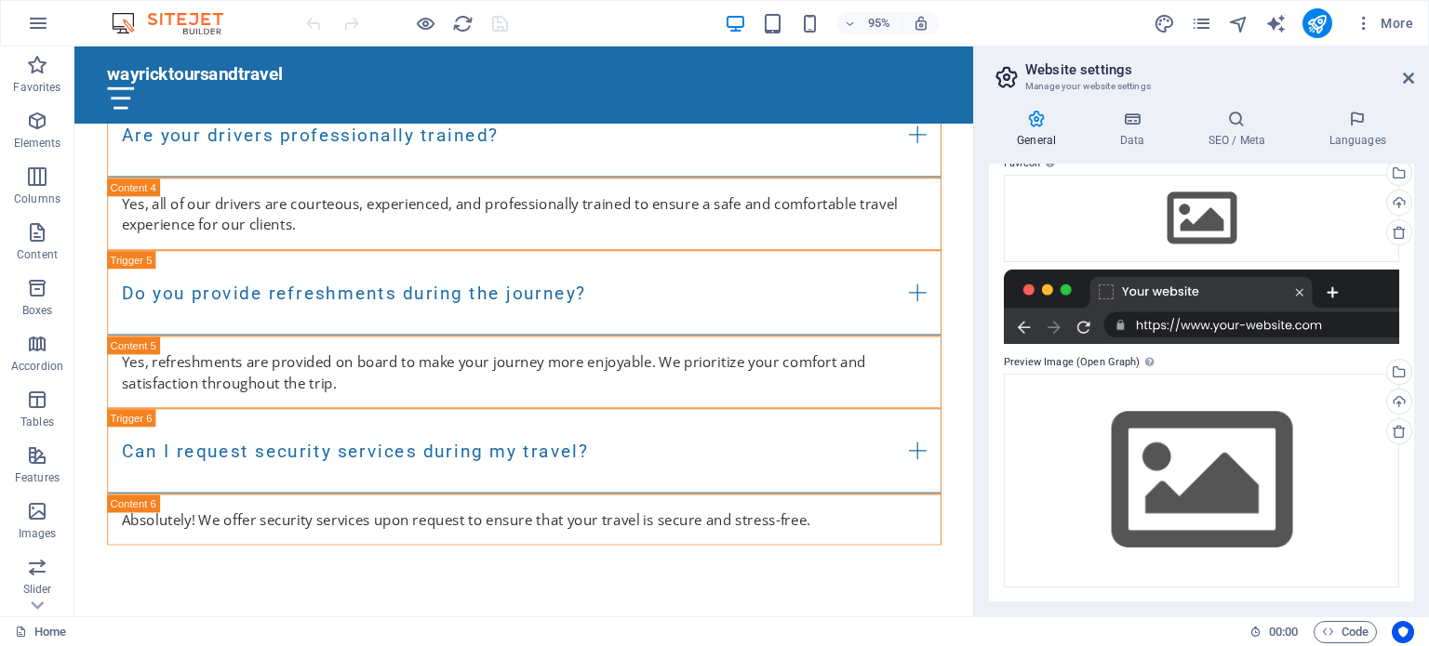
scroll to position [0, 0]
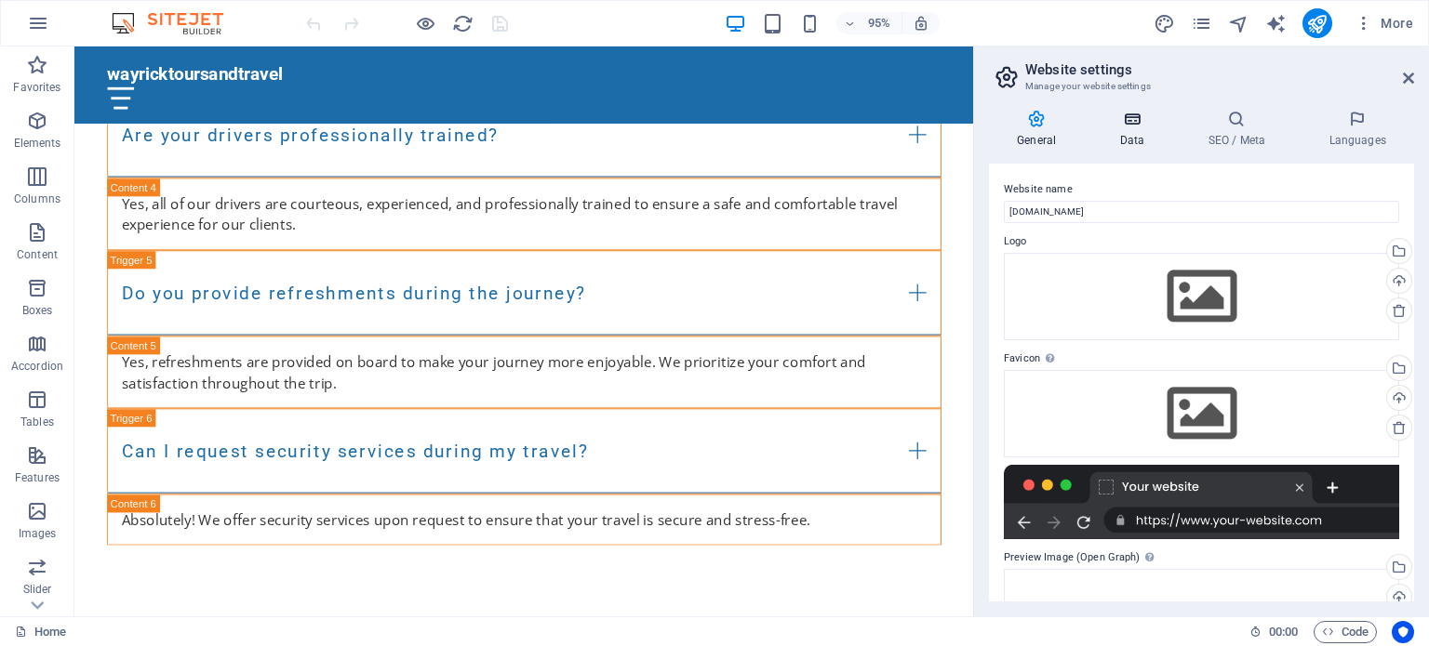
click at [1124, 116] on icon at bounding box center [1131, 119] width 81 height 19
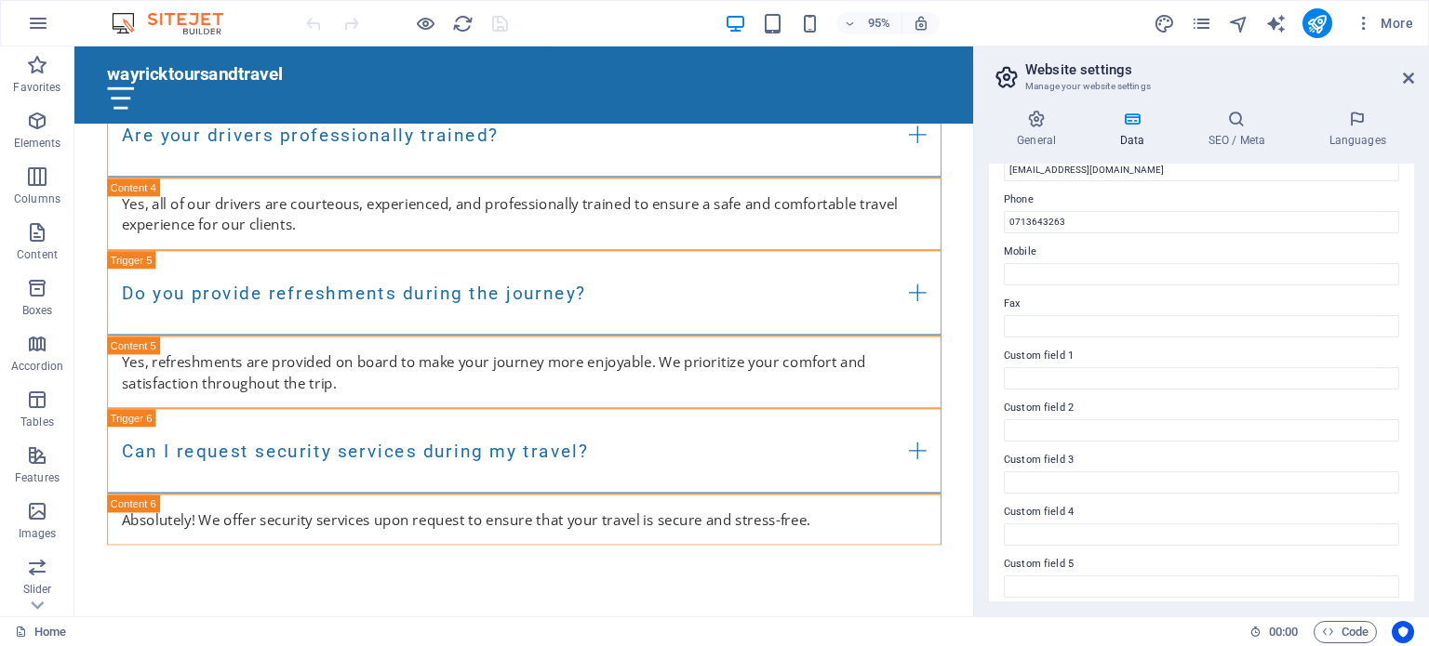
scroll to position [454, 0]
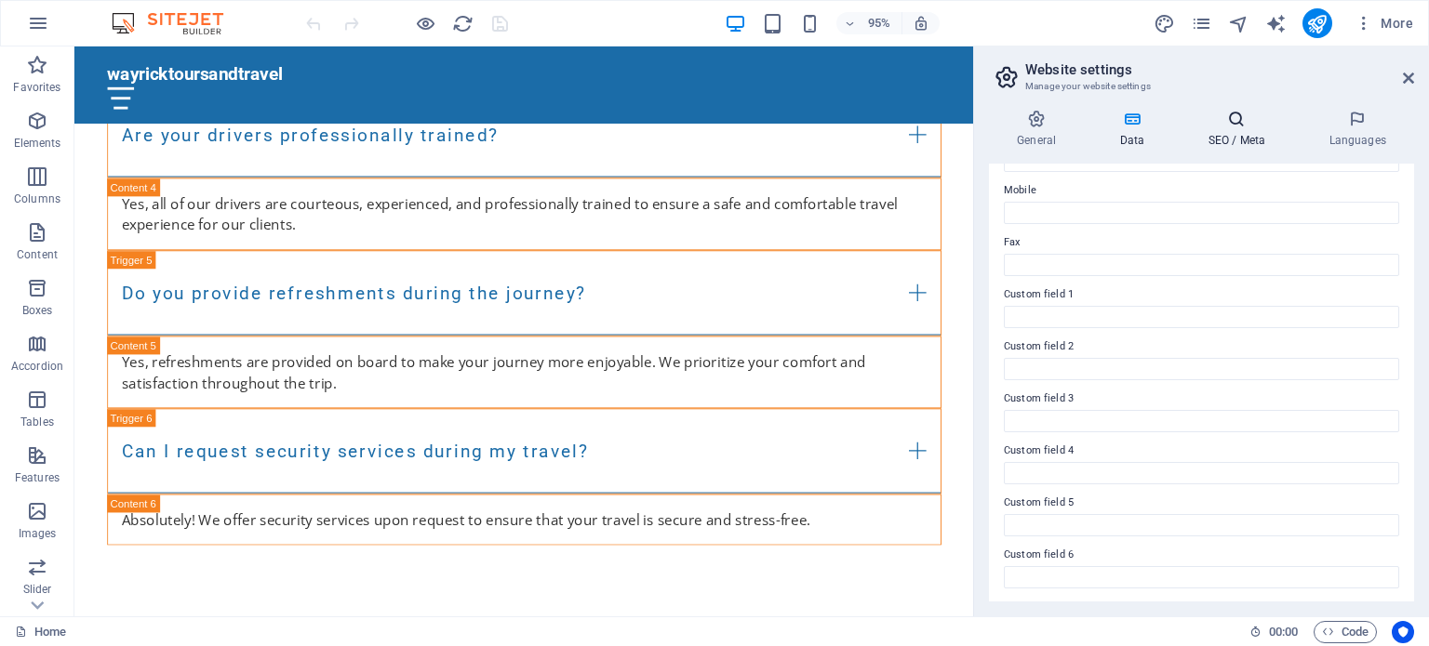
click at [1221, 125] on icon at bounding box center [1235, 119] width 113 height 19
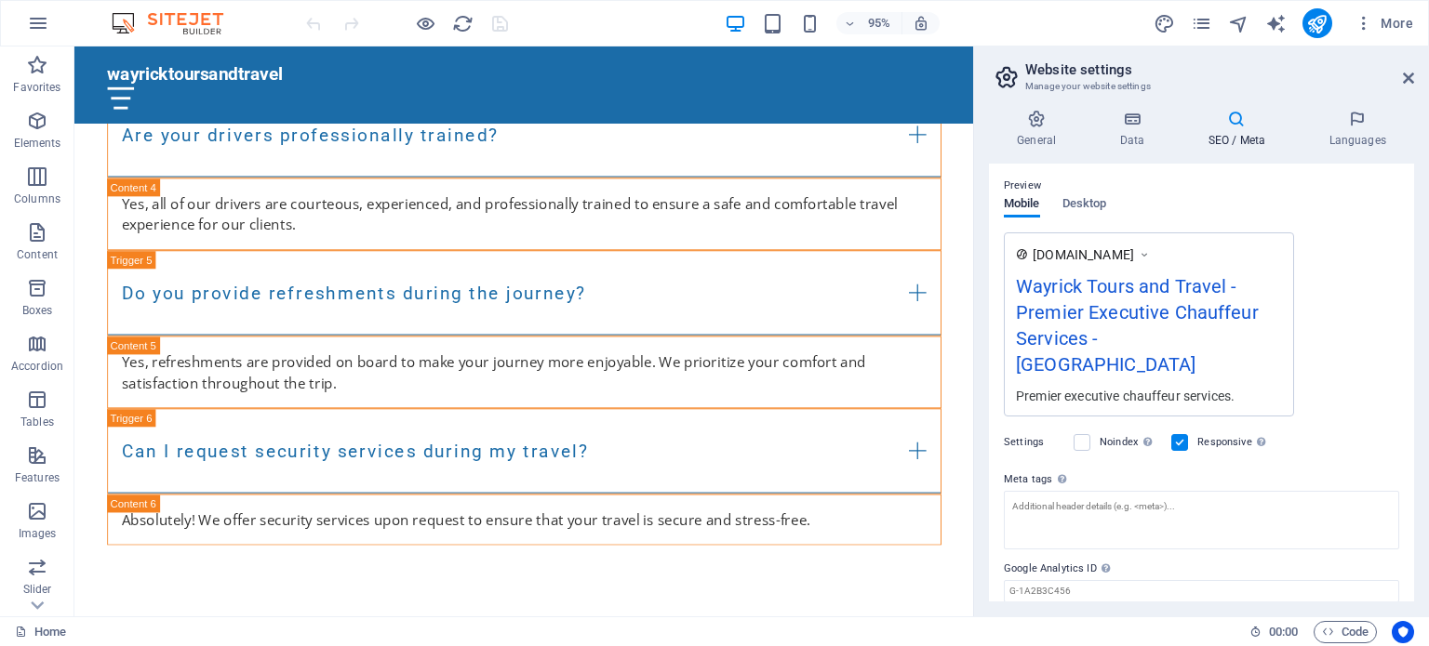
scroll to position [264, 0]
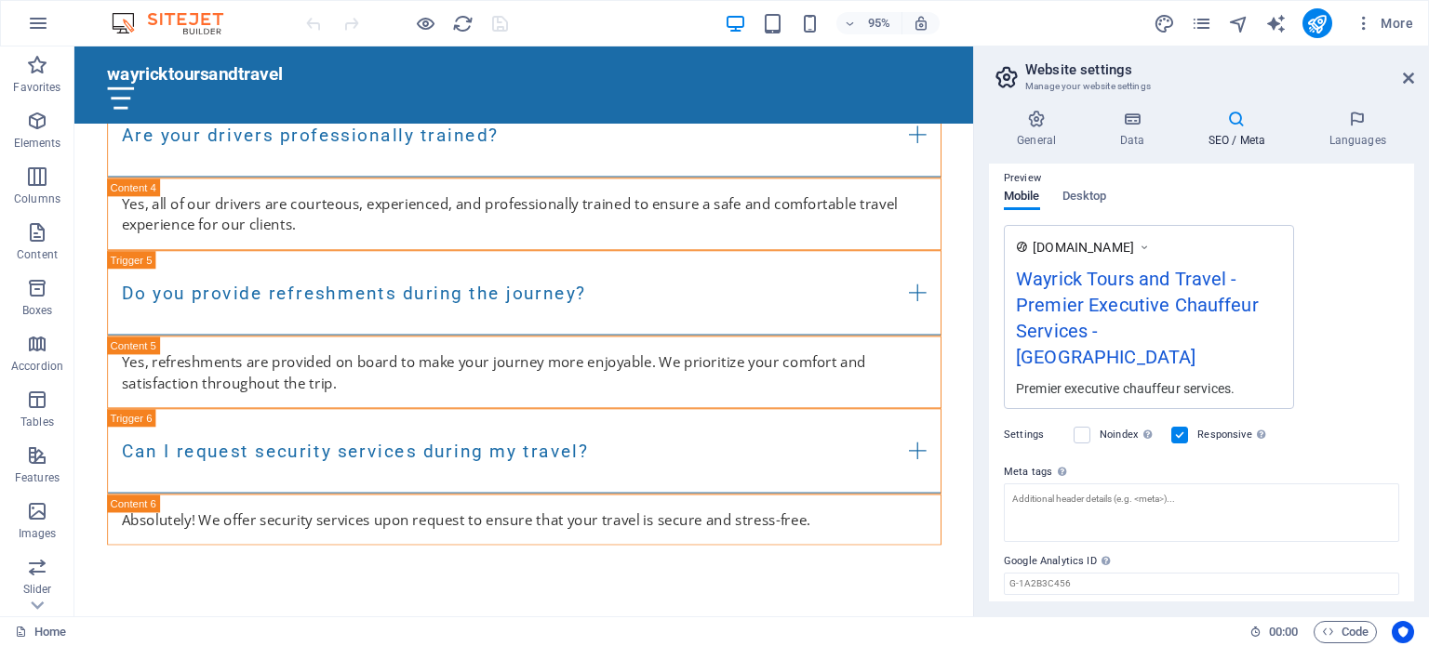
click at [1151, 246] on icon at bounding box center [1144, 247] width 13 height 19
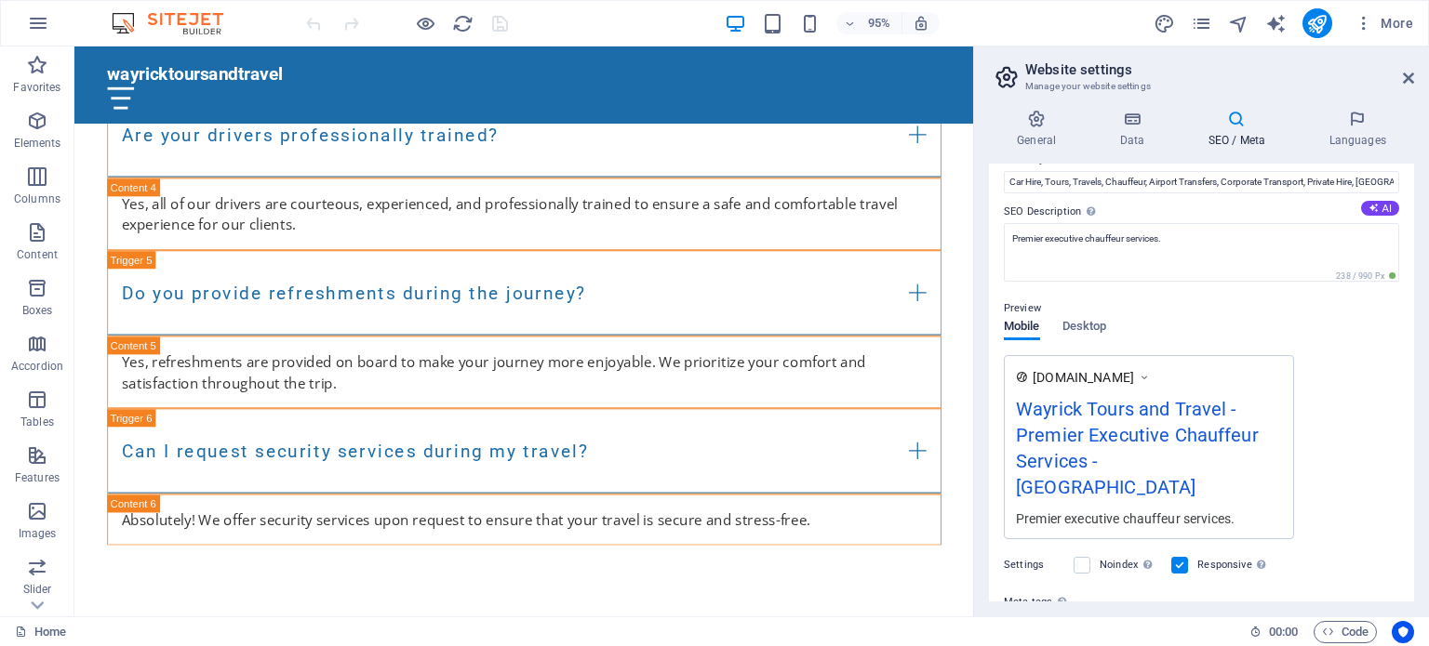
scroll to position [0, 0]
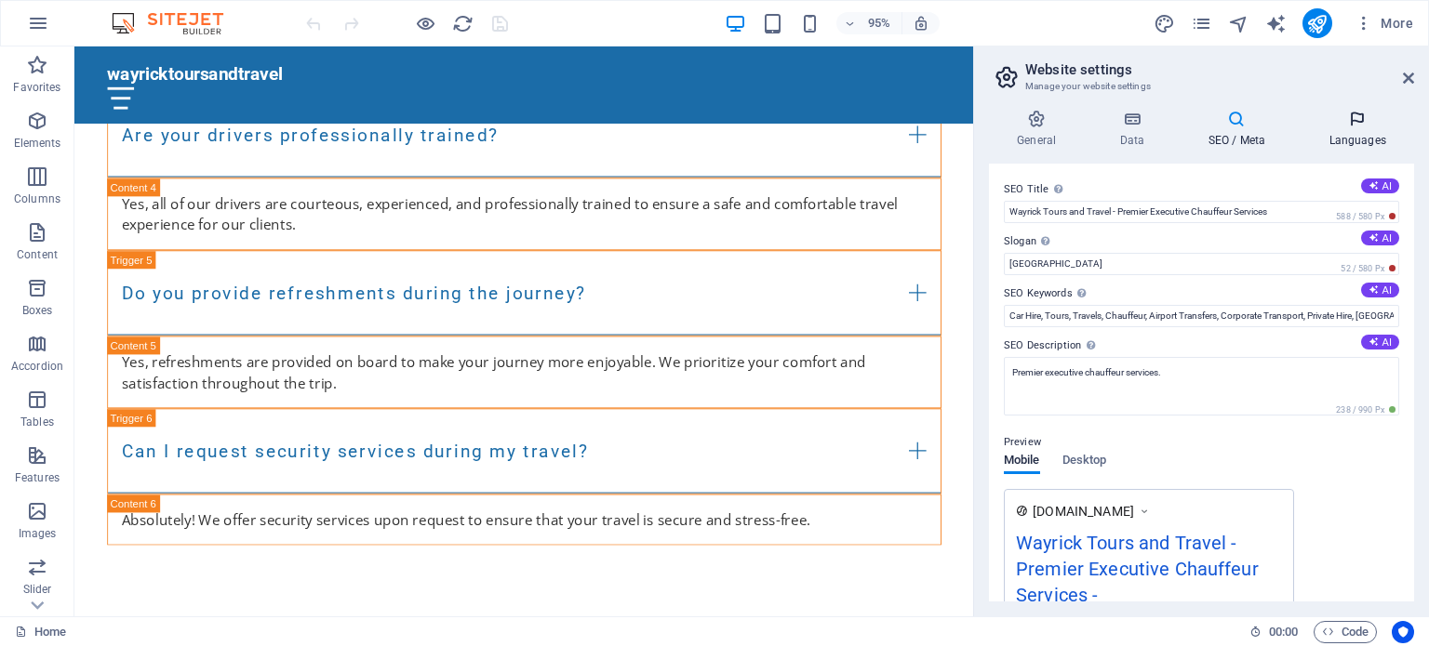
click at [1332, 145] on h4 "Languages" at bounding box center [1356, 129] width 113 height 39
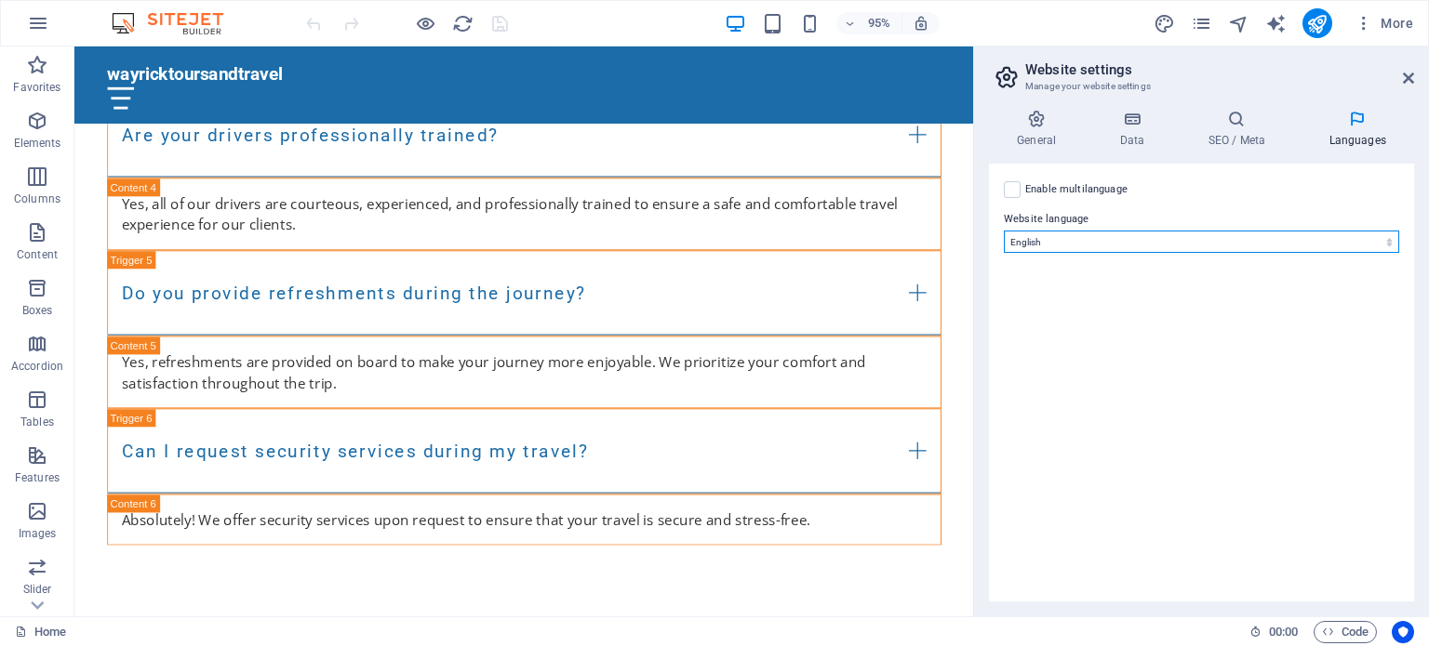
click at [1192, 245] on select "Abkhazian Afar Afrikaans Akan Albanian Amharic Arabic Aragonese Armenian Assame…" at bounding box center [1201, 242] width 395 height 22
click at [1328, 628] on icon "button" at bounding box center [1328, 632] width 12 height 12
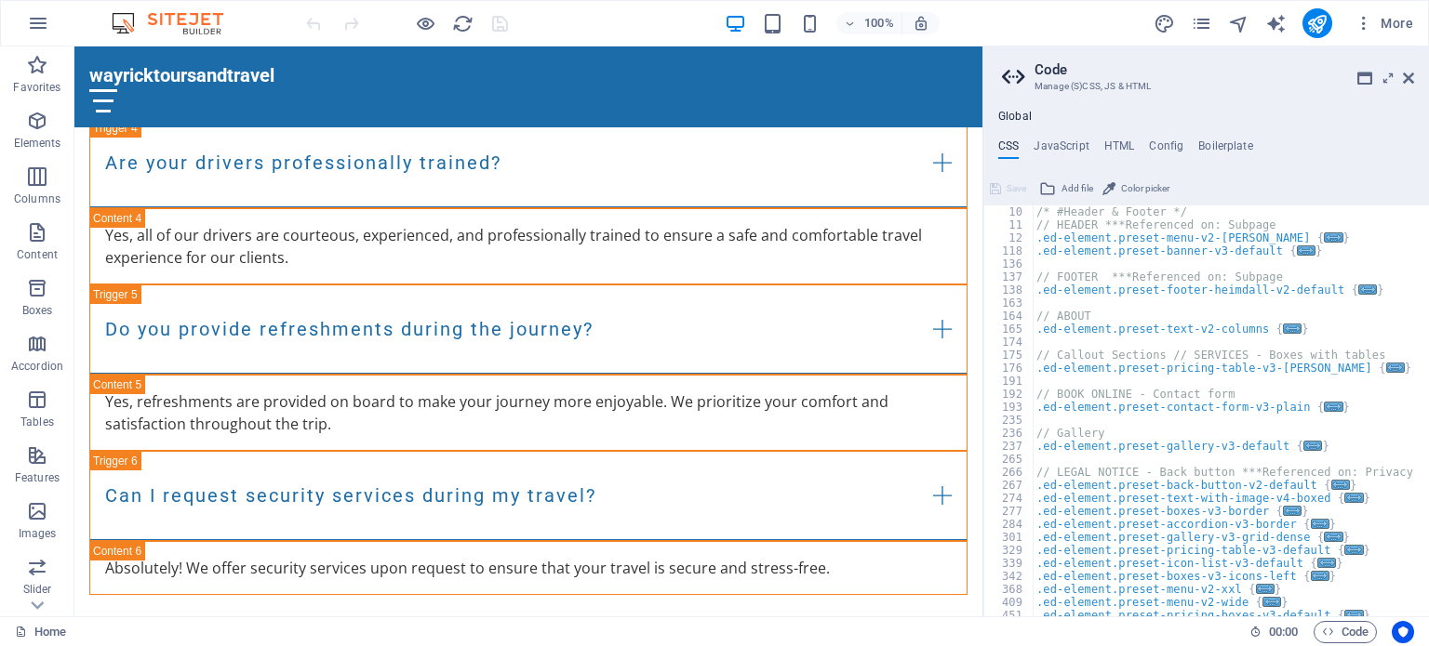
scroll to position [118, 0]
click at [1283, 324] on span "..." at bounding box center [1292, 328] width 19 height 10
type textarea ".ed-element.preset-text-v2-columns {"
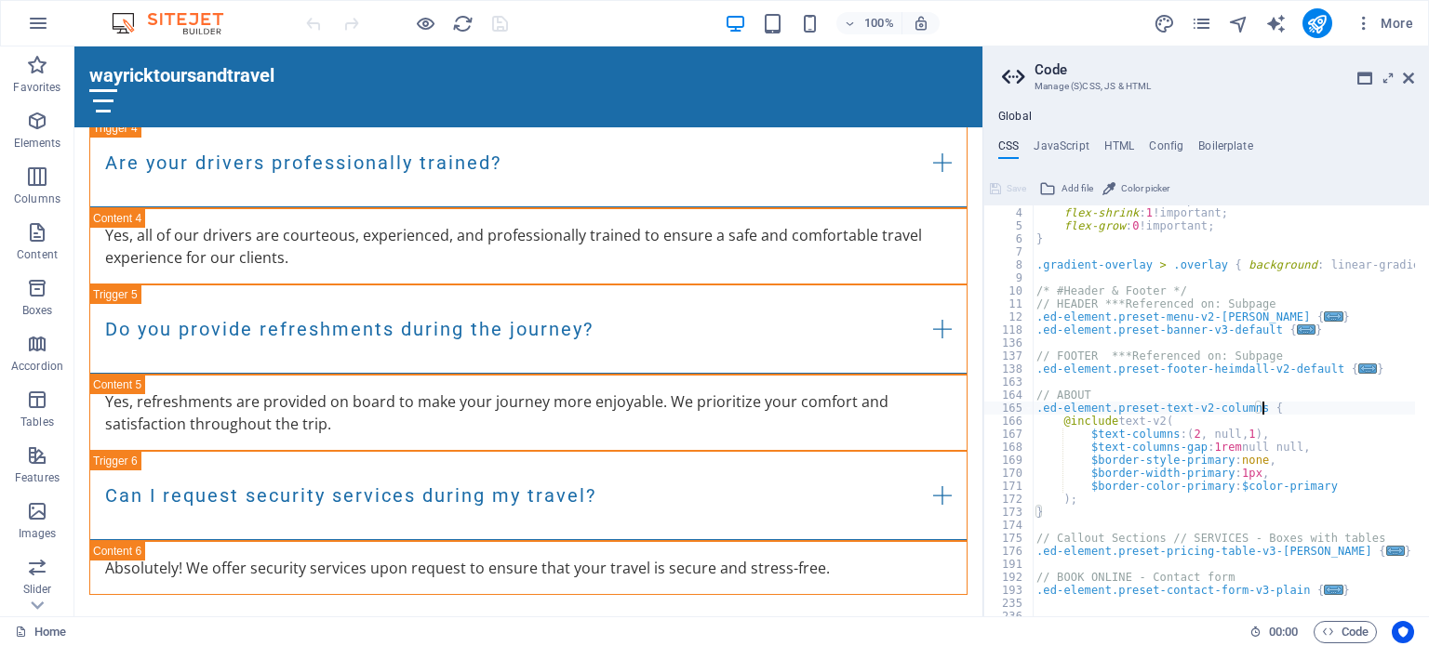
scroll to position [0, 0]
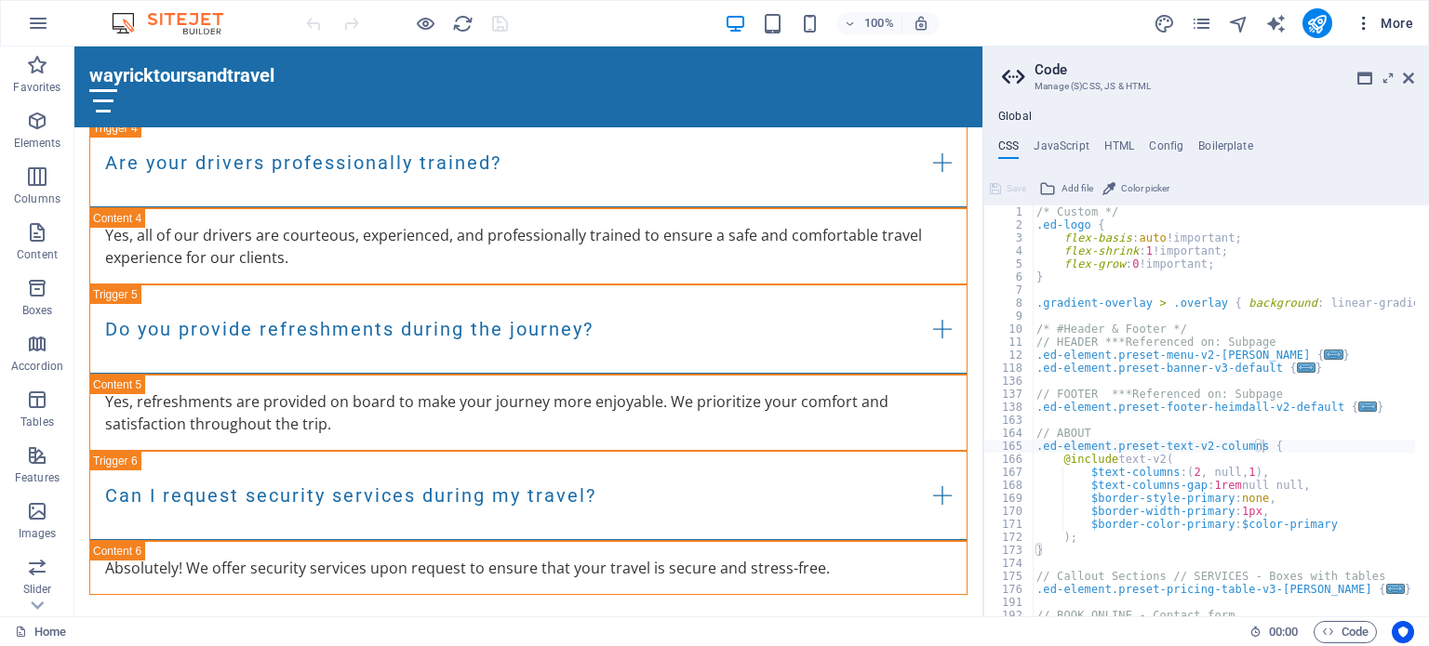
click at [1364, 21] on icon "button" at bounding box center [1363, 23] width 19 height 19
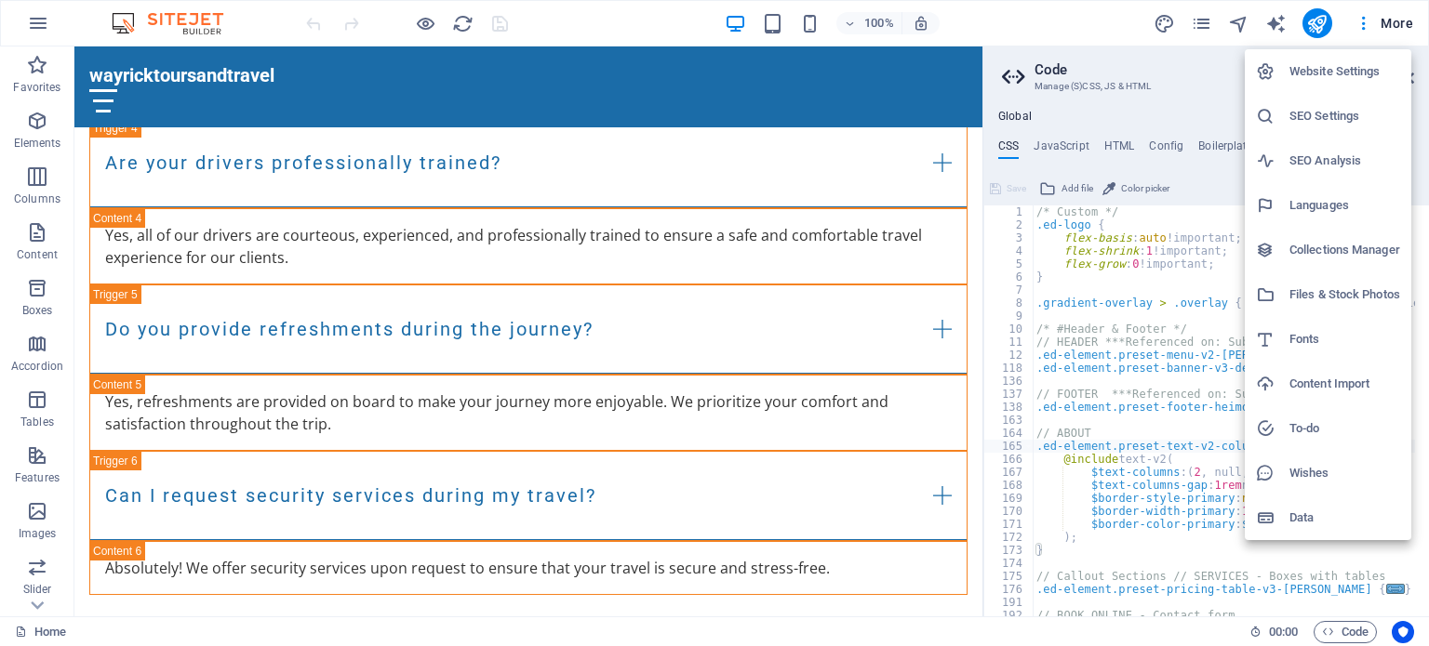
click at [1300, 473] on h6 "Wishes" at bounding box center [1344, 473] width 111 height 22
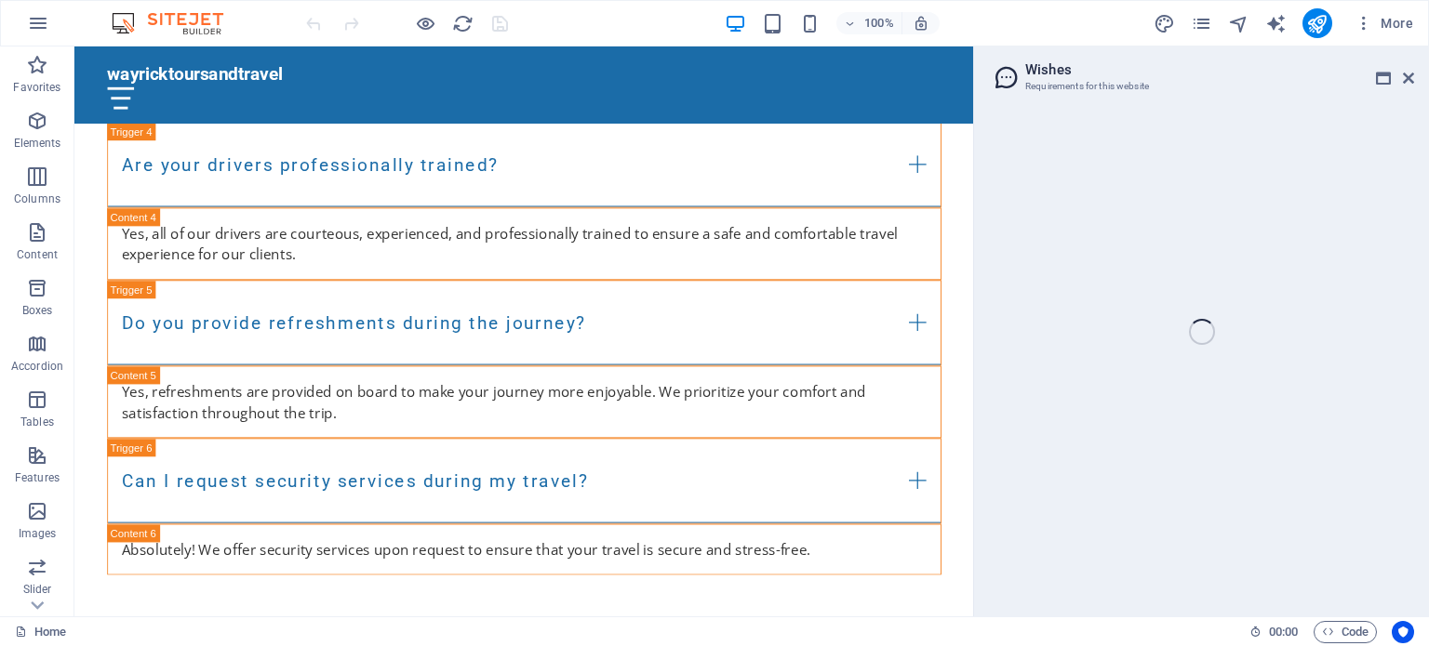
scroll to position [6160, 0]
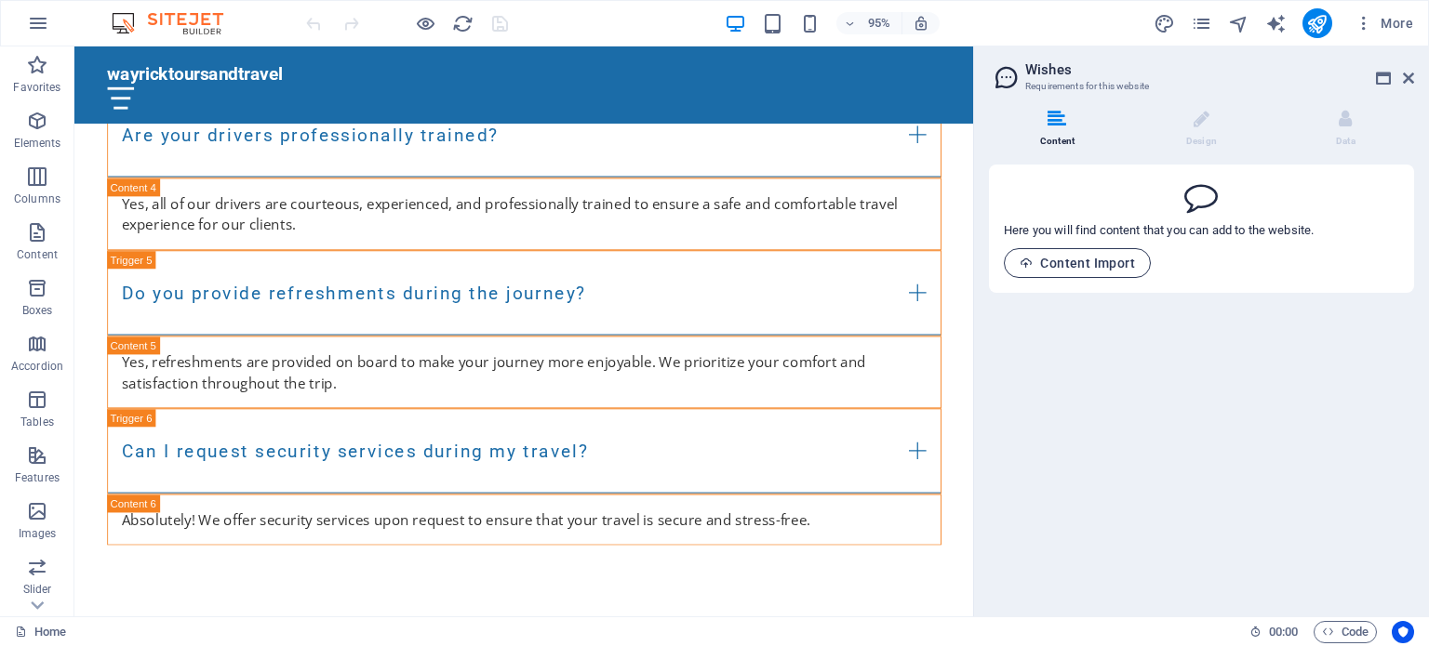
click at [1109, 259] on span "Content Import" at bounding box center [1076, 263] width 115 height 15
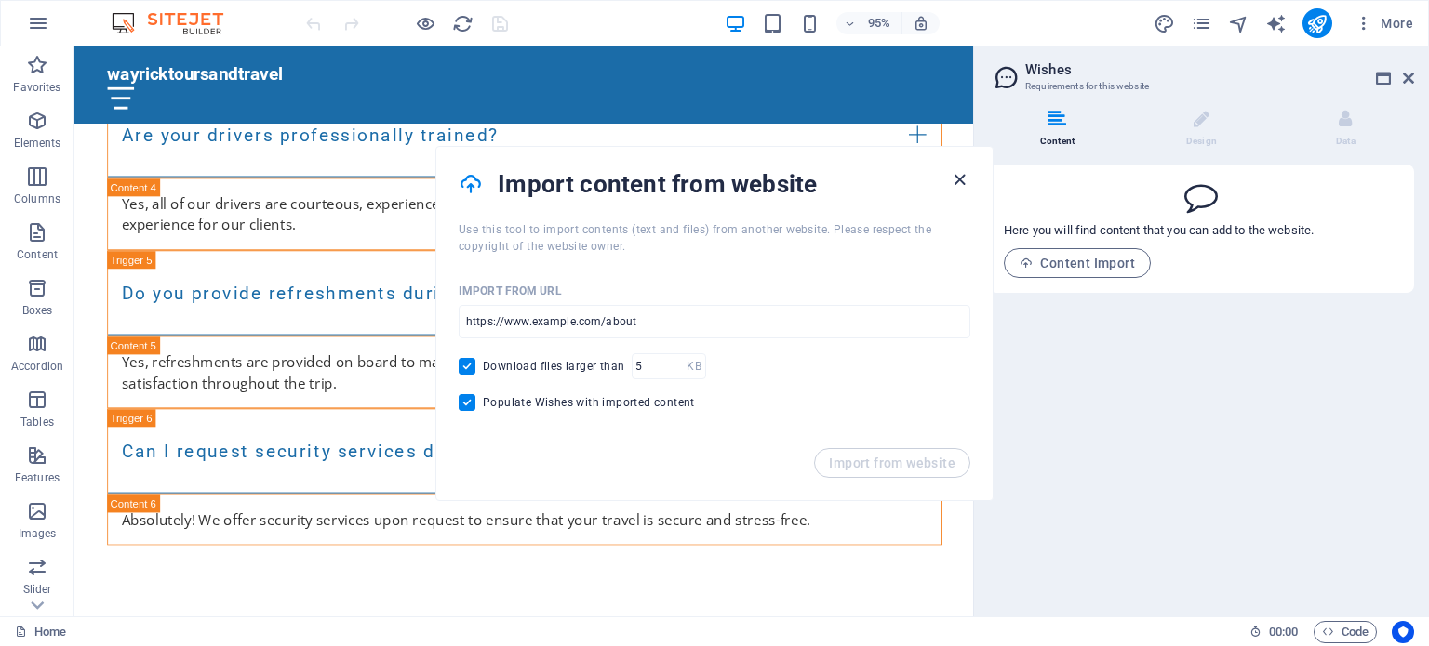
click at [961, 178] on icon "button" at bounding box center [959, 179] width 21 height 21
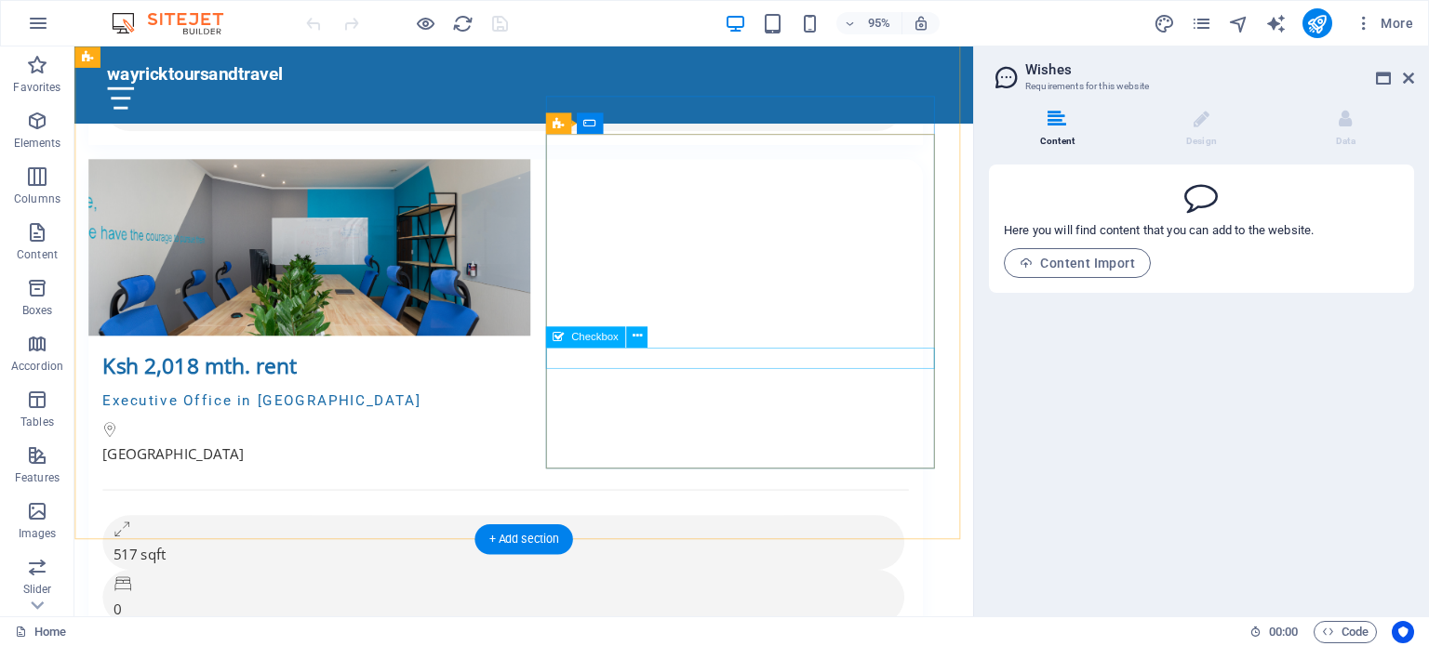
scroll to position [9258, 0]
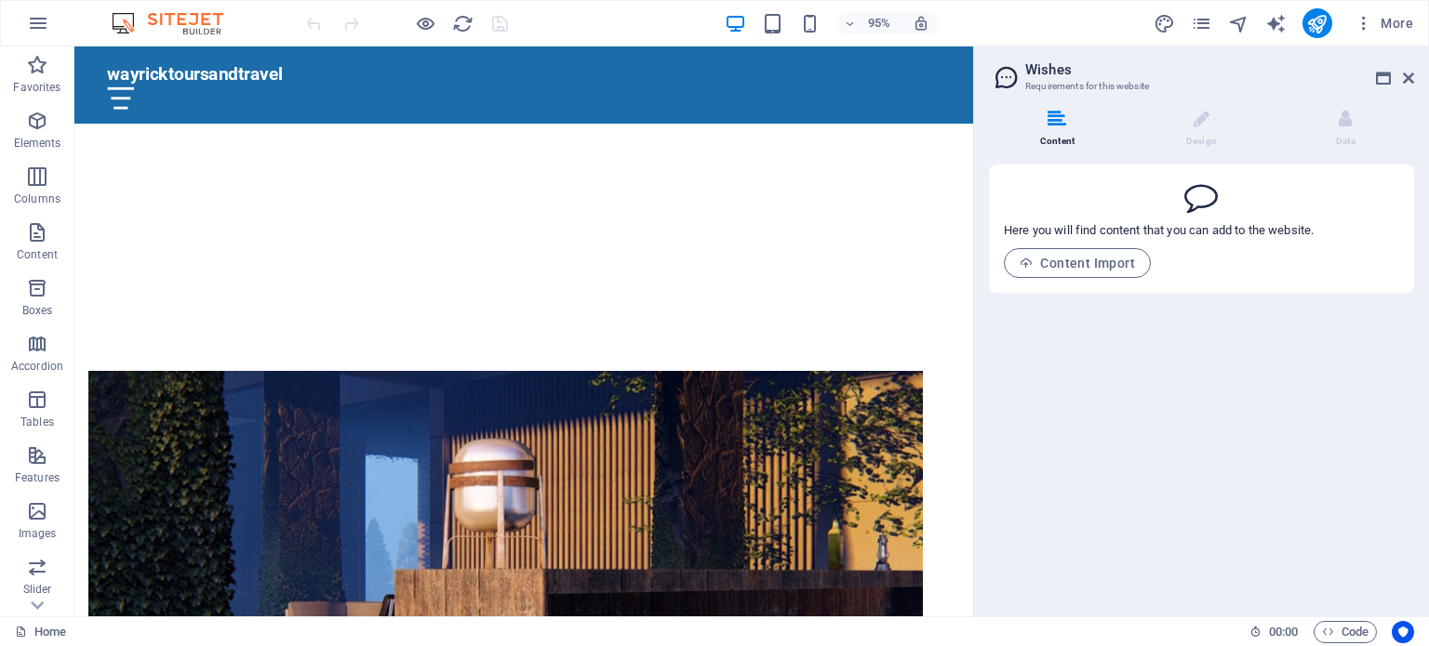
scroll to position [0, 0]
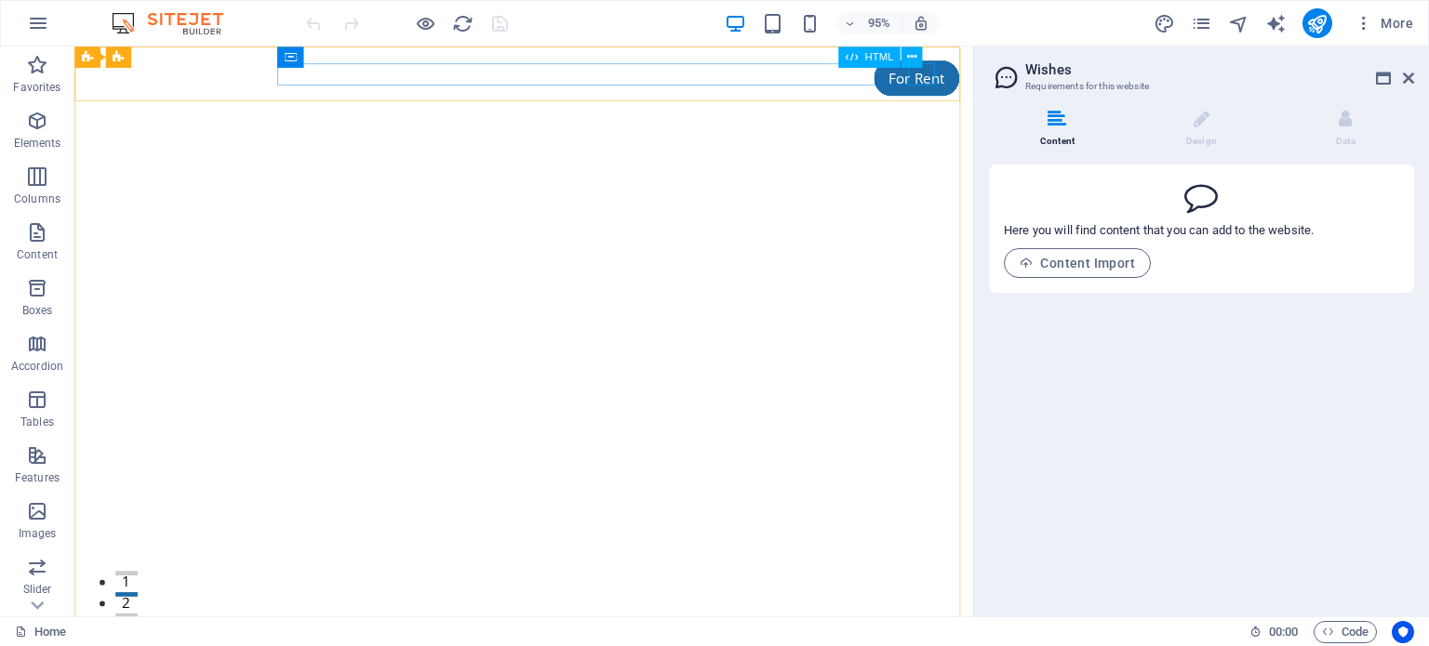
click at [915, 68] on div "HTML" at bounding box center [886, 58] width 96 height 22
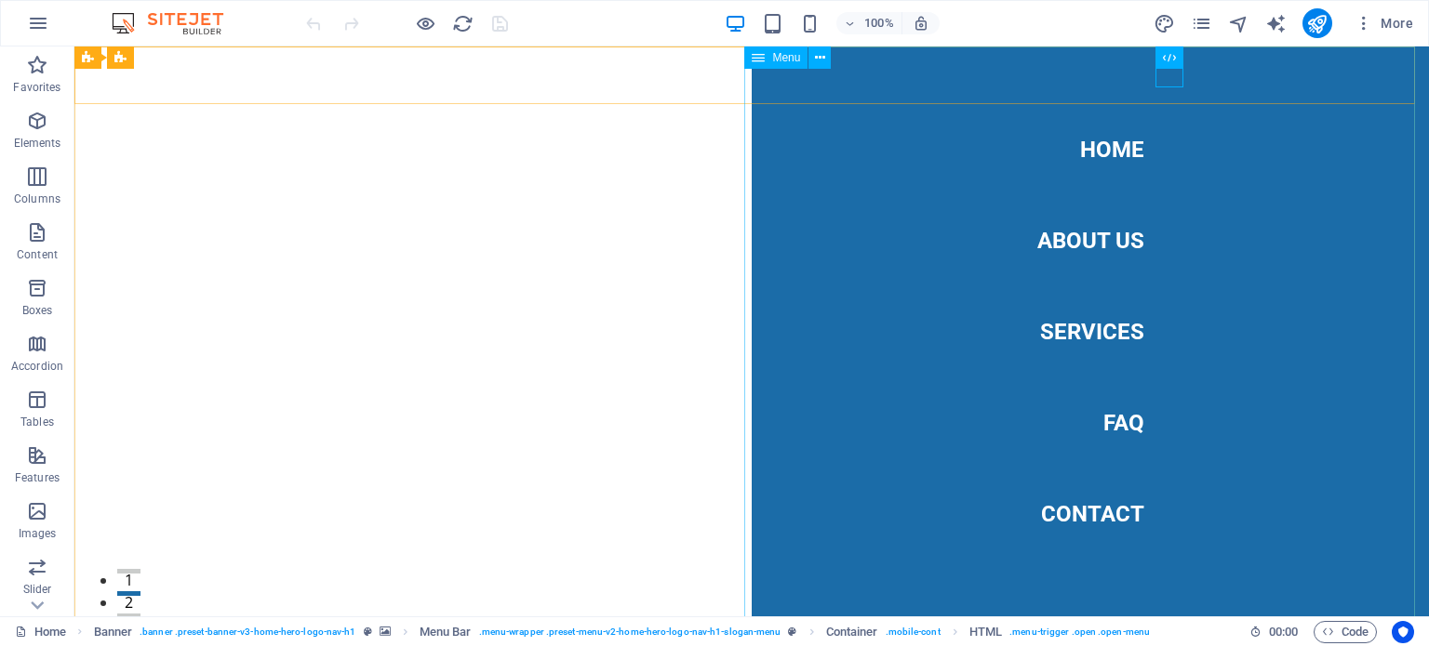
click at [1050, 220] on nav "Home About Us Services FAQ Contact" at bounding box center [1090, 332] width 677 height 570
click at [1052, 228] on nav "Home About Us Services FAQ Contact" at bounding box center [1090, 332] width 677 height 570
click at [1055, 248] on nav "Home About Us Services FAQ Contact" at bounding box center [1090, 332] width 677 height 570
click at [752, 248] on nav "Home About Us Services FAQ Contact" at bounding box center [1090, 332] width 677 height 570
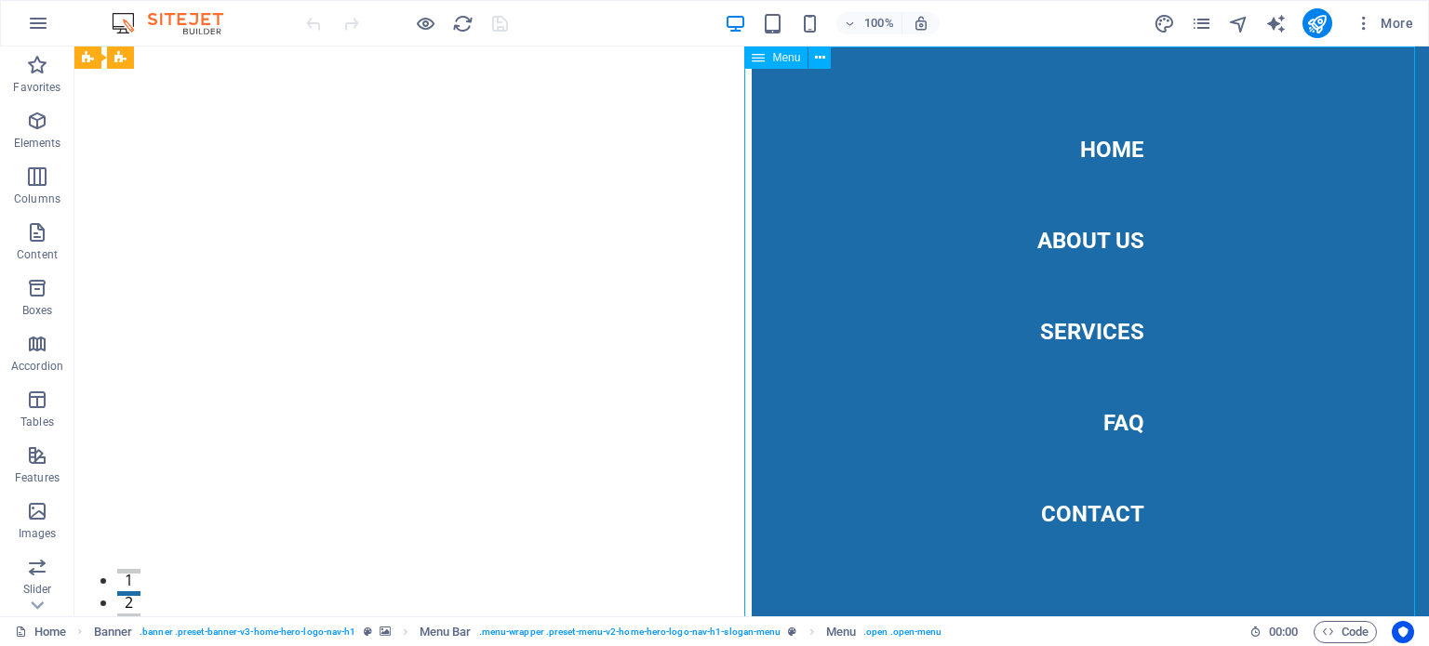
select select
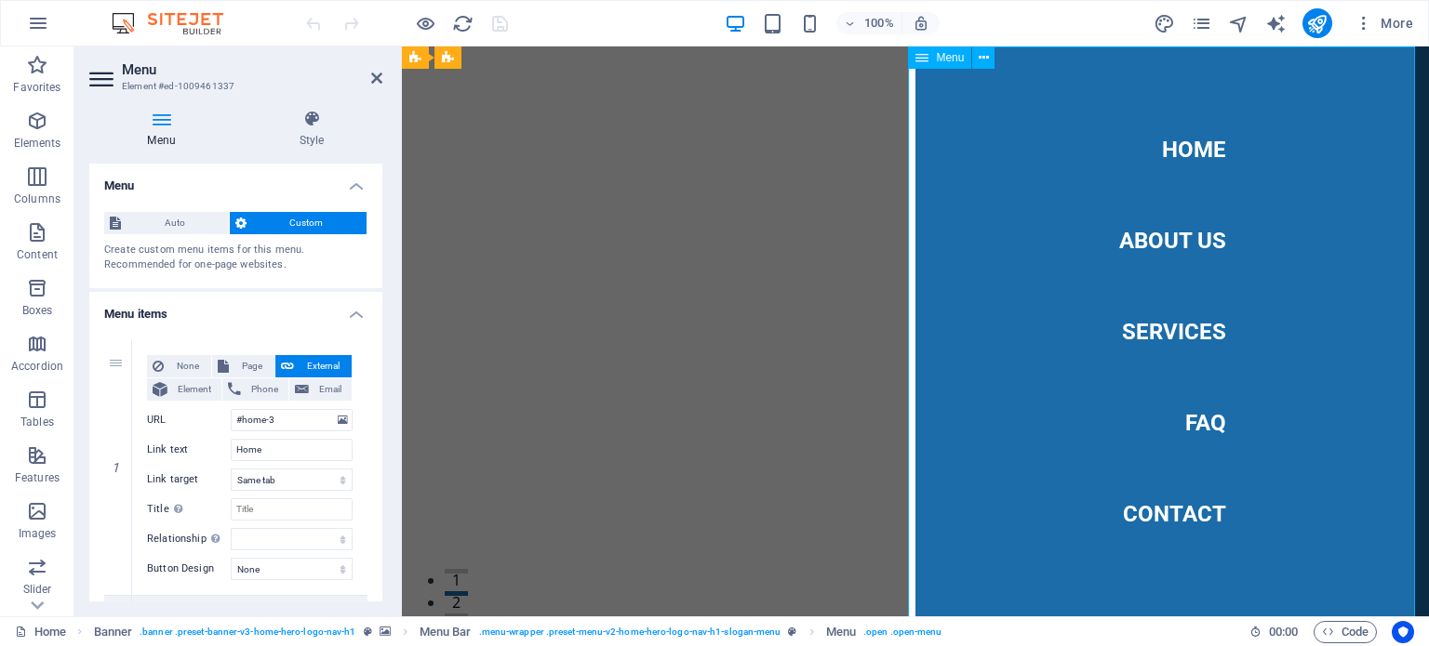
click at [1156, 248] on nav "Home About Us Services FAQ Contact" at bounding box center [1171, 332] width 513 height 570
click at [34, 608] on icon at bounding box center [37, 605] width 26 height 26
click at [52, 17] on button "button" at bounding box center [38, 23] width 45 height 45
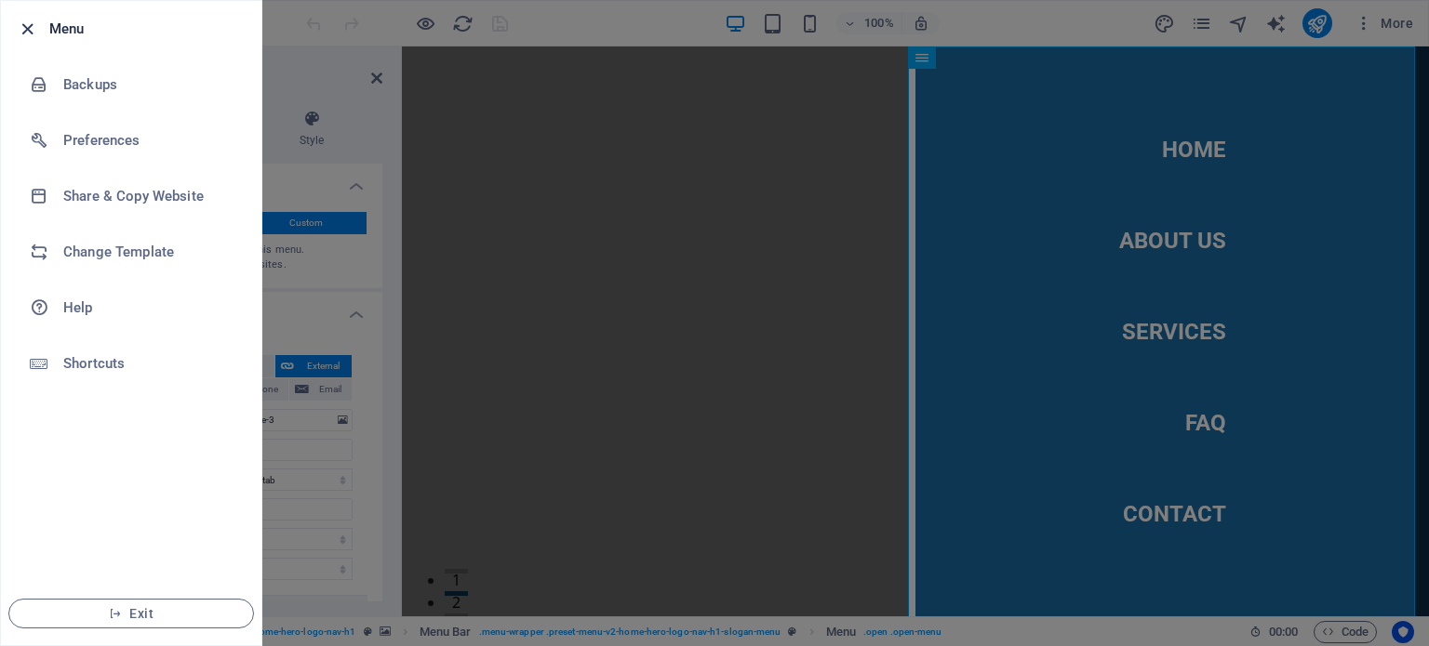
click at [36, 27] on icon "button" at bounding box center [27, 29] width 21 height 21
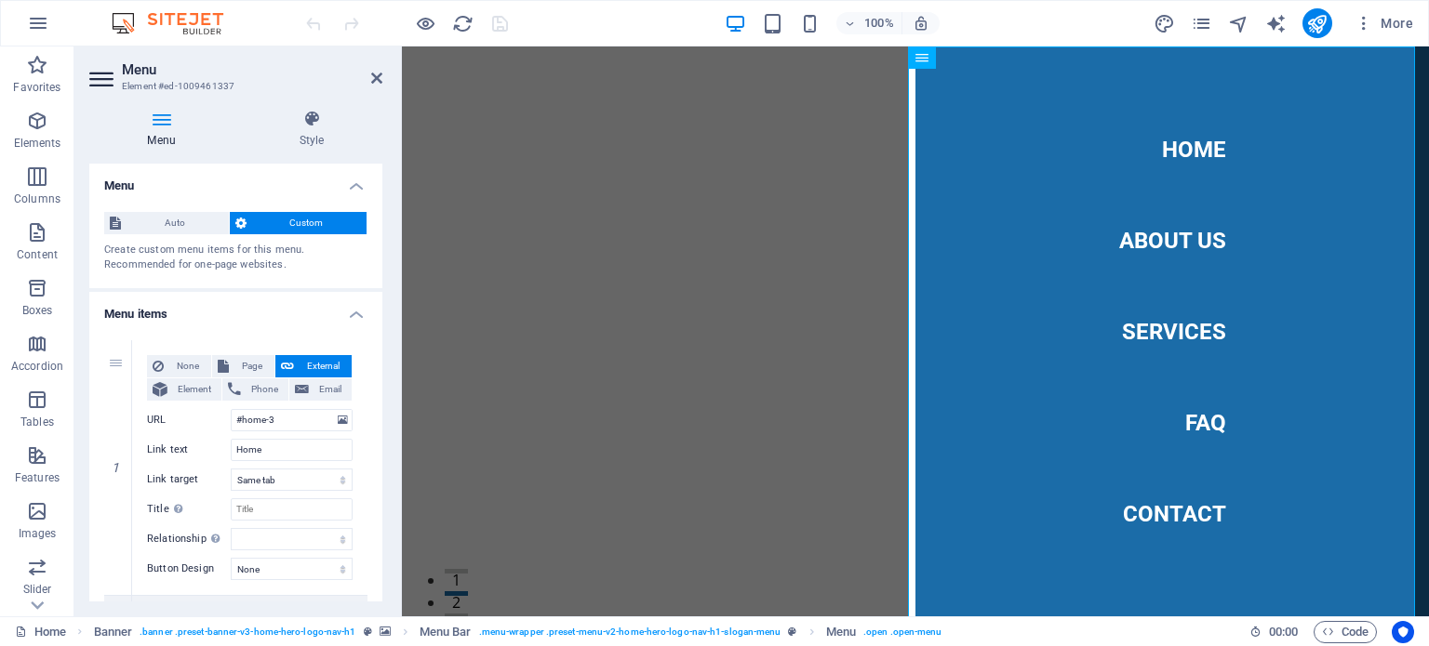
click at [93, 74] on icon at bounding box center [103, 79] width 28 height 30
click at [372, 75] on icon at bounding box center [376, 78] width 11 height 15
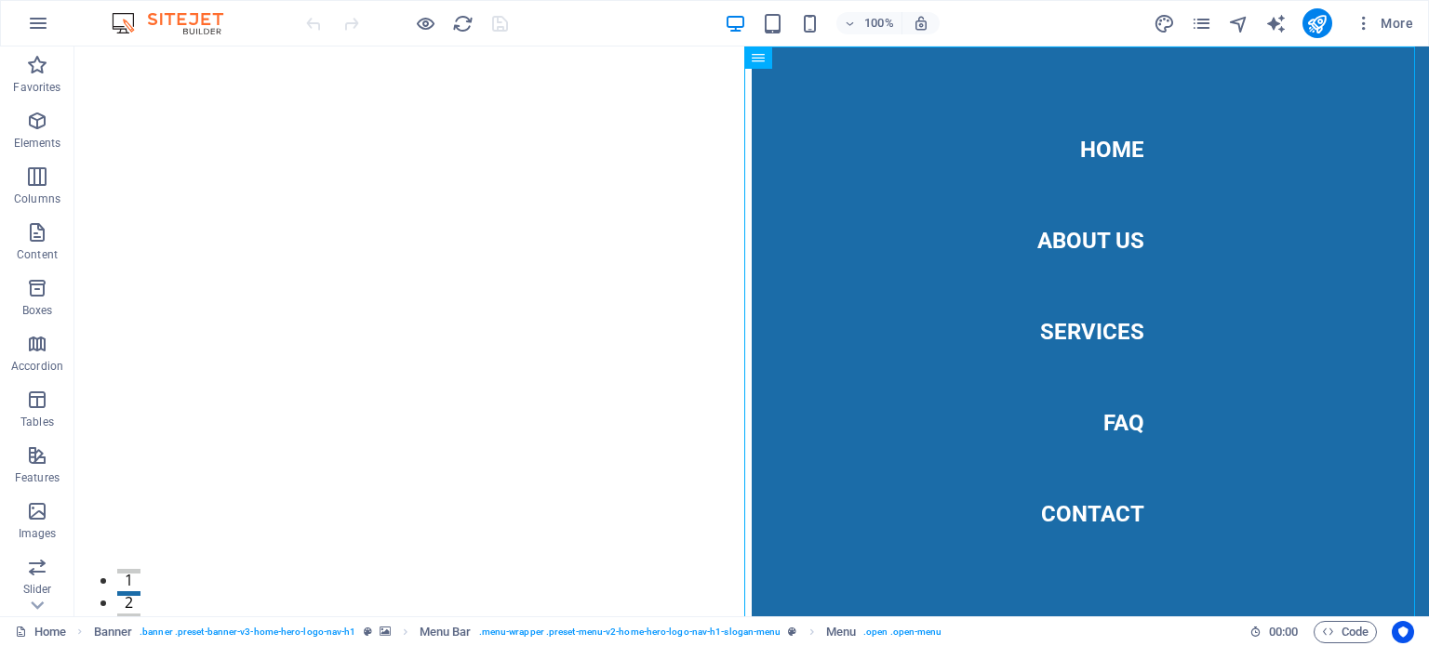
click at [1217, 17] on div "More" at bounding box center [1286, 23] width 267 height 30
click at [1202, 21] on icon "pages" at bounding box center [1201, 23] width 21 height 21
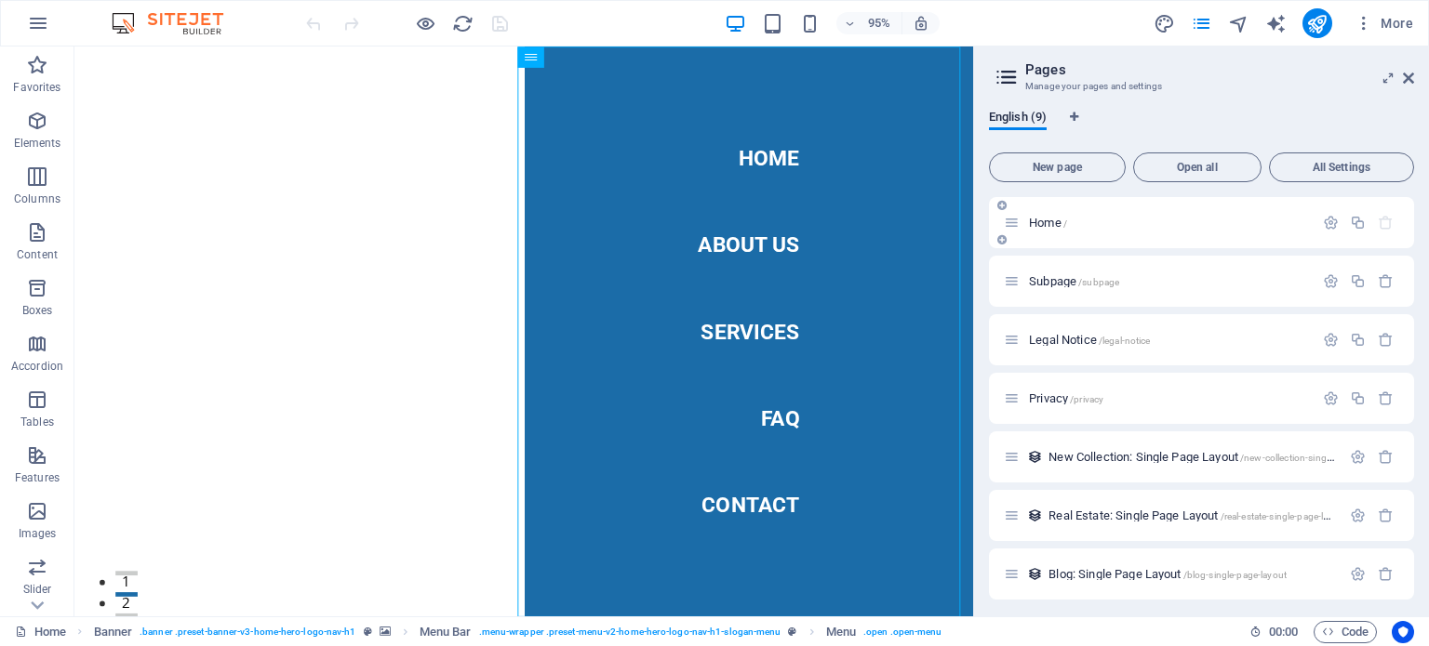
click at [1064, 210] on div "Home /" at bounding box center [1201, 222] width 425 height 51
click at [1070, 273] on div "Subpage /subpage" at bounding box center [1159, 281] width 310 height 21
click at [1064, 287] on div "Subpage /subpage" at bounding box center [1159, 281] width 310 height 21
click at [1093, 286] on span "/subpage" at bounding box center [1098, 282] width 41 height 10
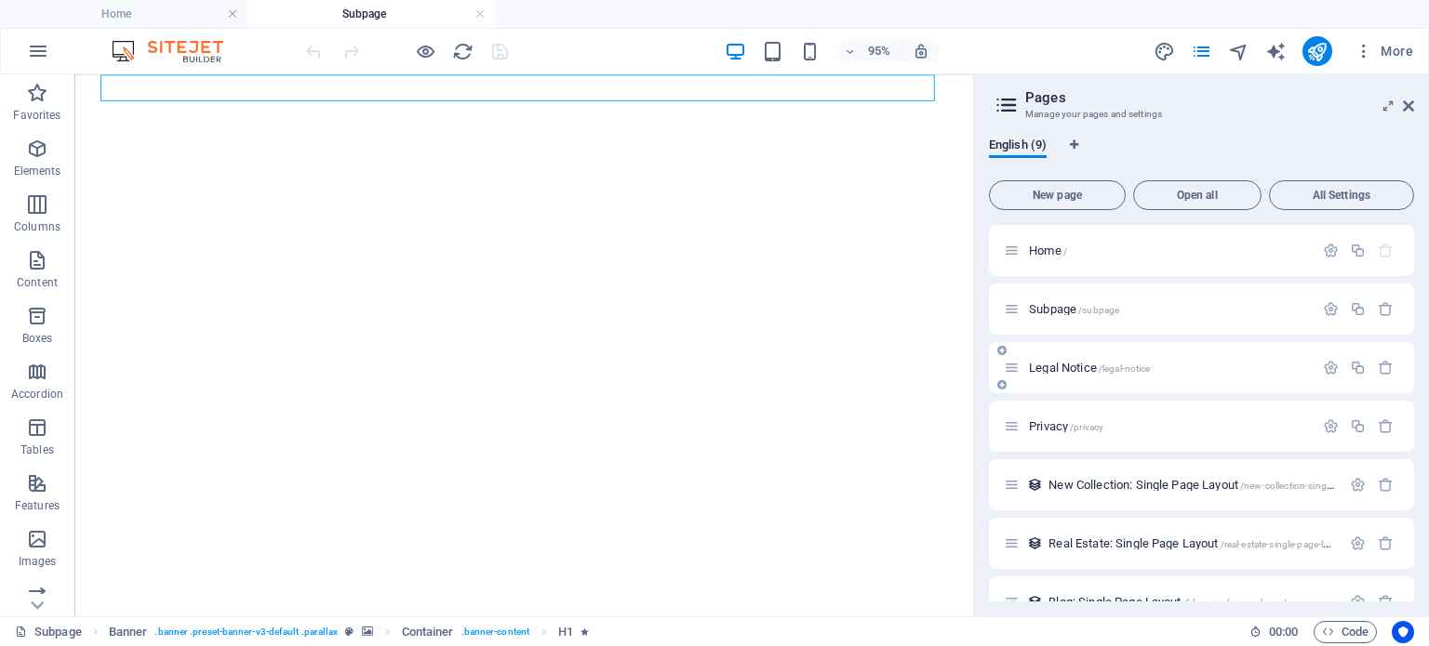
click at [1093, 367] on span "Legal Notice /legal-notice" at bounding box center [1089, 368] width 121 height 14
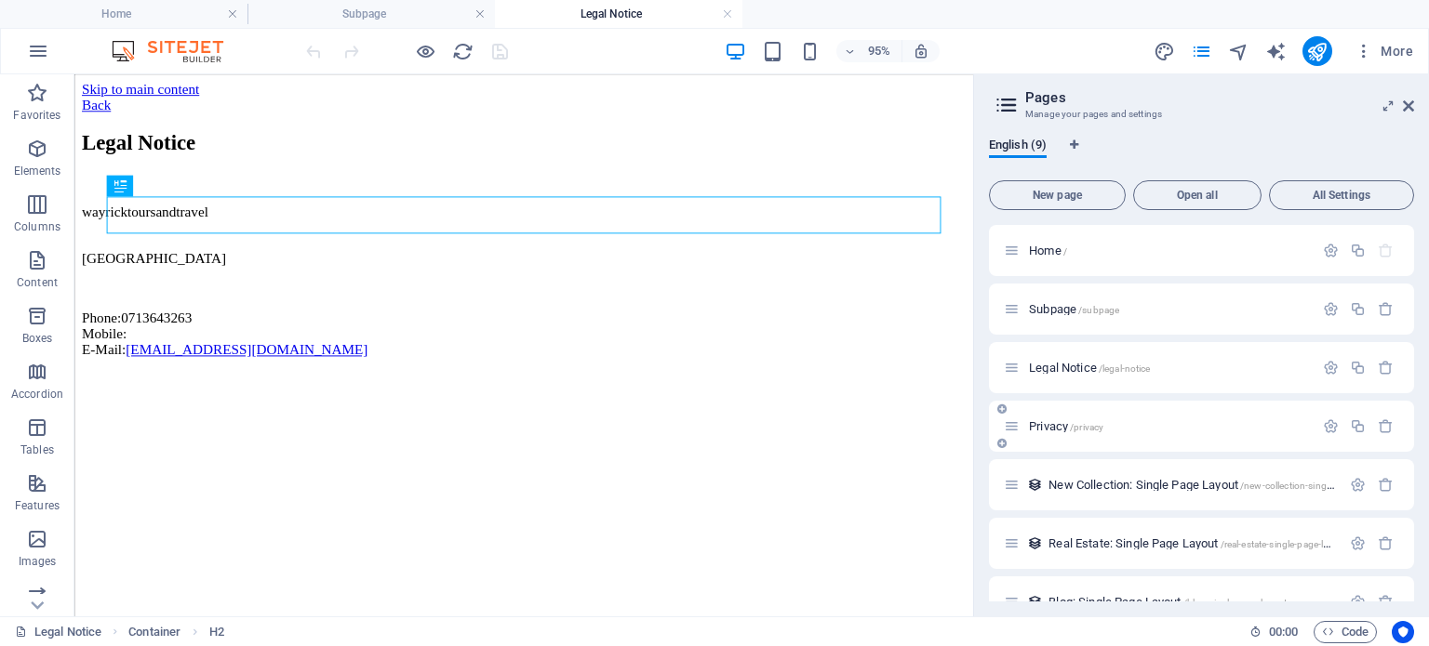
click at [1049, 422] on span "Privacy /privacy" at bounding box center [1066, 426] width 74 height 14
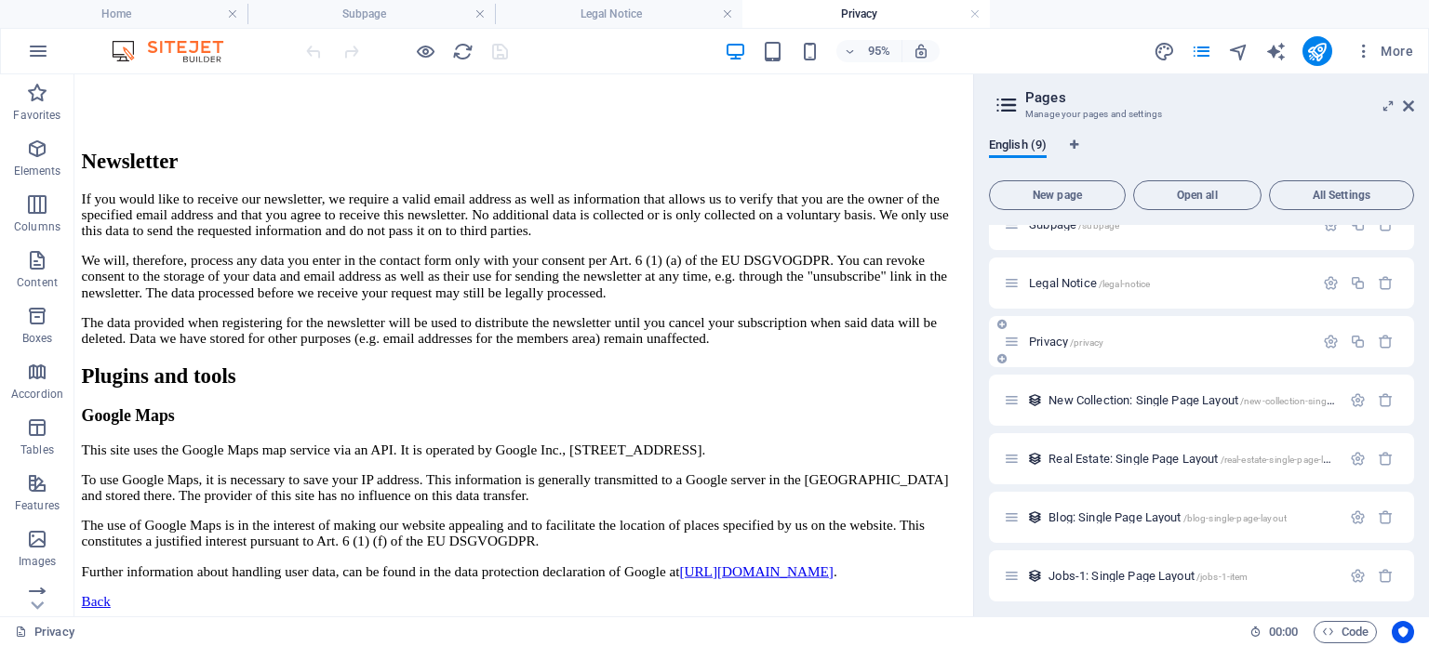
scroll to position [112, 0]
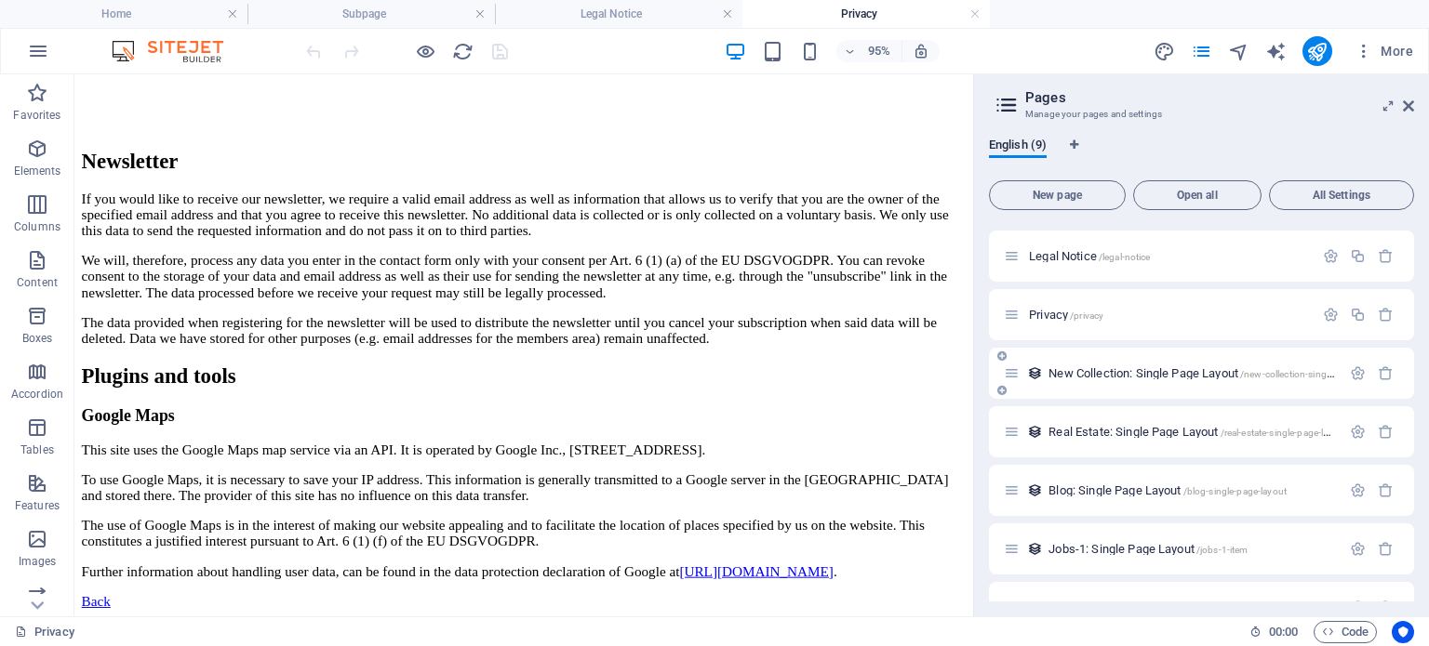
click at [1113, 375] on span "New Collection: Single Page Layout /new-collection-single-page-layout" at bounding box center [1216, 373] width 337 height 14
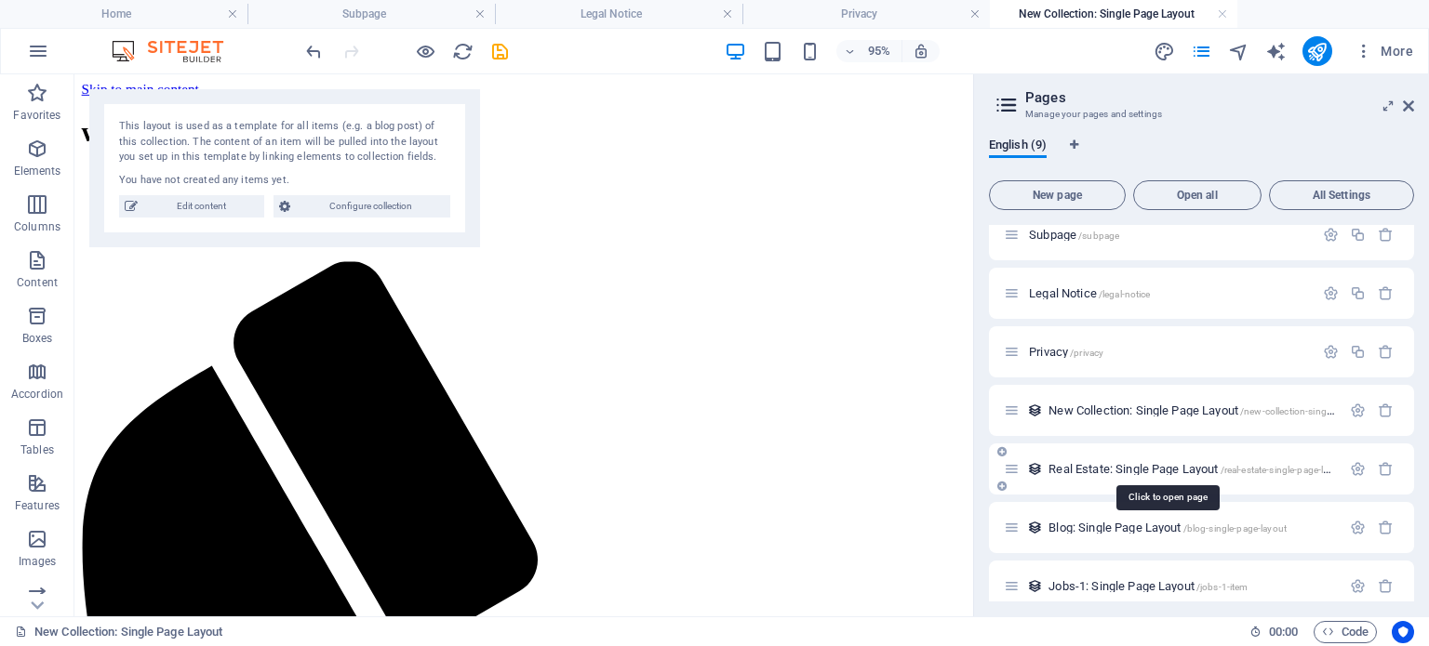
scroll to position [150, 0]
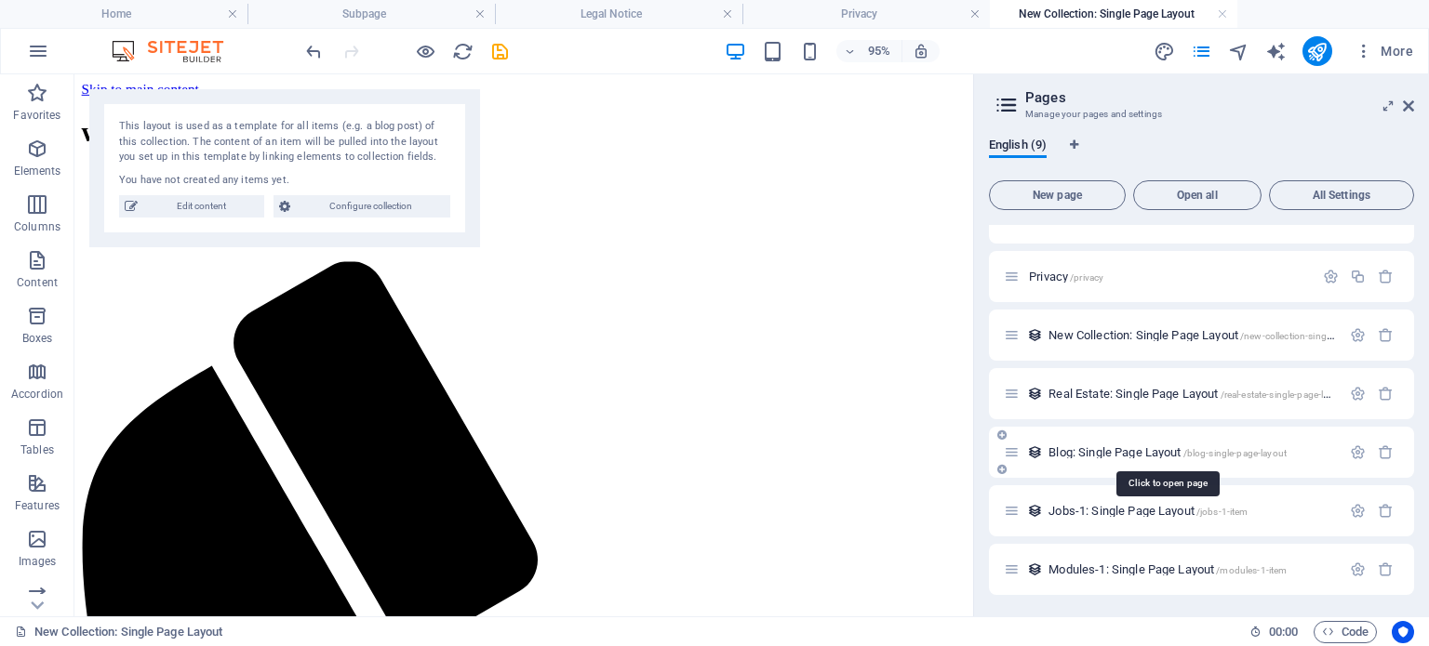
click at [1094, 457] on span "Blog: Single Page Layout /blog-single-page-layout" at bounding box center [1167, 453] width 238 height 14
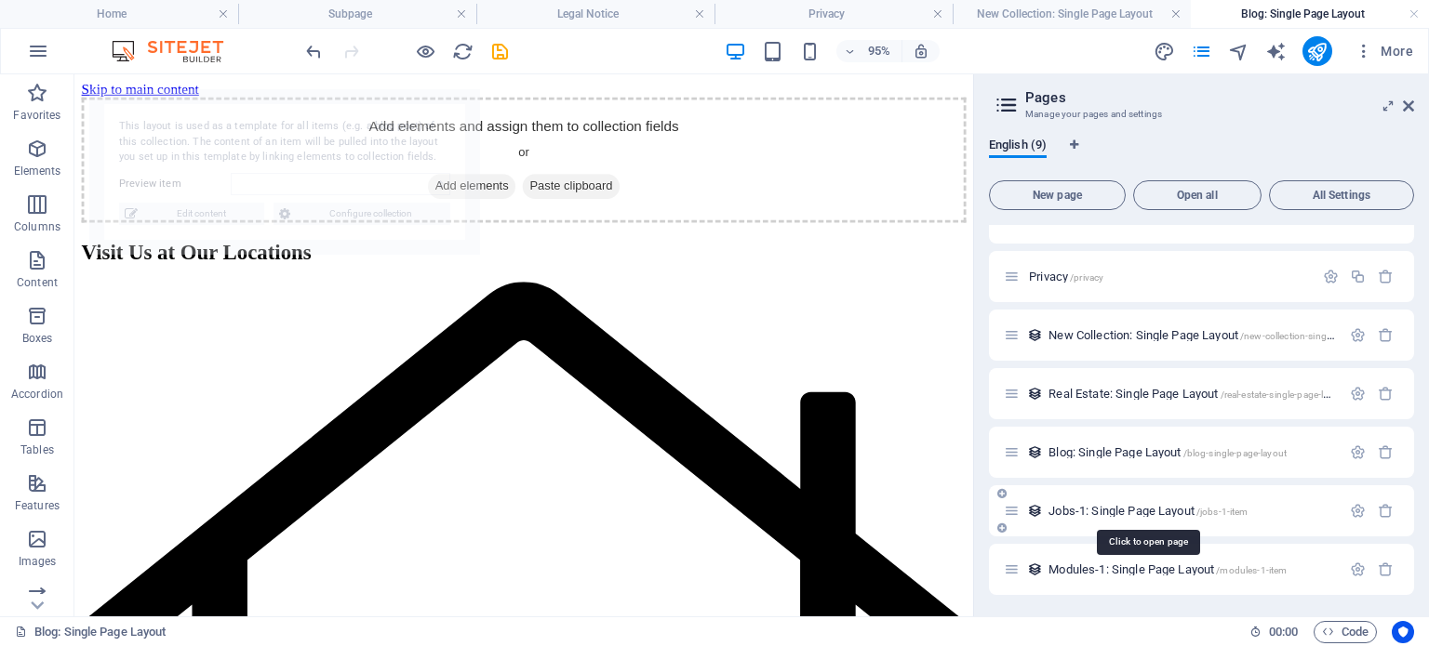
click at [1065, 514] on span "Jobs-1: Single Page Layout /jobs-1-item" at bounding box center [1147, 511] width 199 height 14
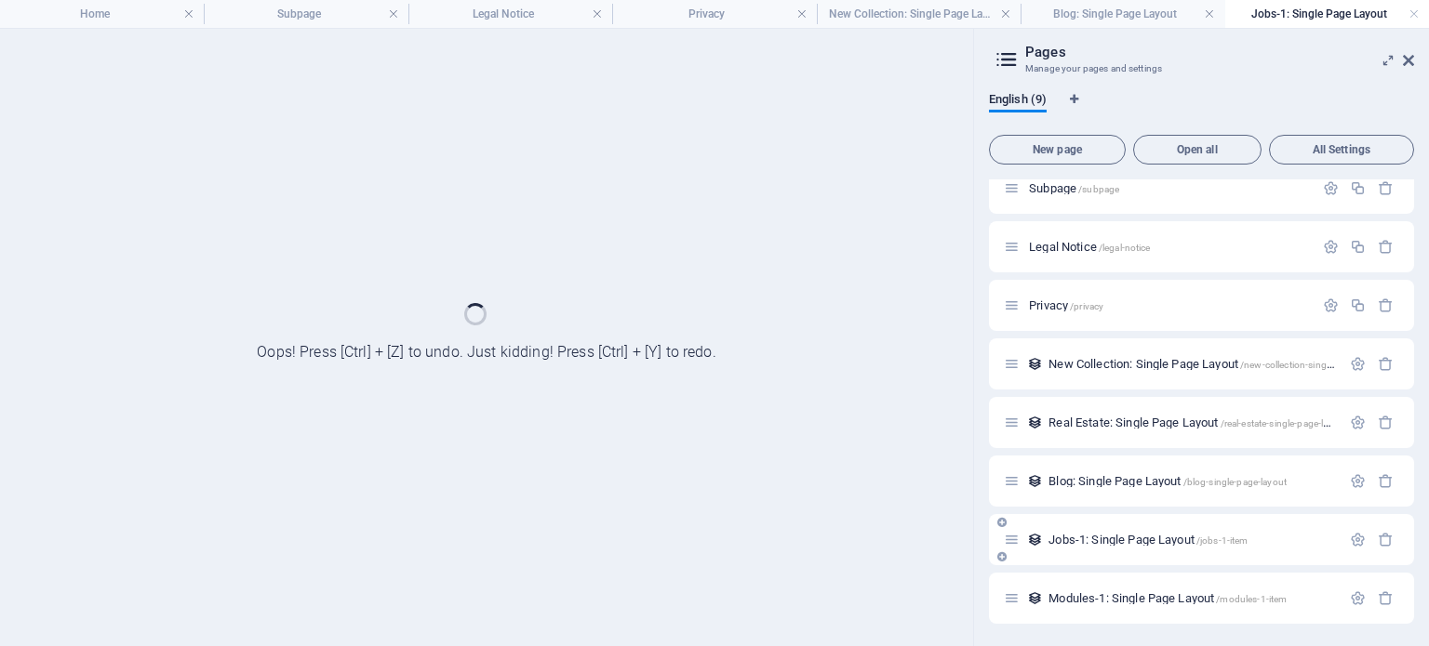
scroll to position [74, 0]
click at [1205, 127] on div "English (9)" at bounding box center [1201, 109] width 425 height 35
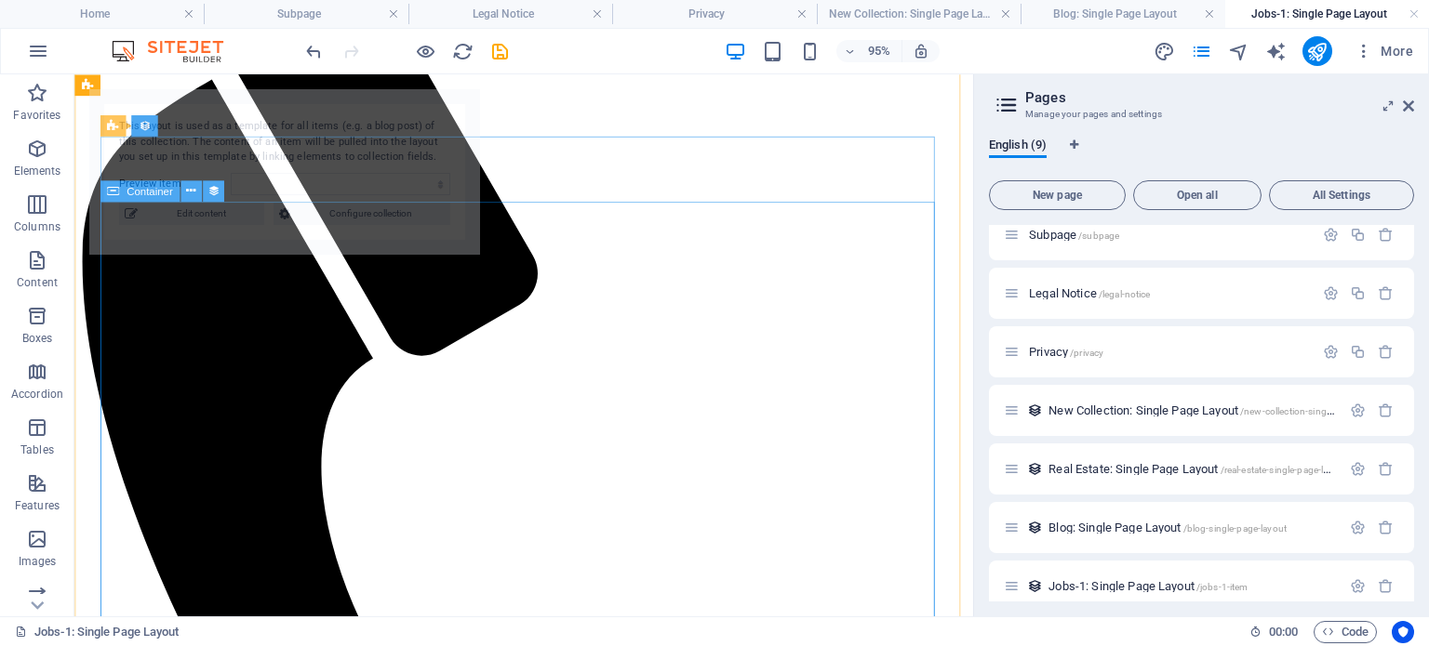
scroll to position [0, 0]
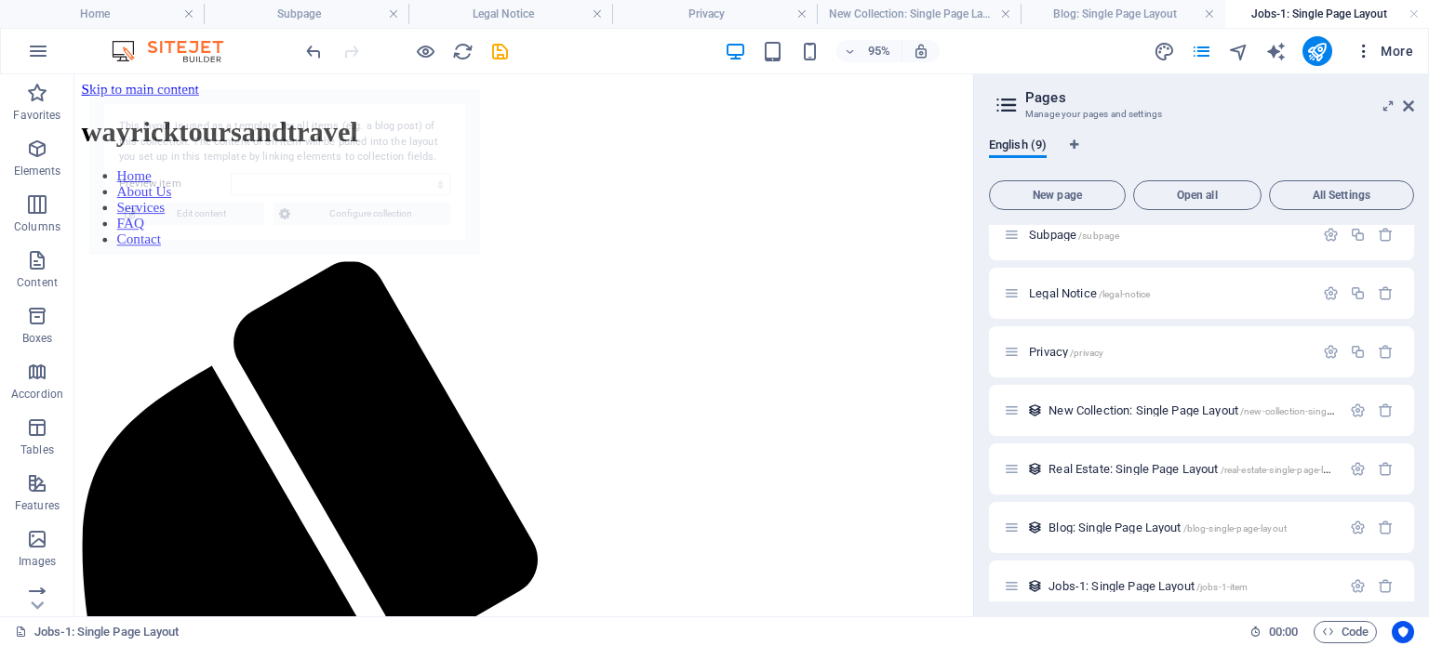
click at [1351, 47] on button "More" at bounding box center [1383, 51] width 73 height 30
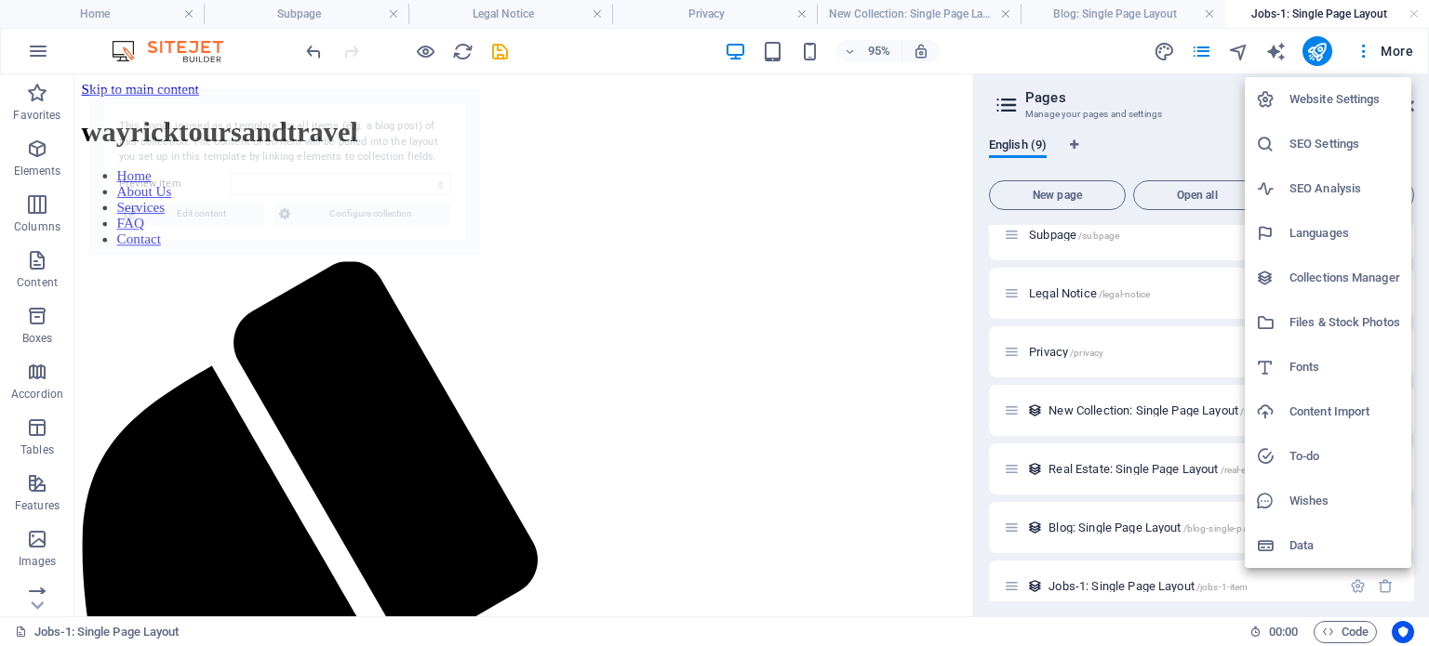
select select "68dffff9400f9d37e0027f07"
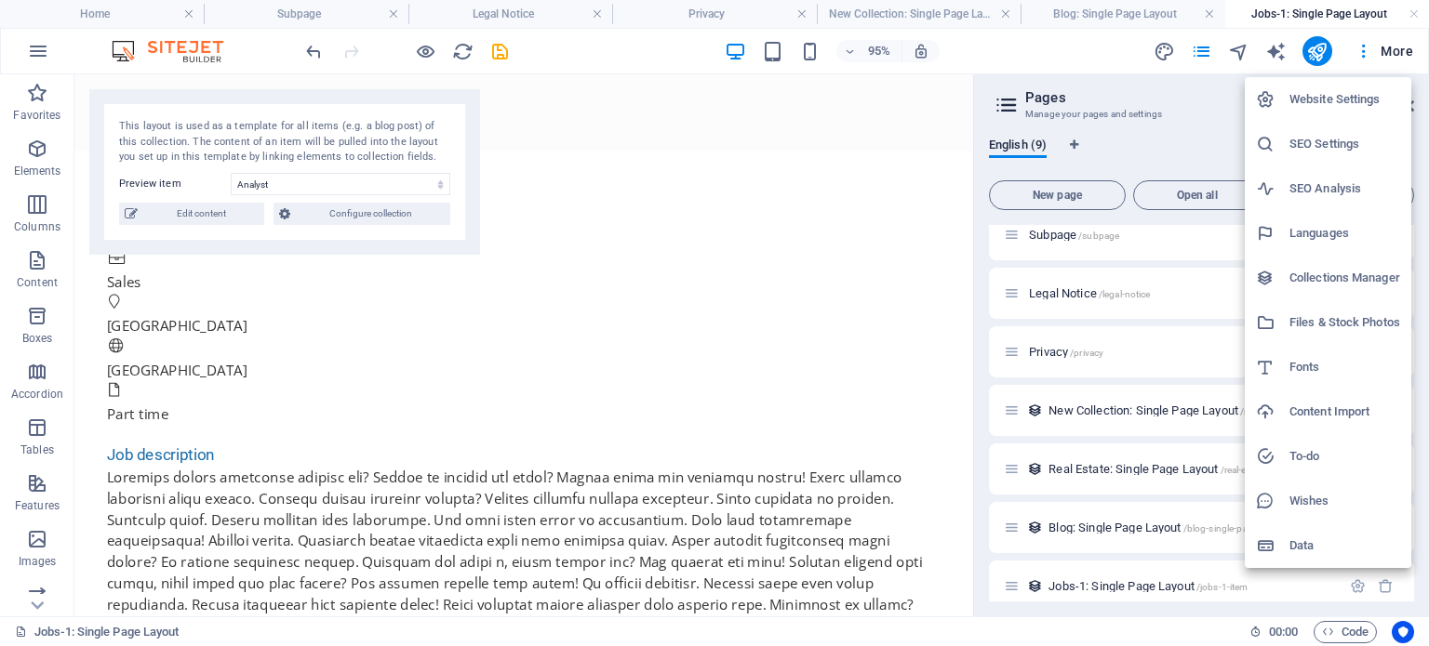
click at [1035, 70] on div at bounding box center [714, 323] width 1429 height 646
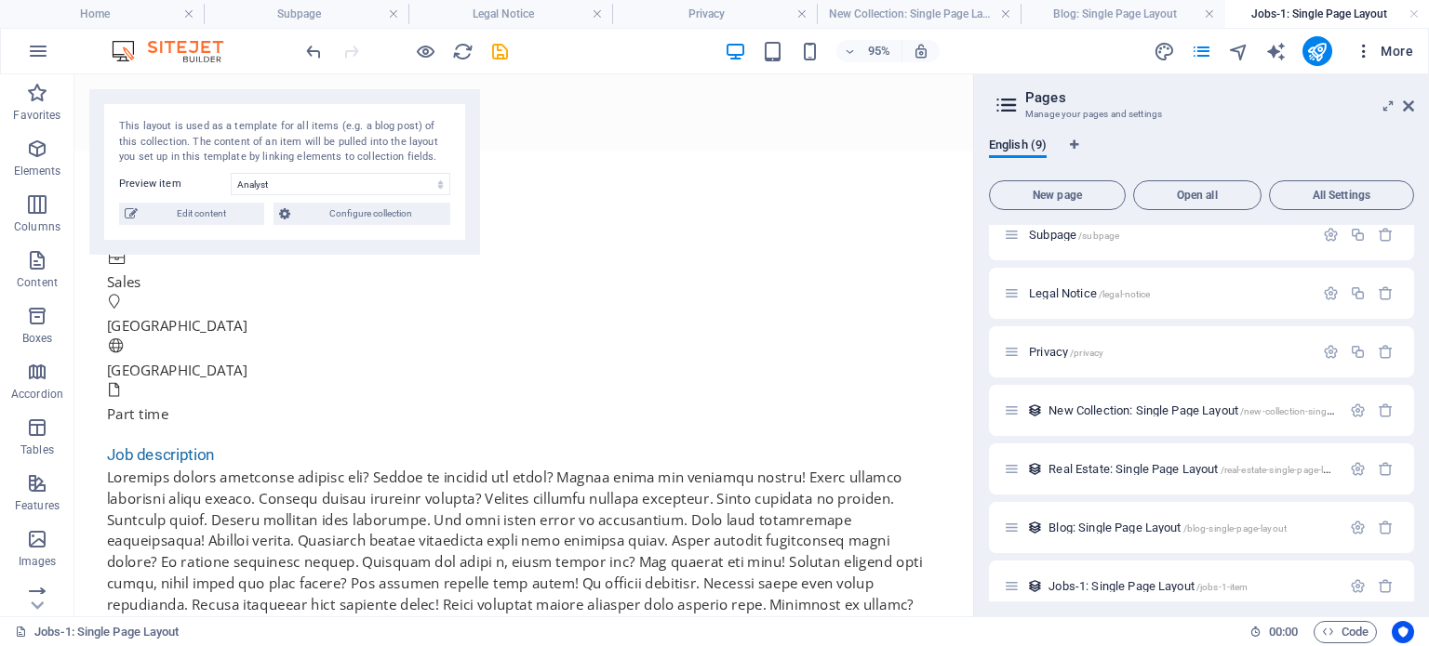
click at [1356, 46] on icon "button" at bounding box center [1363, 51] width 19 height 19
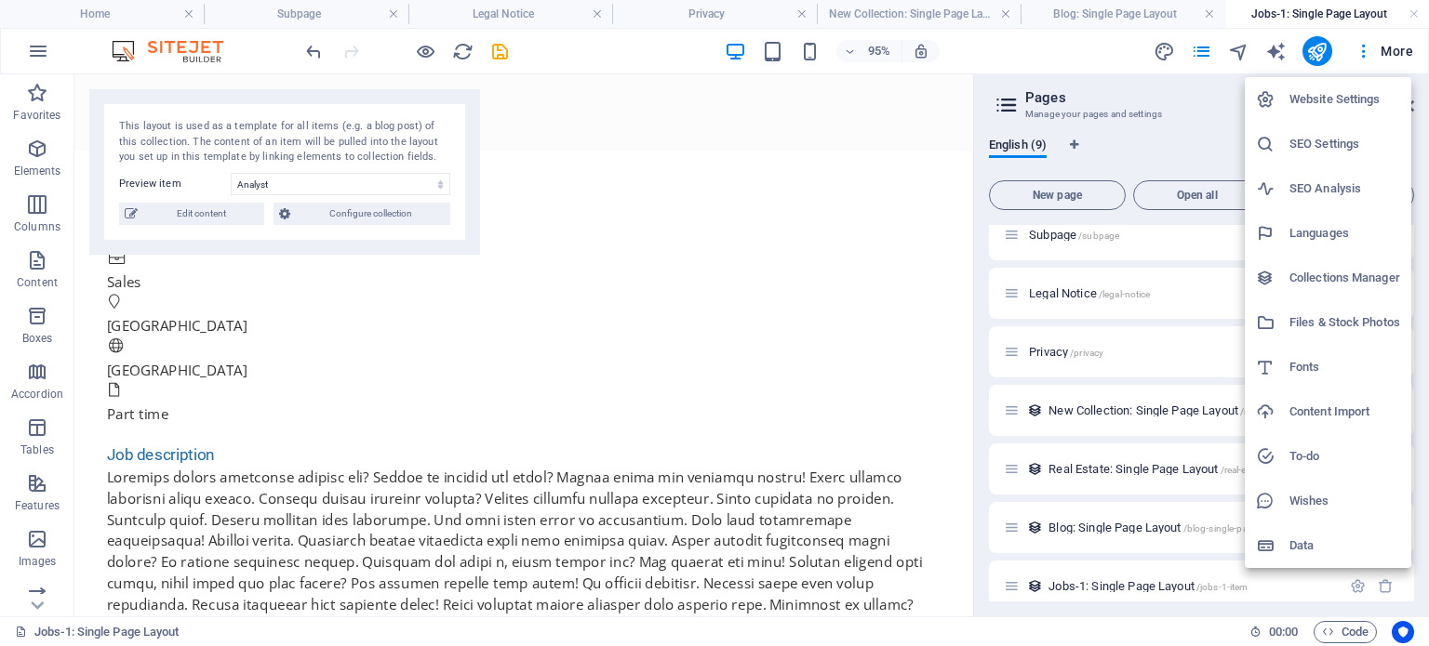
click at [1364, 51] on div at bounding box center [714, 323] width 1429 height 646
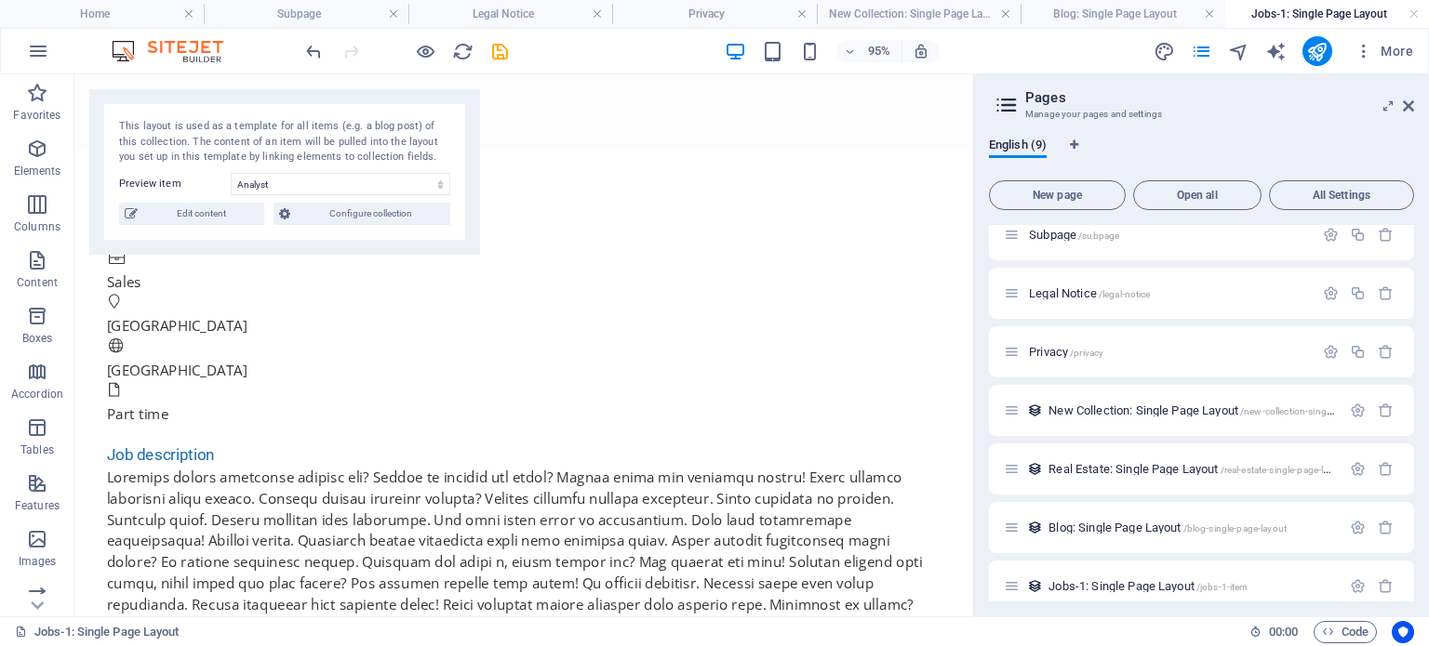
click at [1364, 51] on icon "button" at bounding box center [1363, 51] width 19 height 19
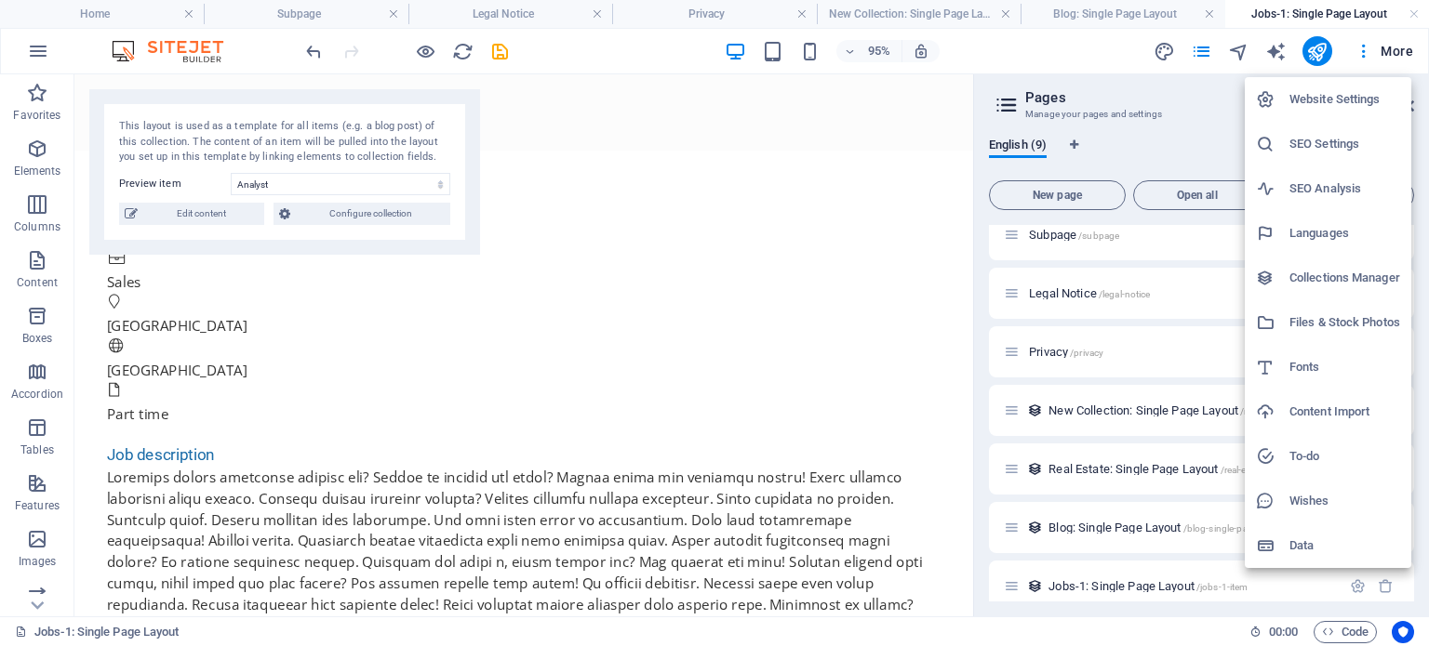
click at [785, 213] on div at bounding box center [714, 323] width 1429 height 646
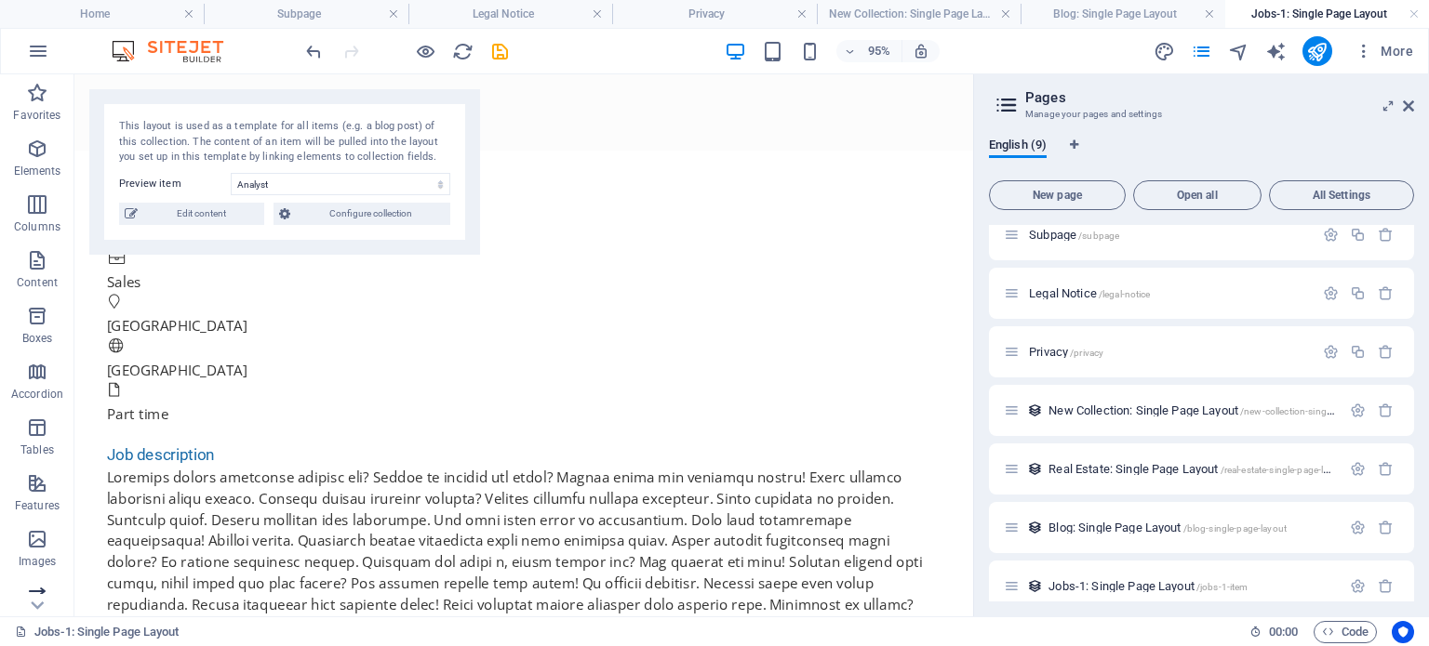
click at [37, 583] on button "Slider" at bounding box center [37, 605] width 74 height 56
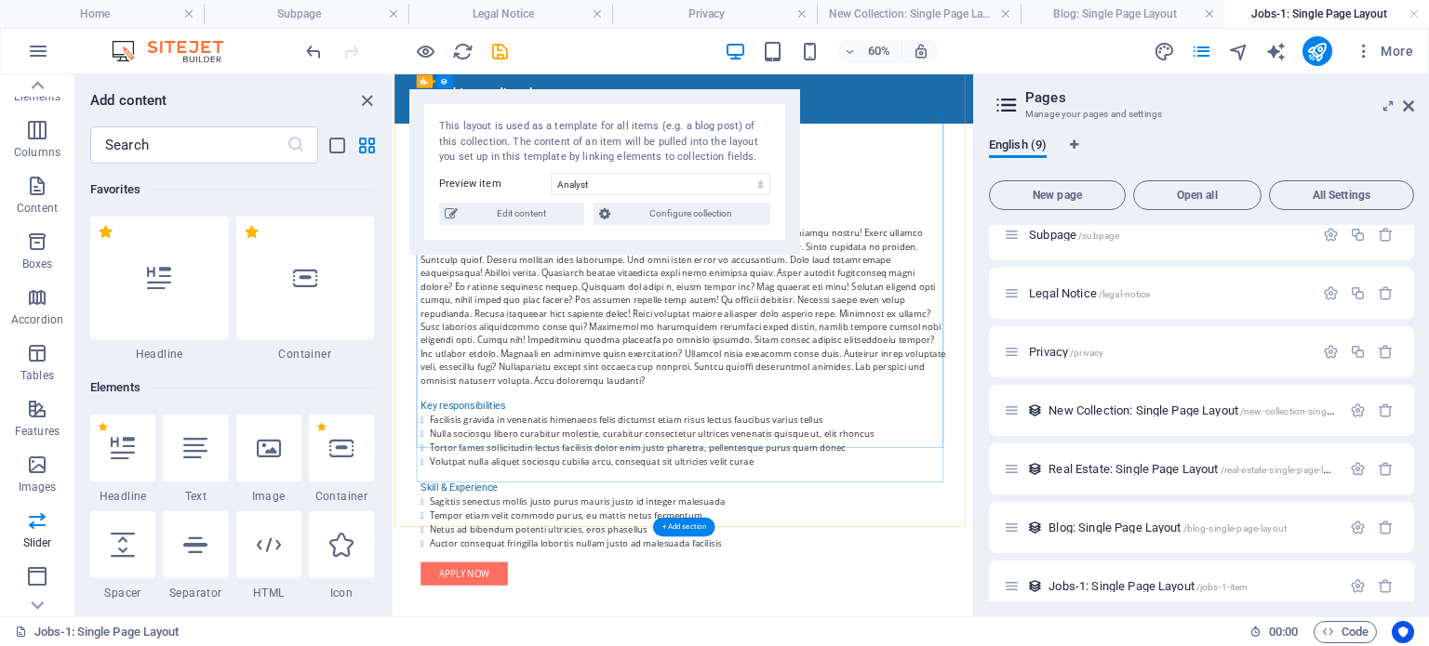
scroll to position [264, 0]
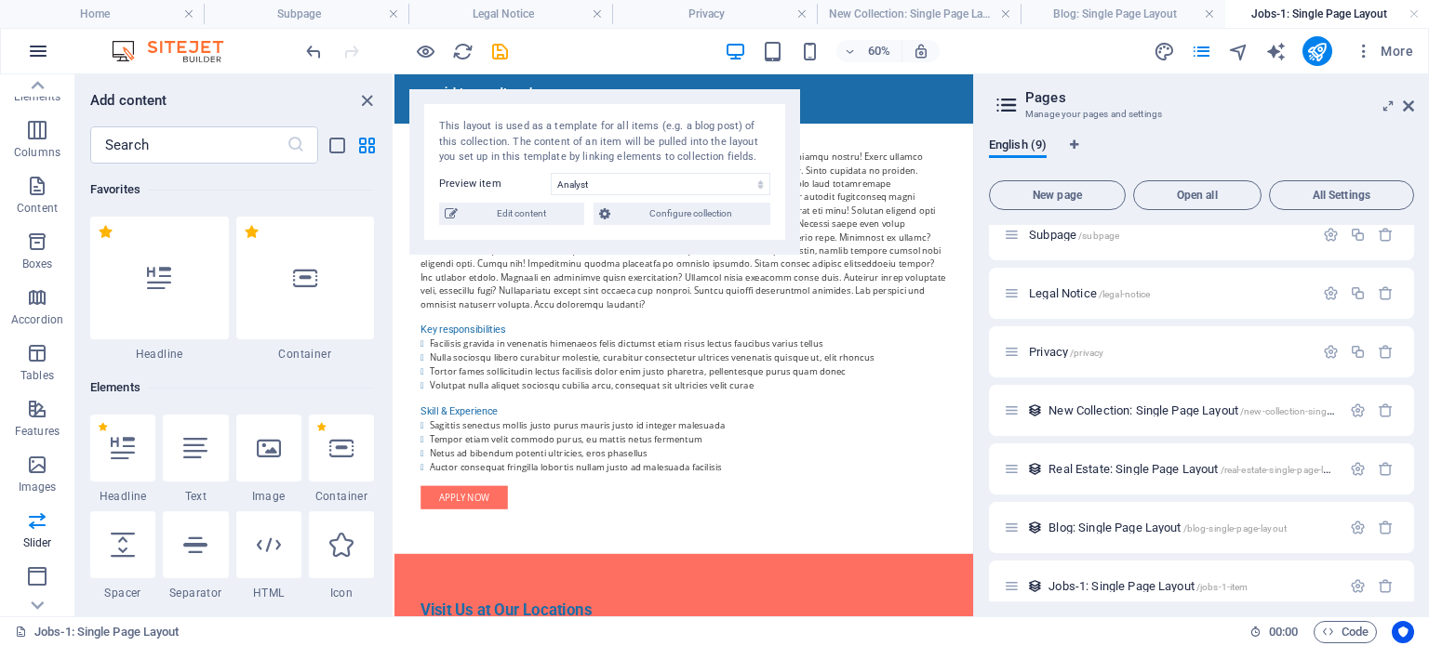
click at [43, 36] on button "button" at bounding box center [38, 51] width 45 height 45
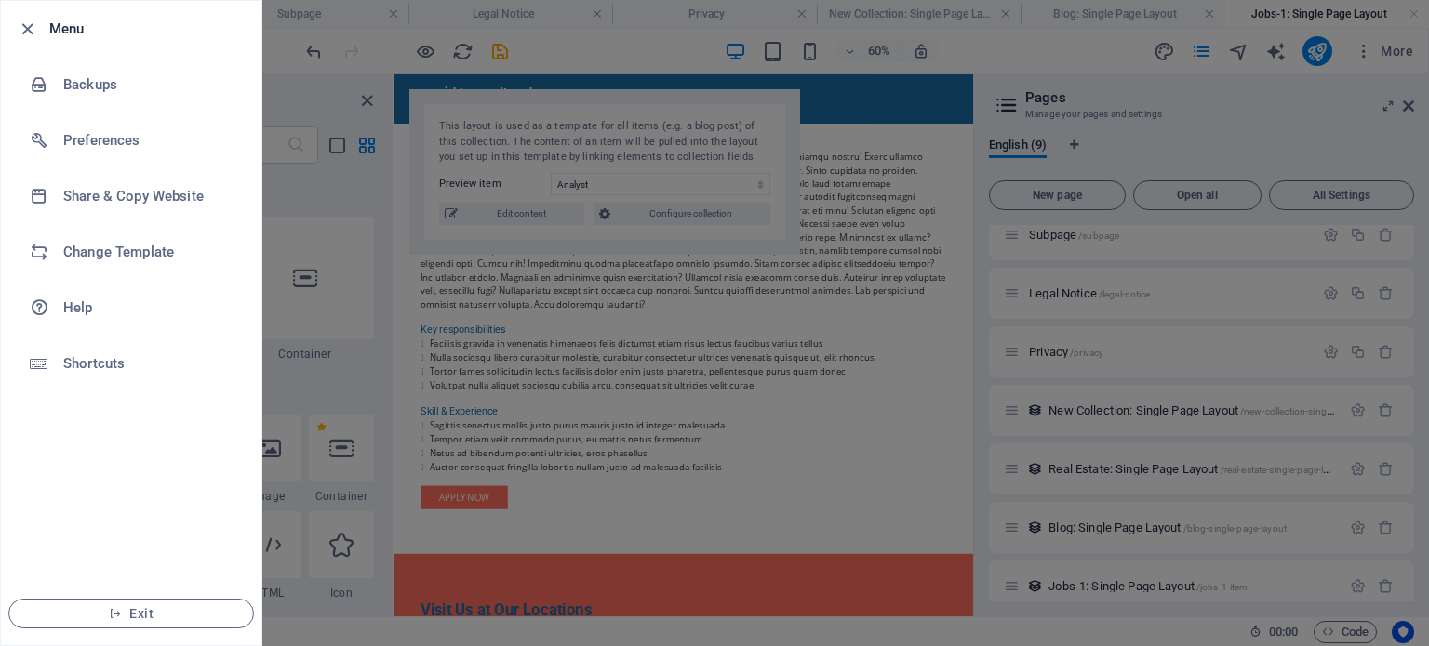
click at [307, 286] on div at bounding box center [714, 323] width 1429 height 646
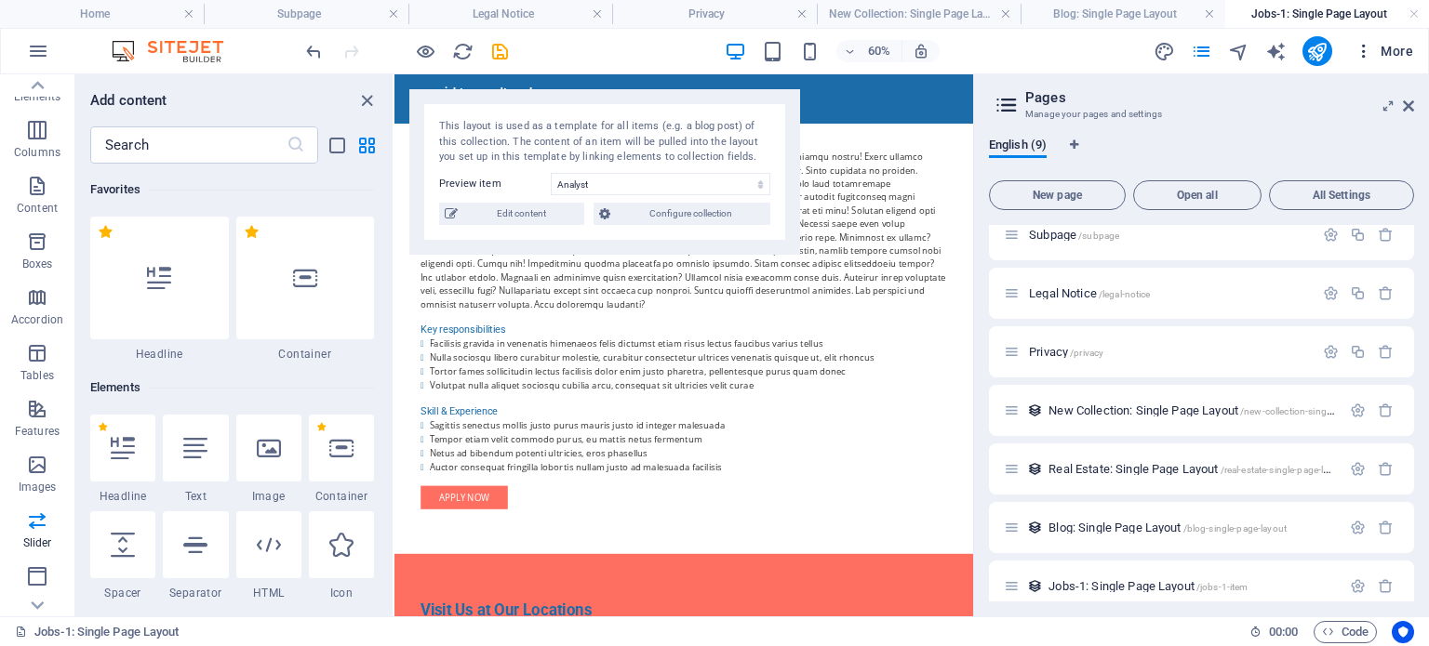
click at [1354, 47] on icon "button" at bounding box center [1363, 51] width 19 height 19
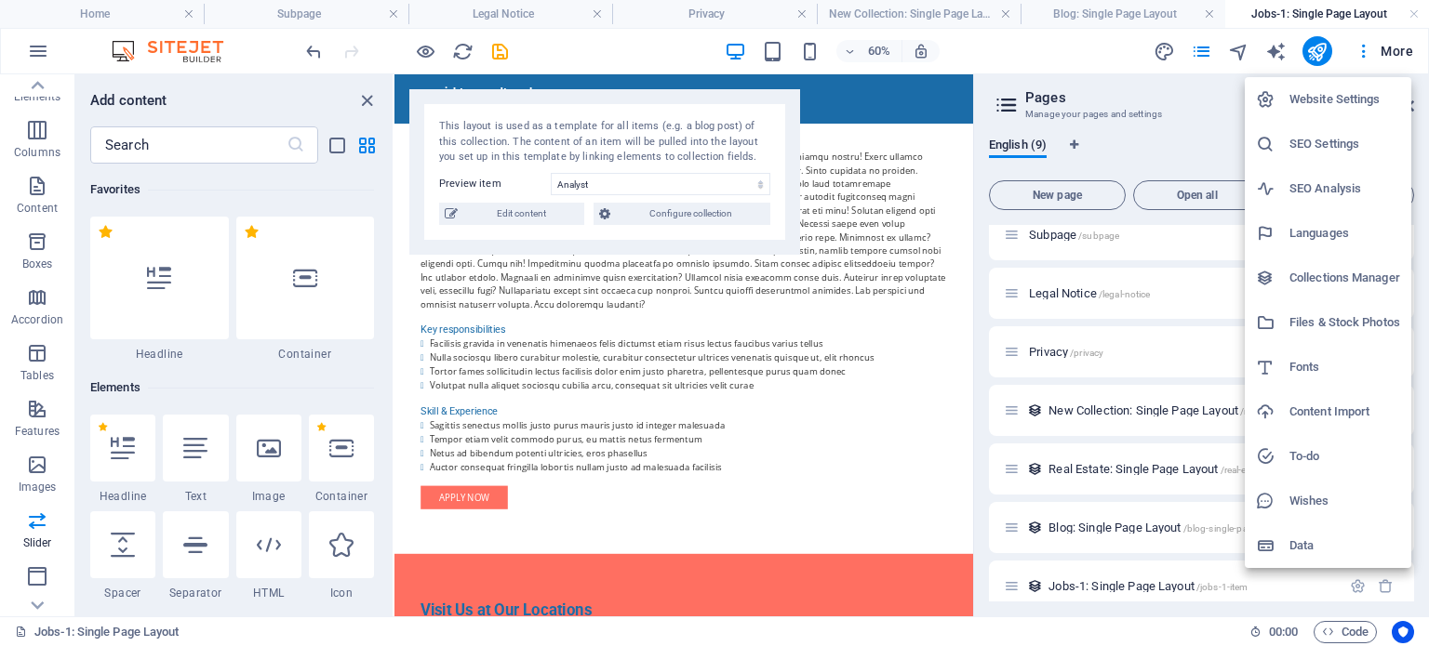
click at [1347, 88] on h6 "Website Settings" at bounding box center [1344, 99] width 111 height 22
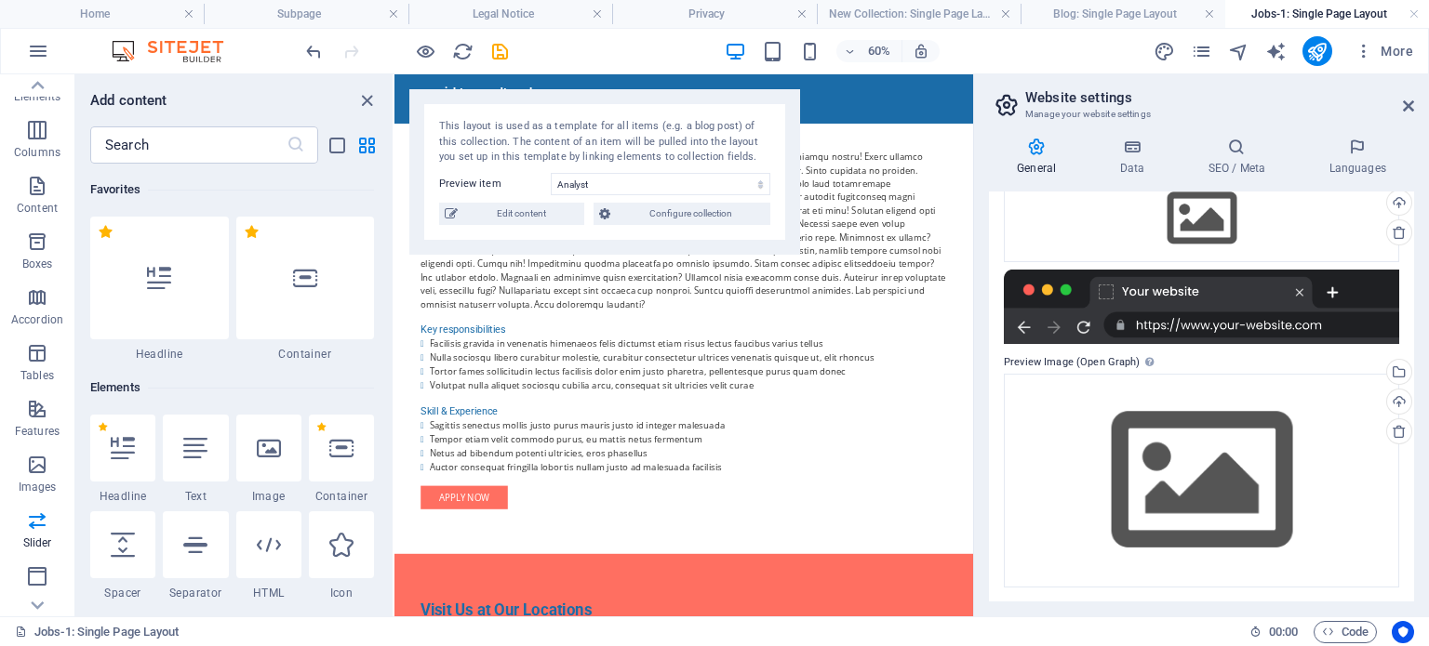
scroll to position [0, 0]
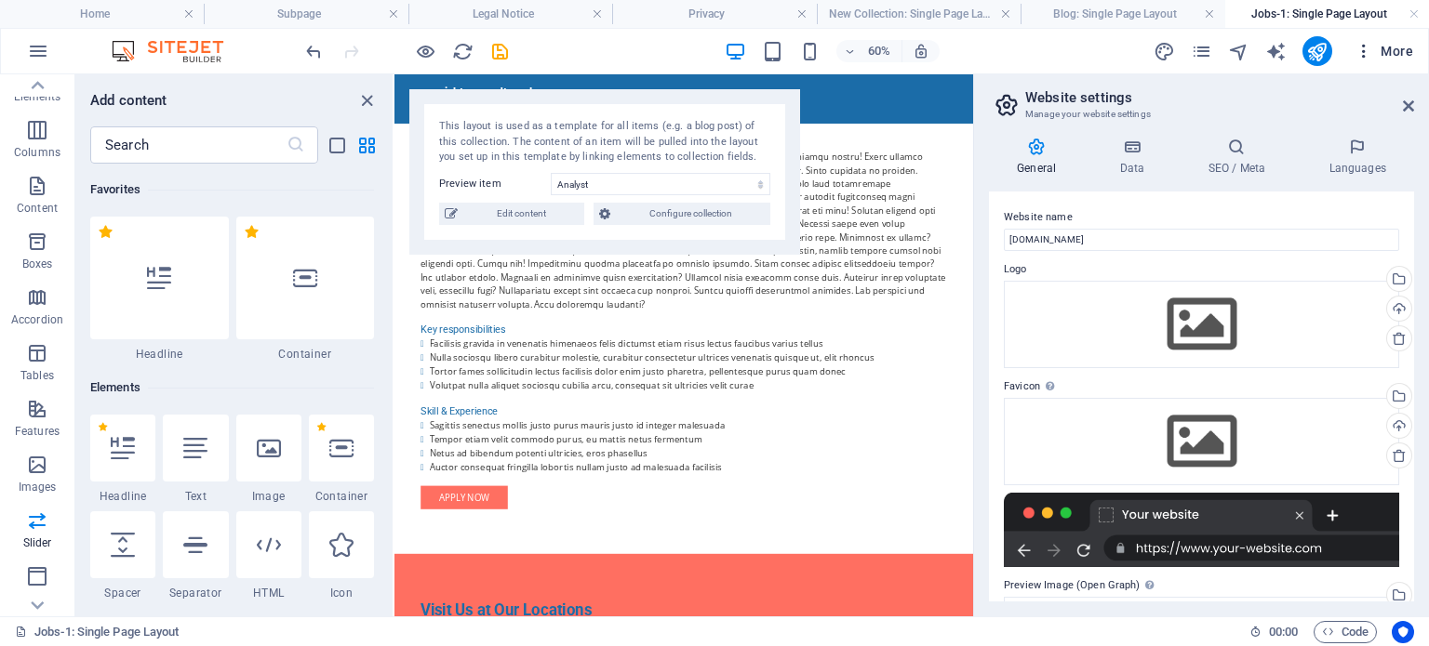
click at [1370, 48] on icon "button" at bounding box center [1363, 51] width 19 height 19
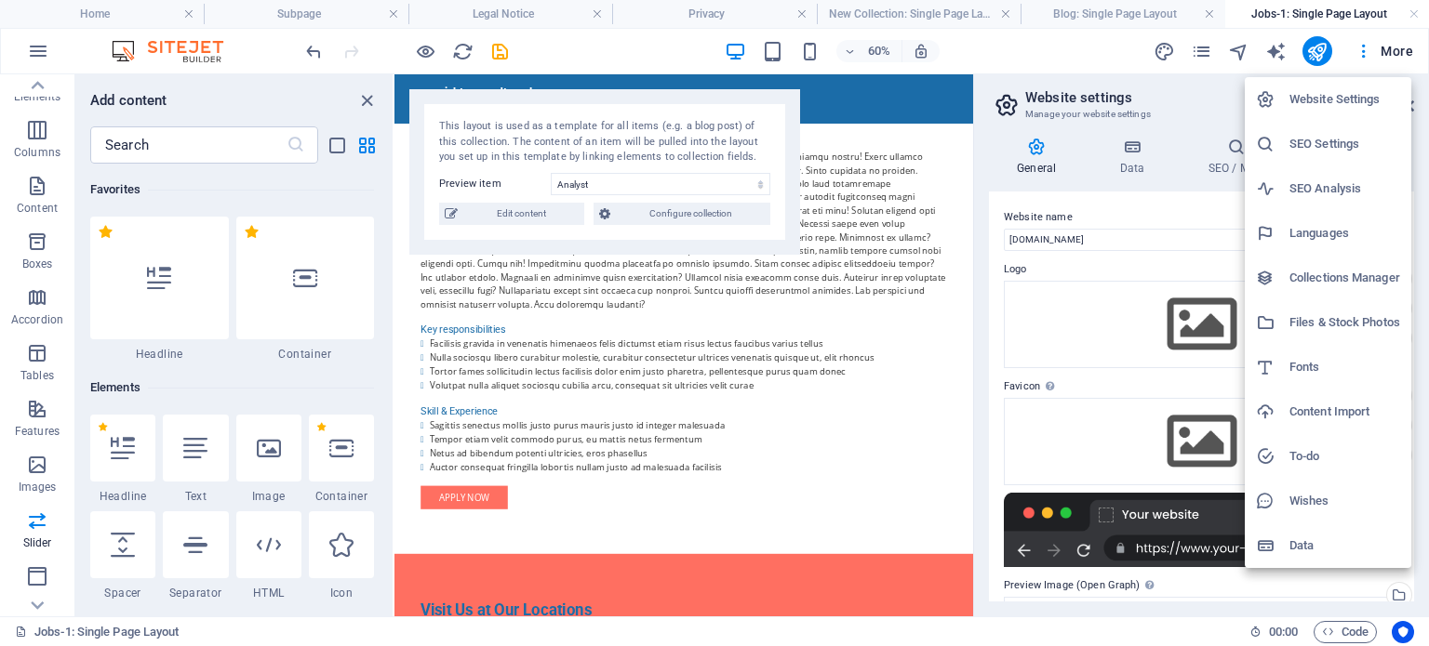
click at [1391, 60] on div at bounding box center [714, 323] width 1429 height 646
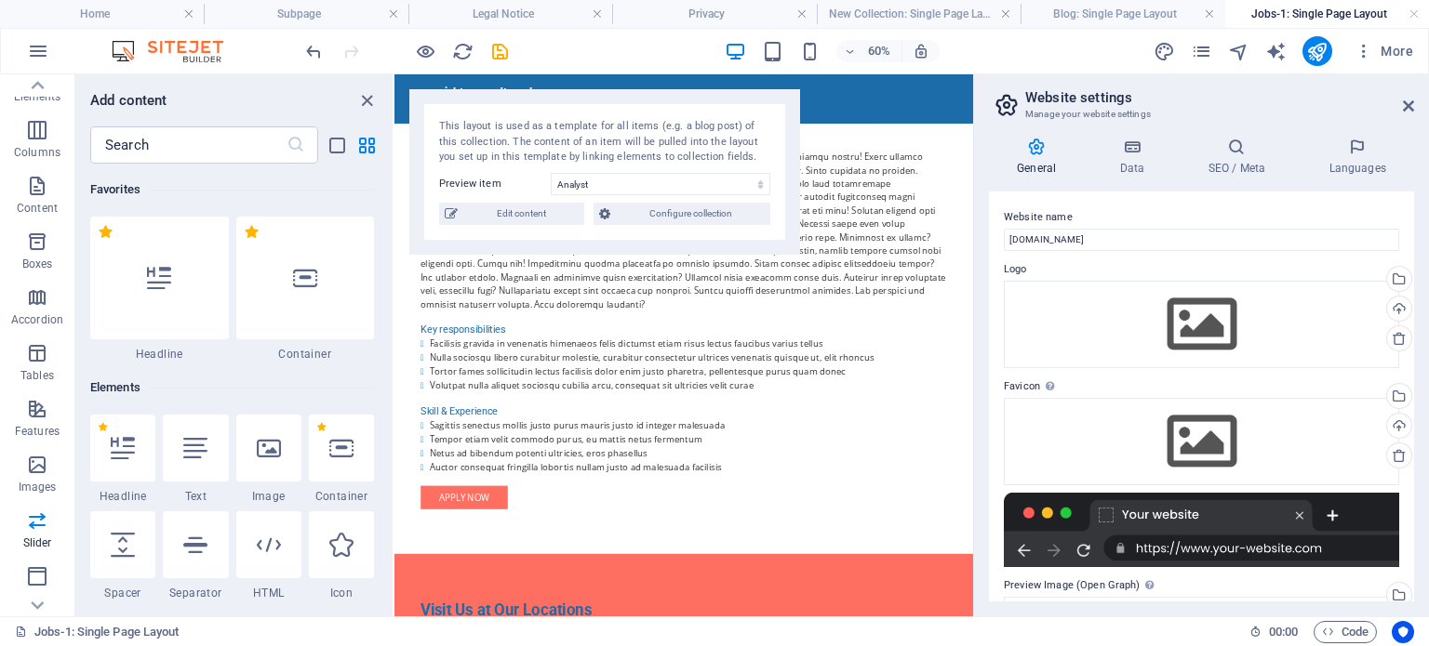
click at [1391, 60] on span "More" at bounding box center [1383, 51] width 59 height 19
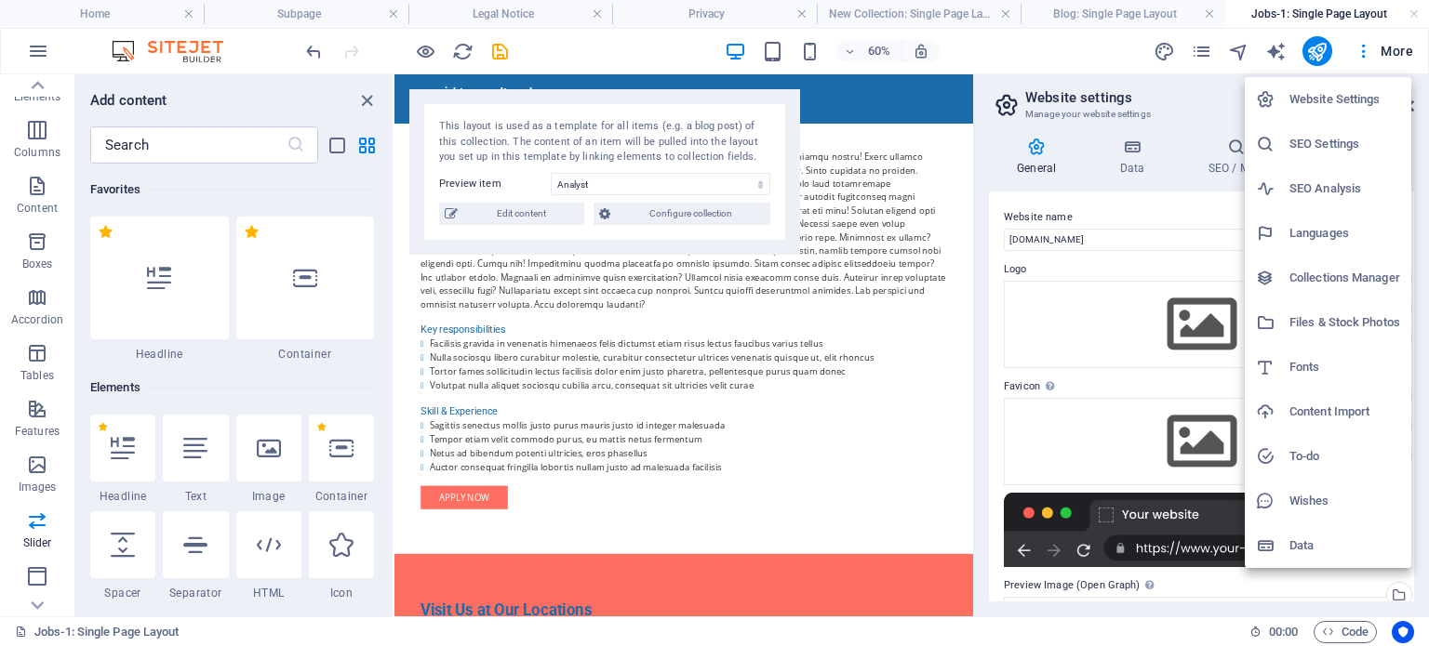
click at [1391, 60] on div at bounding box center [714, 323] width 1429 height 646
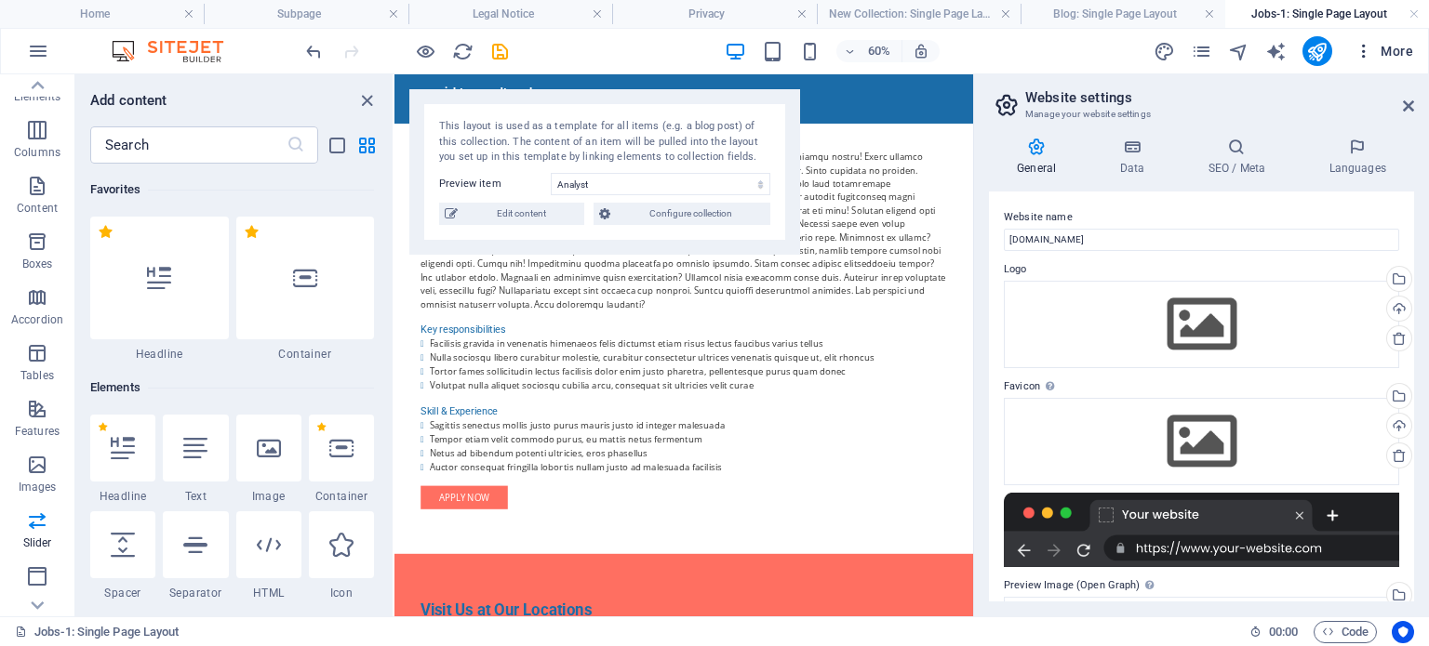
click at [1391, 62] on button "More" at bounding box center [1383, 51] width 73 height 30
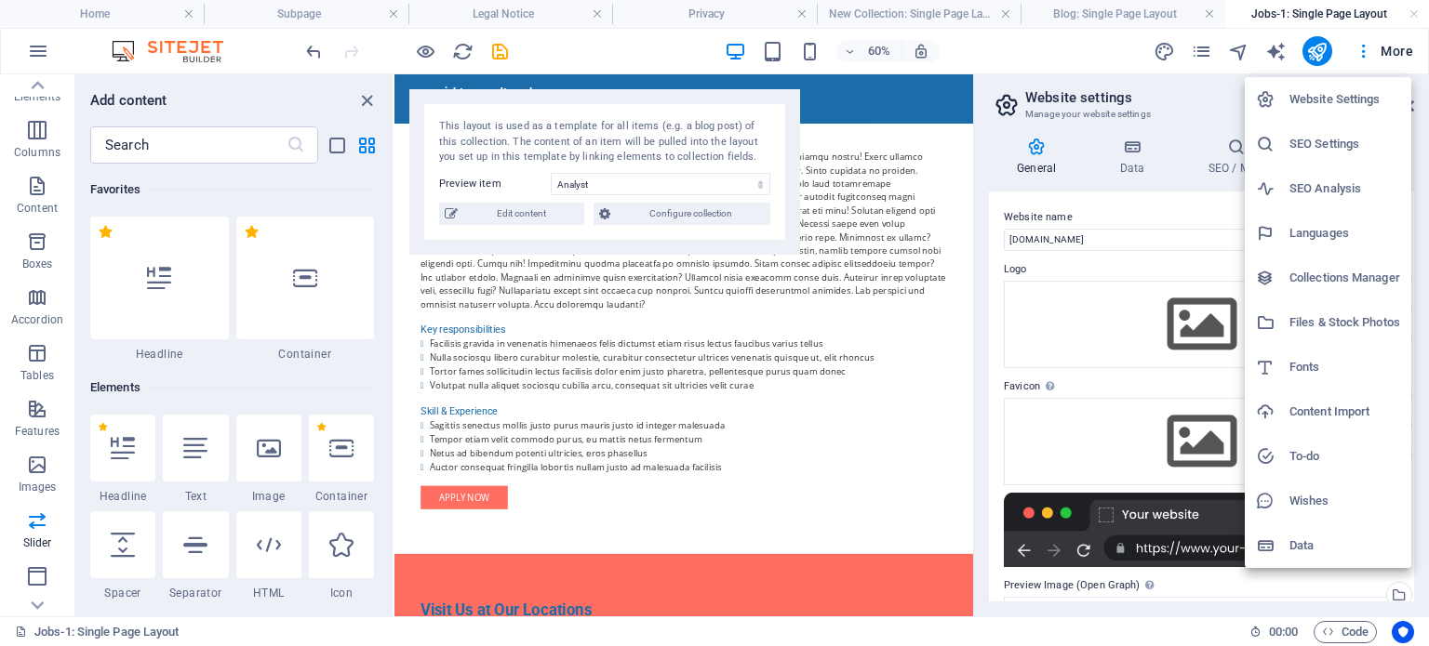
click at [1328, 317] on h6 "Files & Stock Photos" at bounding box center [1344, 323] width 111 height 22
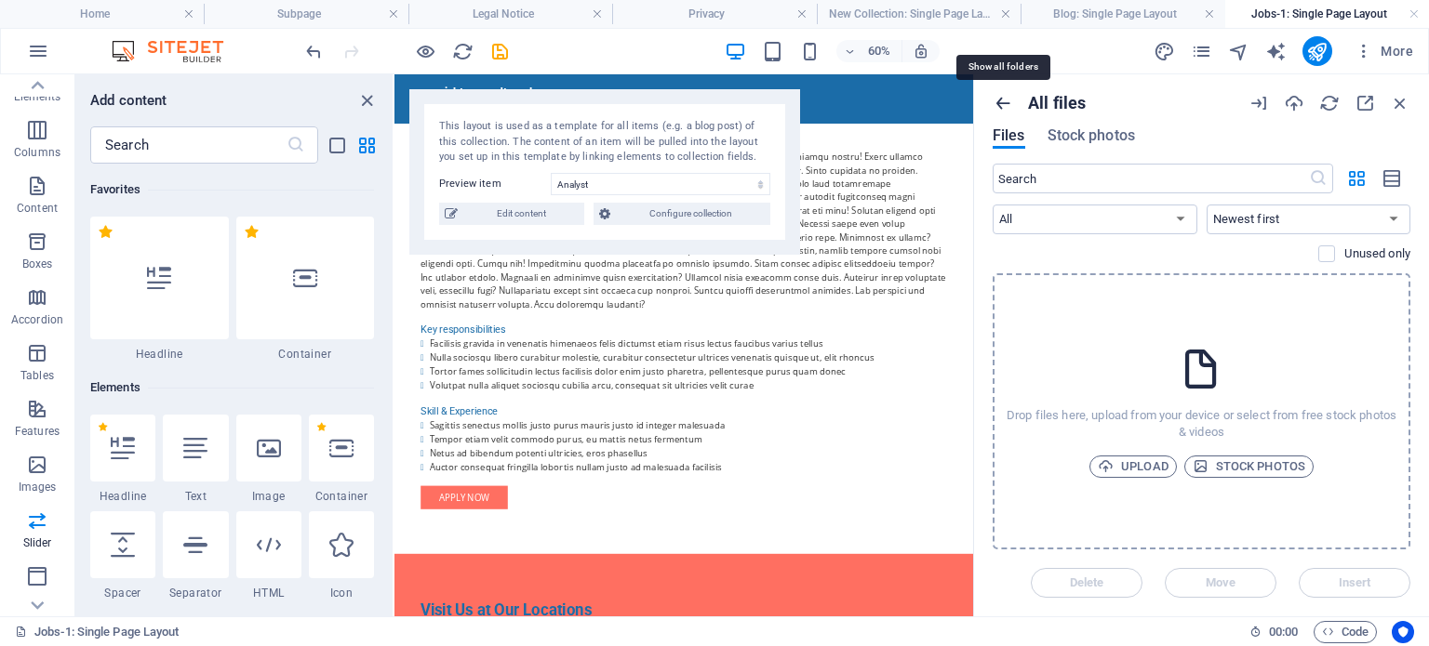
click at [1001, 100] on icon "button" at bounding box center [1002, 103] width 20 height 20
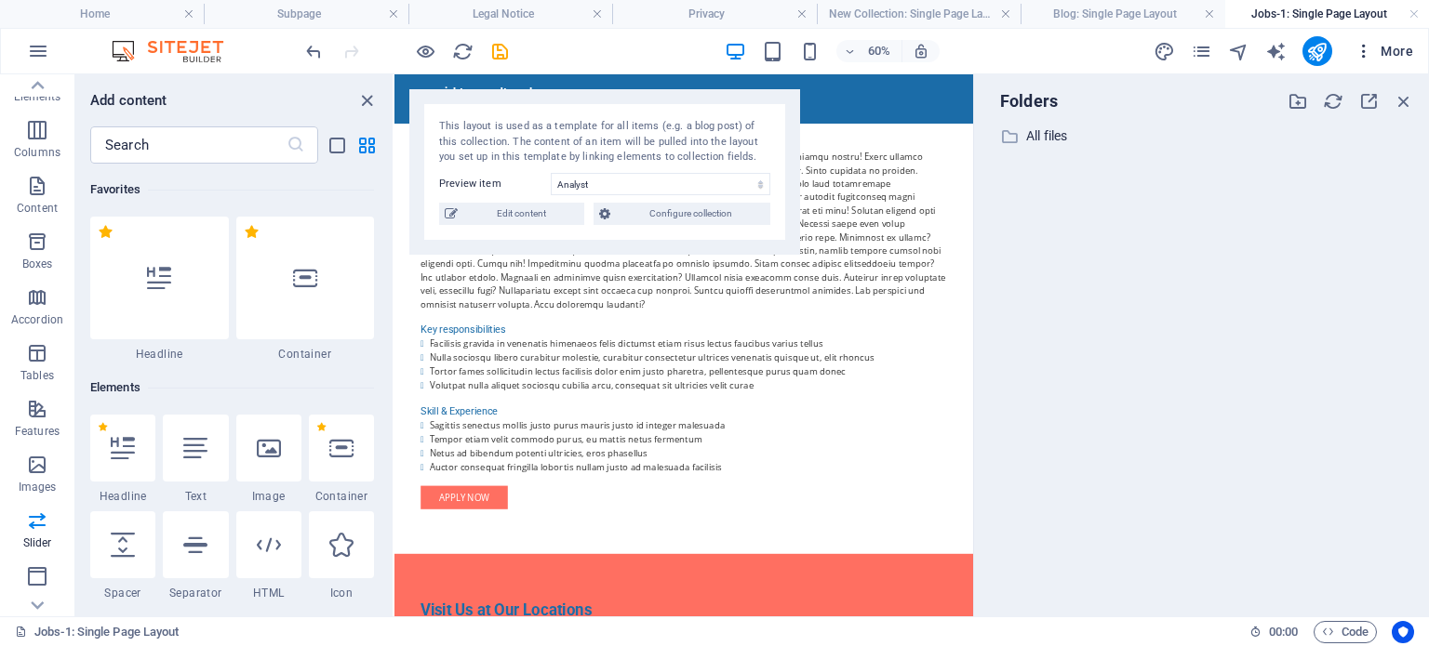
click at [1362, 47] on icon "button" at bounding box center [1363, 51] width 19 height 19
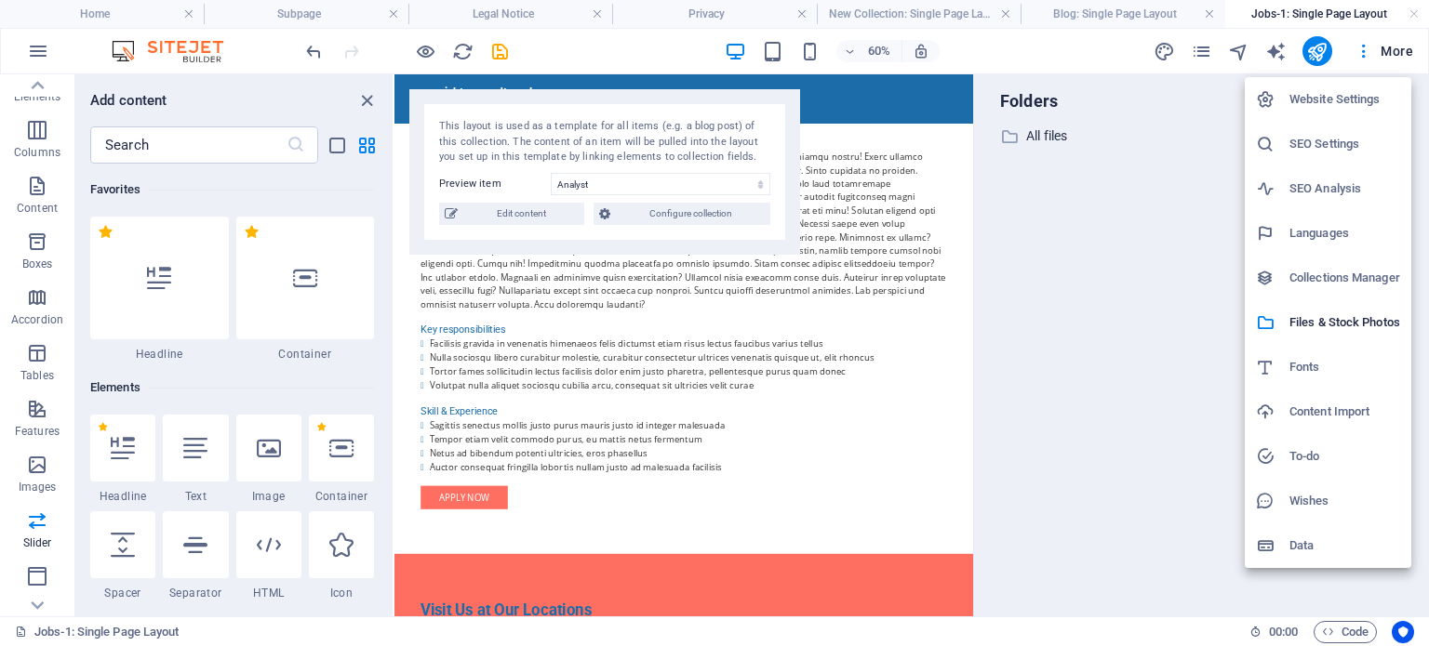
click at [1220, 54] on div at bounding box center [714, 323] width 1429 height 646
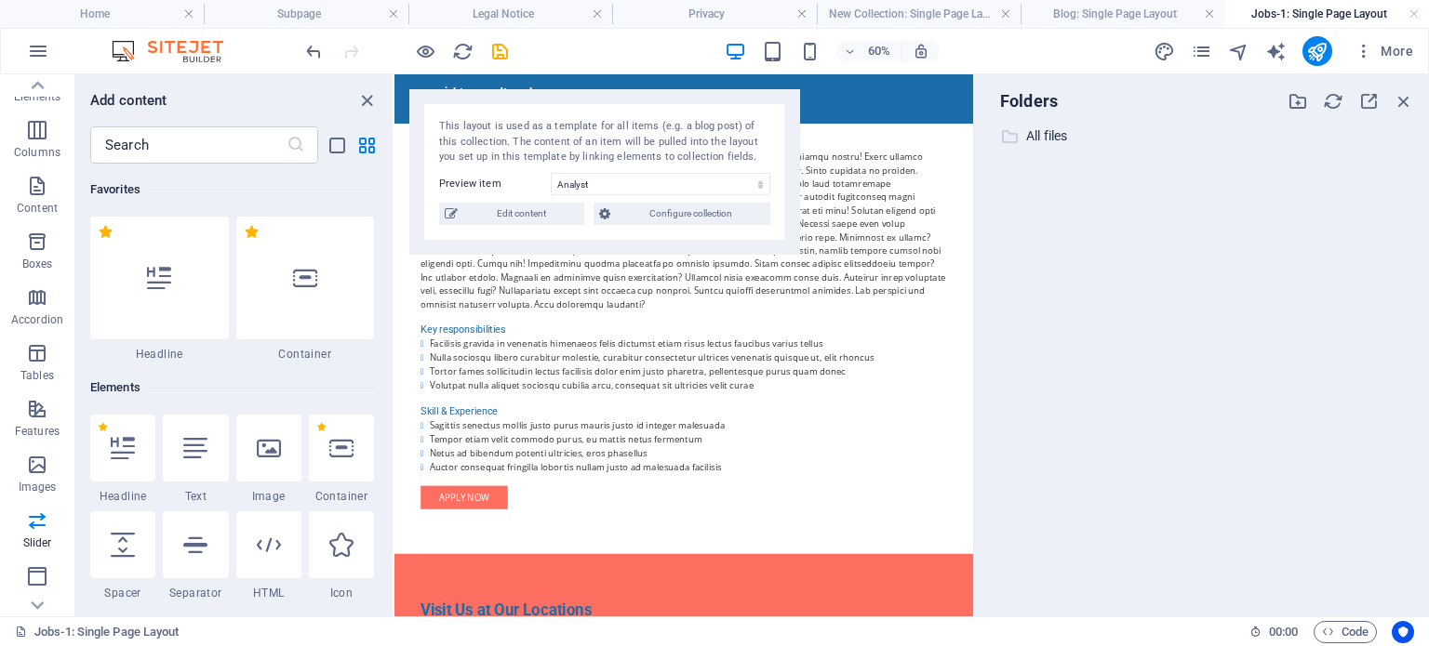
click at [1050, 129] on p "All files" at bounding box center [1202, 136] width 353 height 21
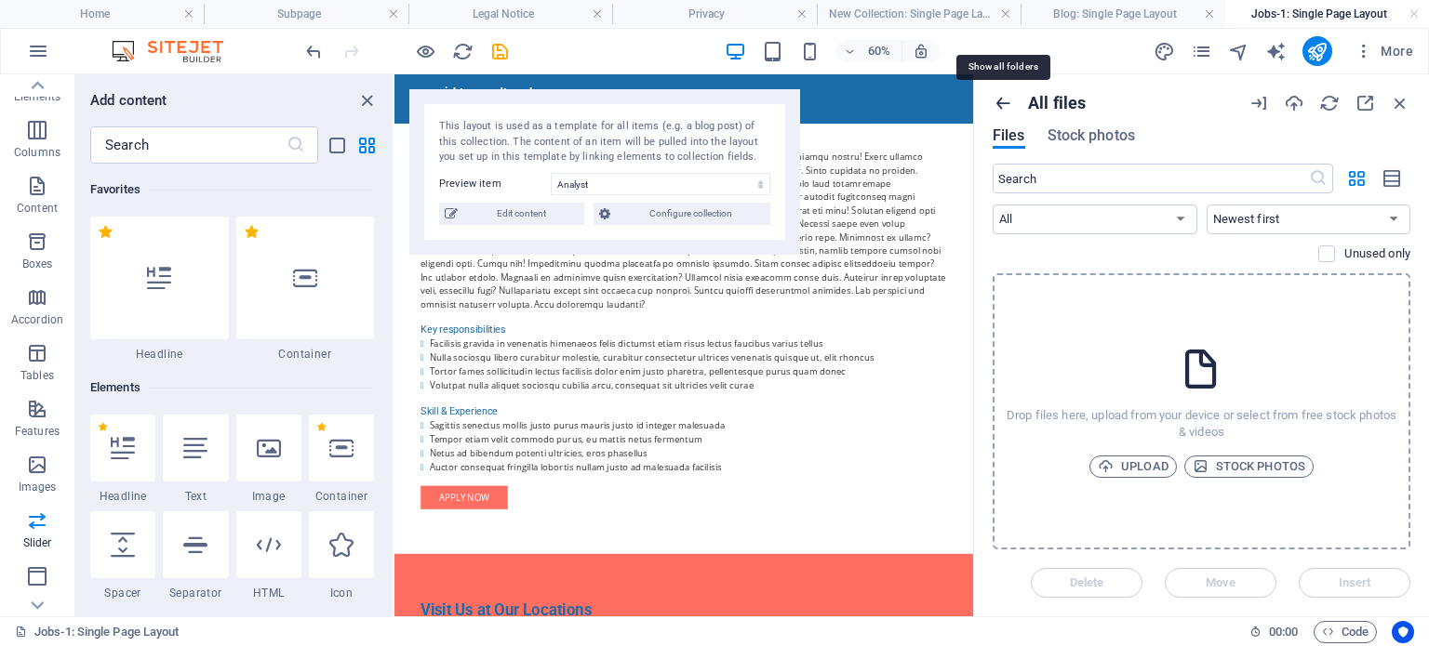
click at [1008, 102] on icon "button" at bounding box center [1002, 103] width 20 height 20
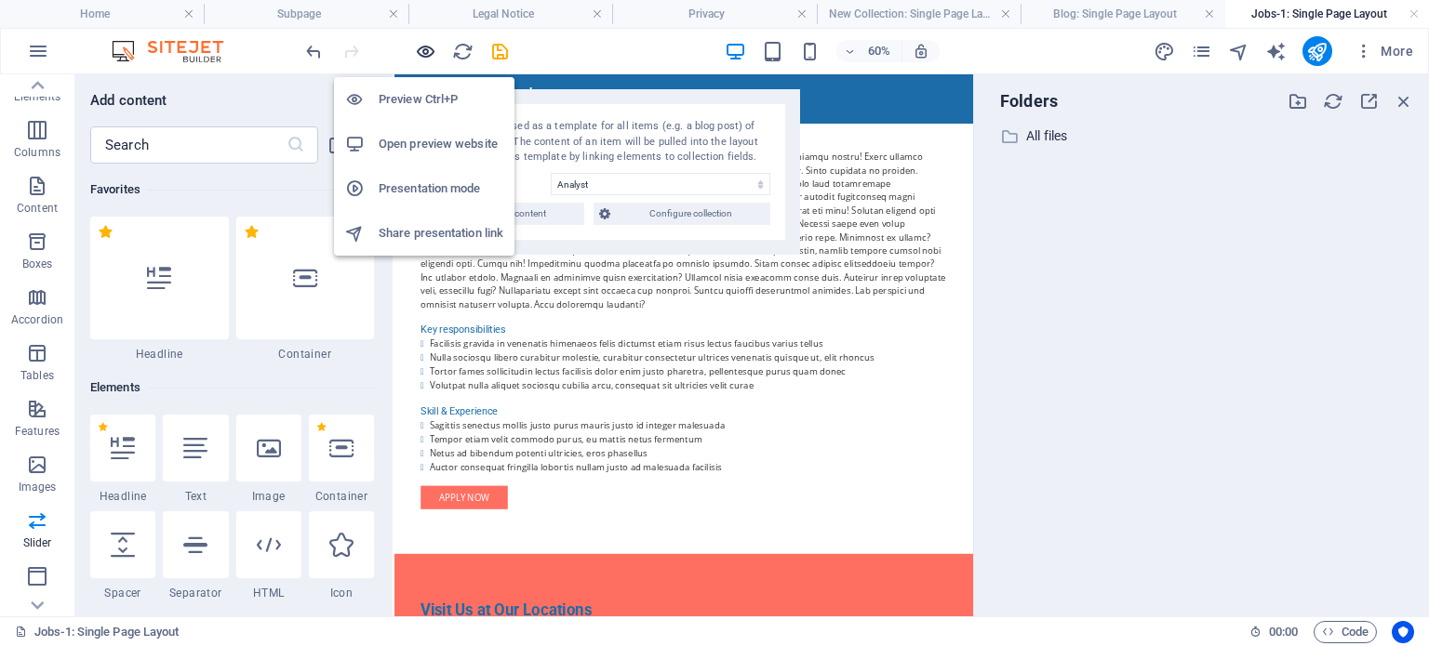
click at [422, 59] on icon "button" at bounding box center [425, 51] width 21 height 21
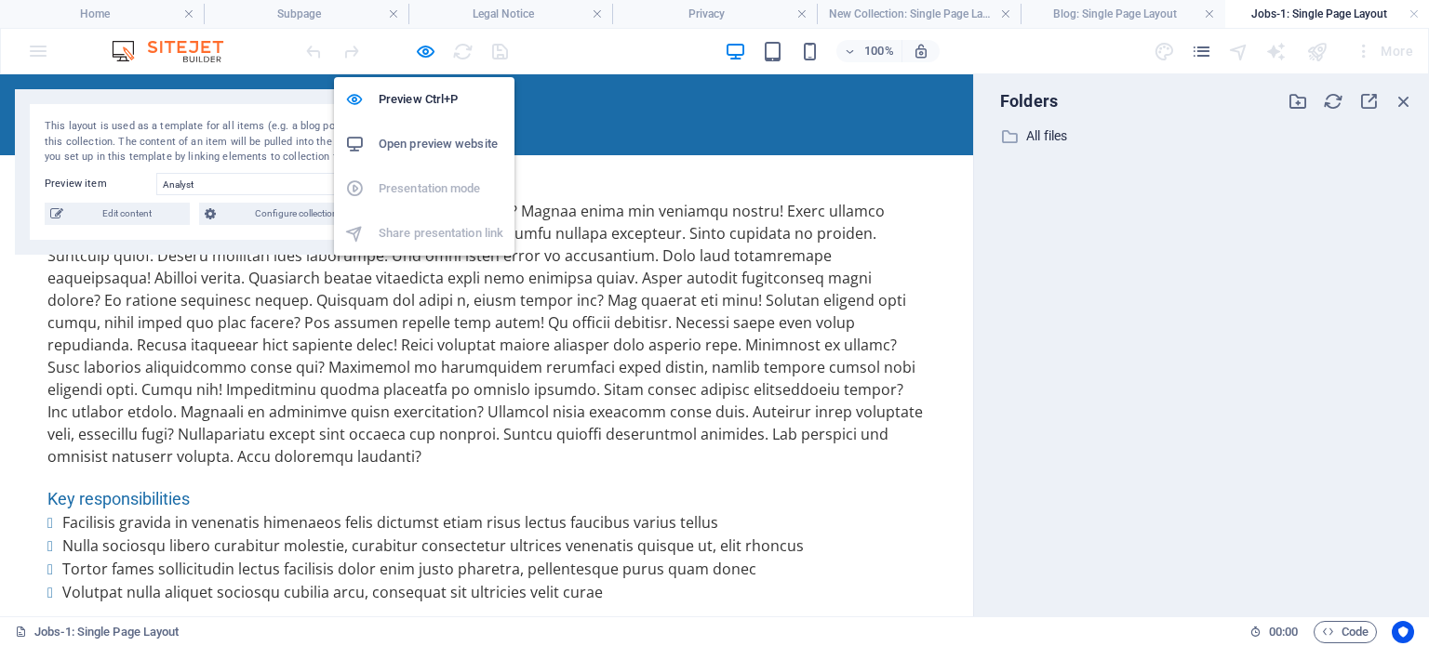
click at [424, 144] on h6 "Open preview website" at bounding box center [441, 144] width 125 height 22
